Goal: Task Accomplishment & Management: Use online tool/utility

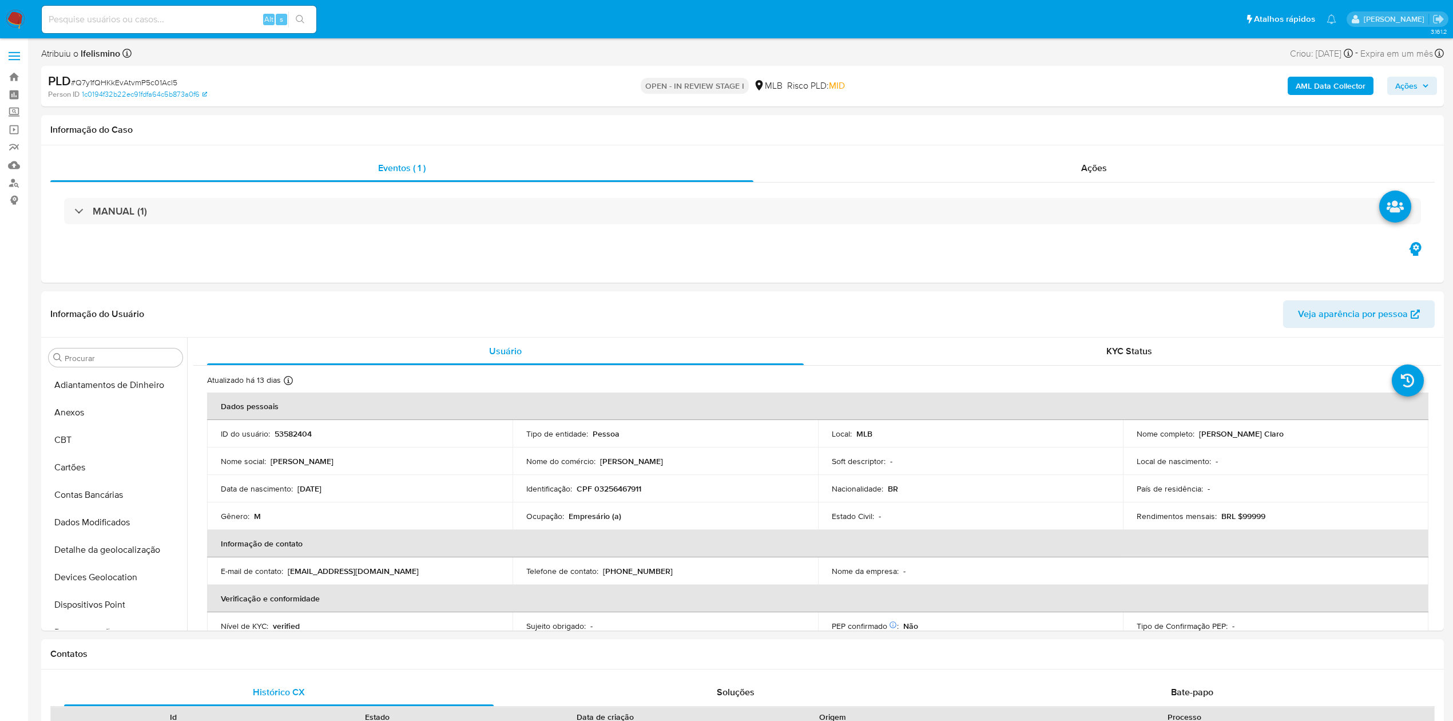
select select "10"
click at [100, 477] on button "Geral" at bounding box center [111, 480] width 134 height 27
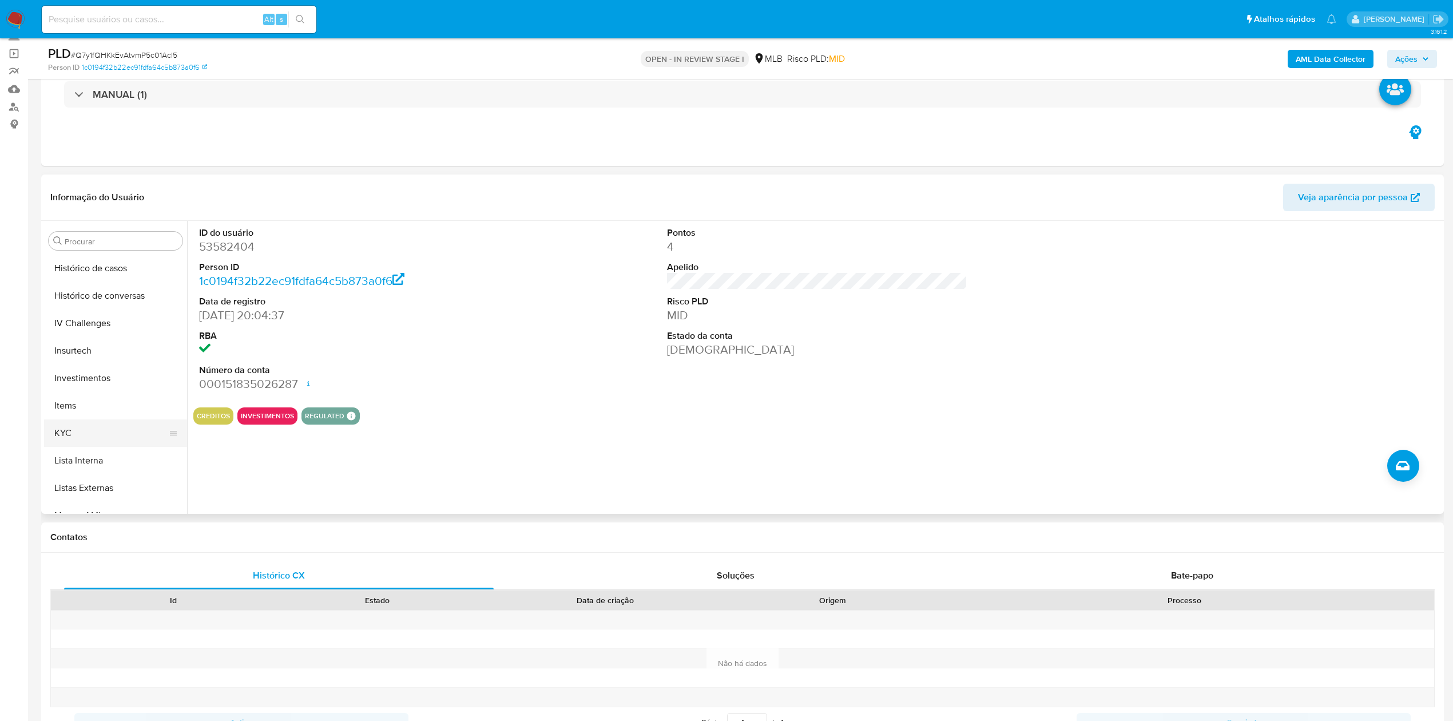
scroll to position [441, 0]
click at [104, 436] on button "KYC" at bounding box center [111, 431] width 134 height 27
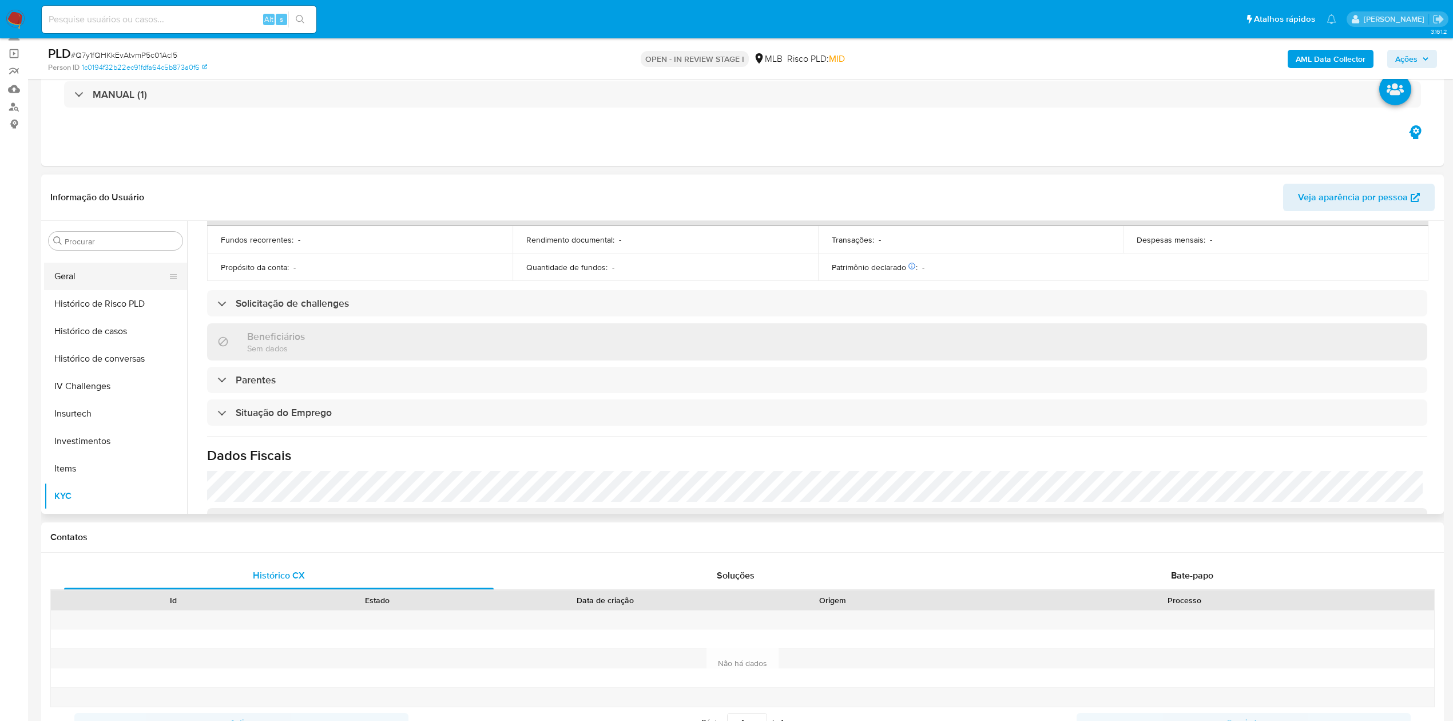
scroll to position [288, 0]
click at [88, 366] on button "Geral" at bounding box center [111, 364] width 134 height 27
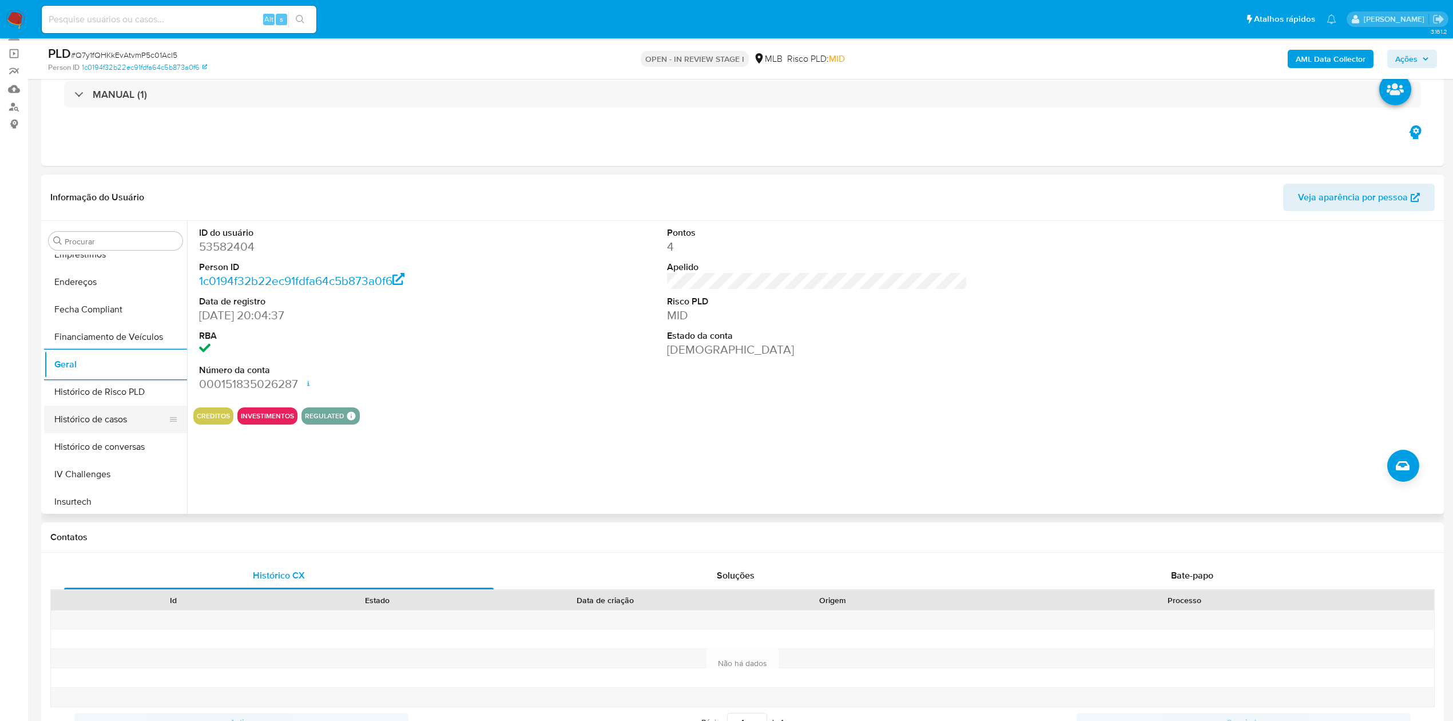
scroll to position [441, 0]
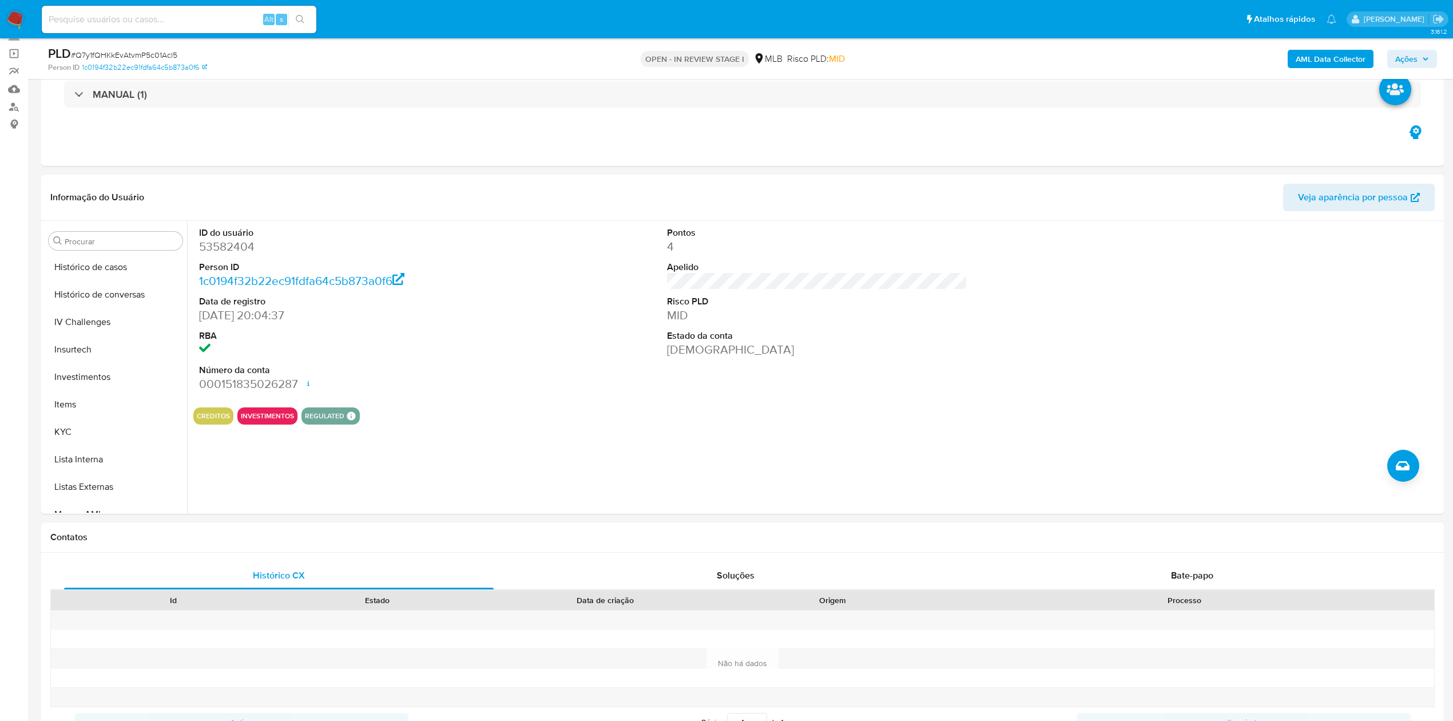
click at [55, 420] on button "KYC" at bounding box center [115, 431] width 143 height 27
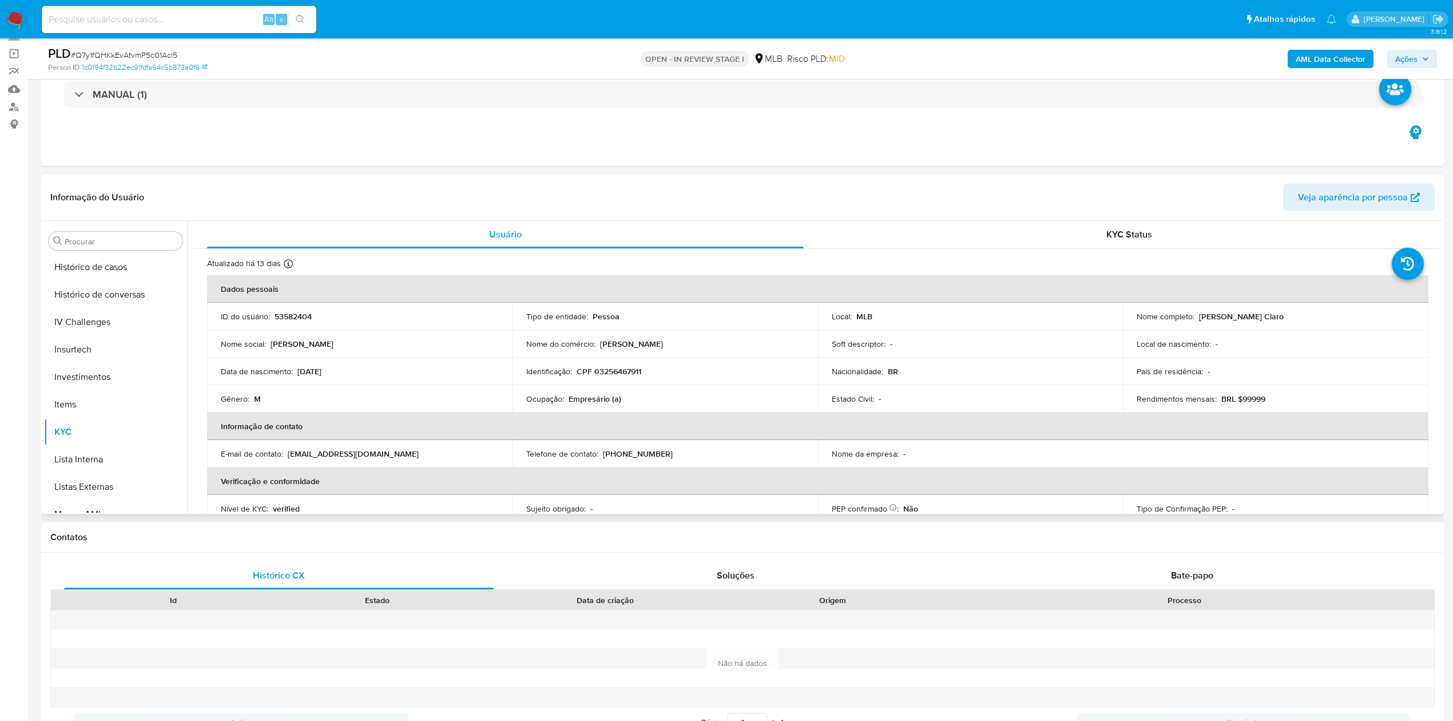
scroll to position [593, 0]
click at [116, 429] on ul "Adiantamentos de Dinheiro Anexos CBT Cartões Contas Bancárias Dados Modificados…" at bounding box center [115, 384] width 143 height 258
drag, startPoint x: 115, startPoint y: 428, endPoint x: 94, endPoint y: 435, distance: 21.7
click at [116, 427] on button "Relacionados" at bounding box center [115, 416] width 143 height 27
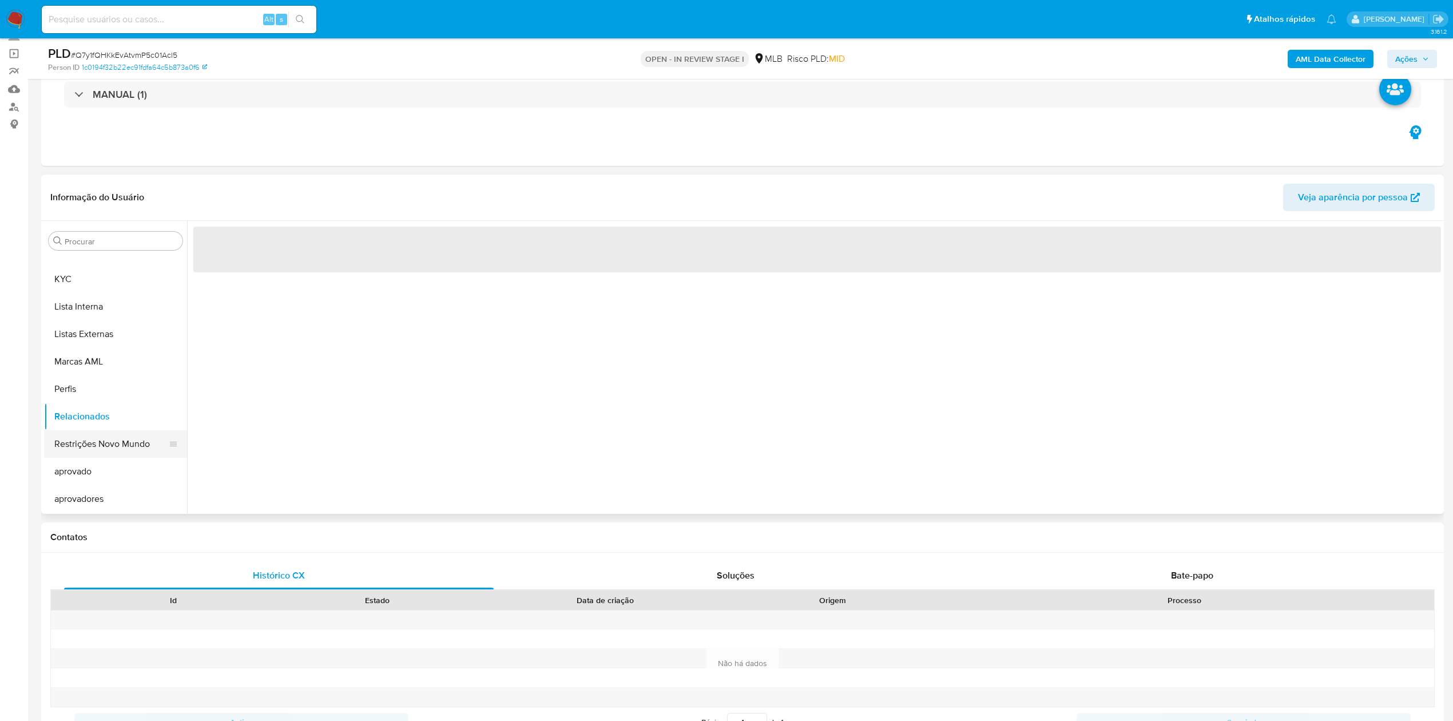
click at [84, 442] on button "Restrições Novo Mundo" at bounding box center [111, 443] width 134 height 27
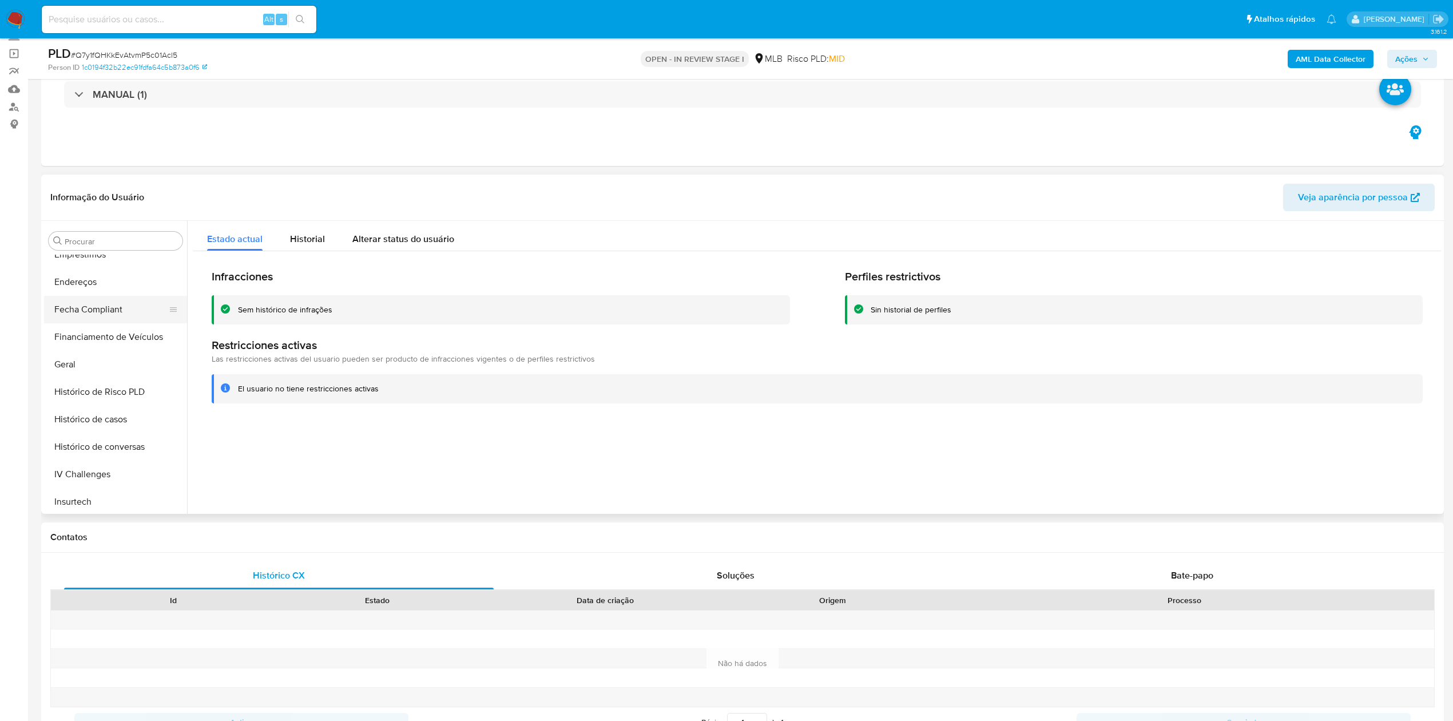
scroll to position [212, 0]
drag, startPoint x: 126, startPoint y: 307, endPoint x: 298, endPoint y: 264, distance: 177.3
click at [126, 307] on button "Documentação" at bounding box center [115, 303] width 143 height 27
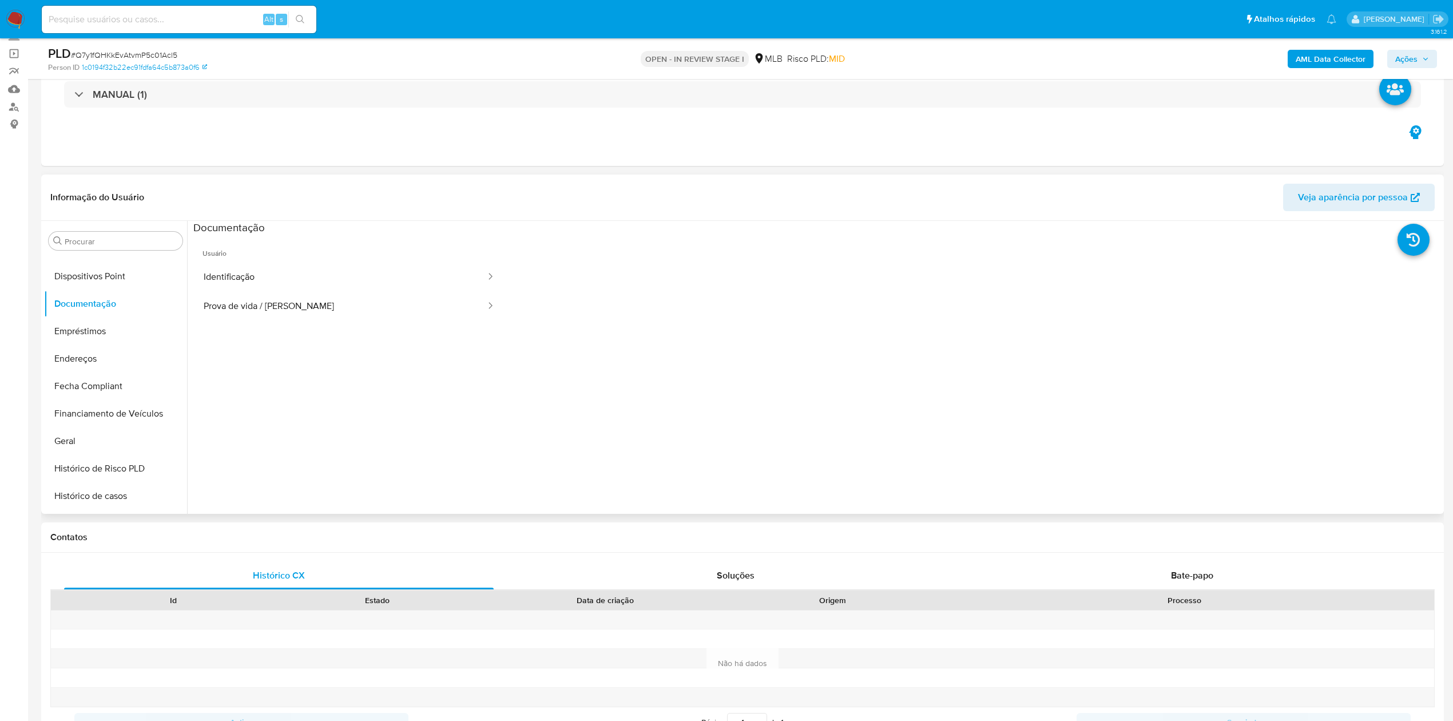
drag, startPoint x: 266, startPoint y: 251, endPoint x: 262, endPoint y: 259, distance: 9.0
click at [264, 252] on span "Usuário" at bounding box center [349, 248] width 312 height 27
click at [257, 271] on button "Identificação" at bounding box center [340, 277] width 294 height 29
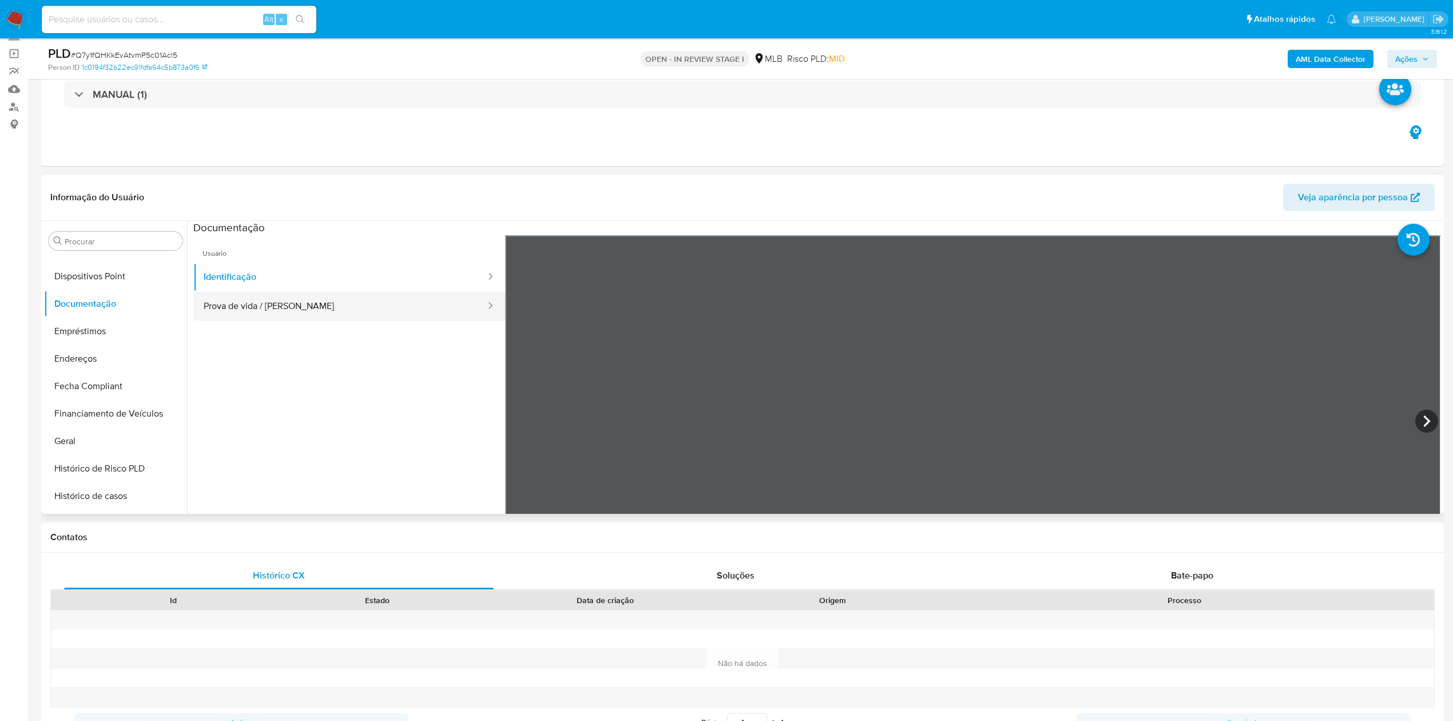
click at [311, 308] on button "Prova de vida / Selfie" at bounding box center [340, 306] width 294 height 29
click at [142, 277] on button "Dispositivos Point" at bounding box center [115, 276] width 143 height 27
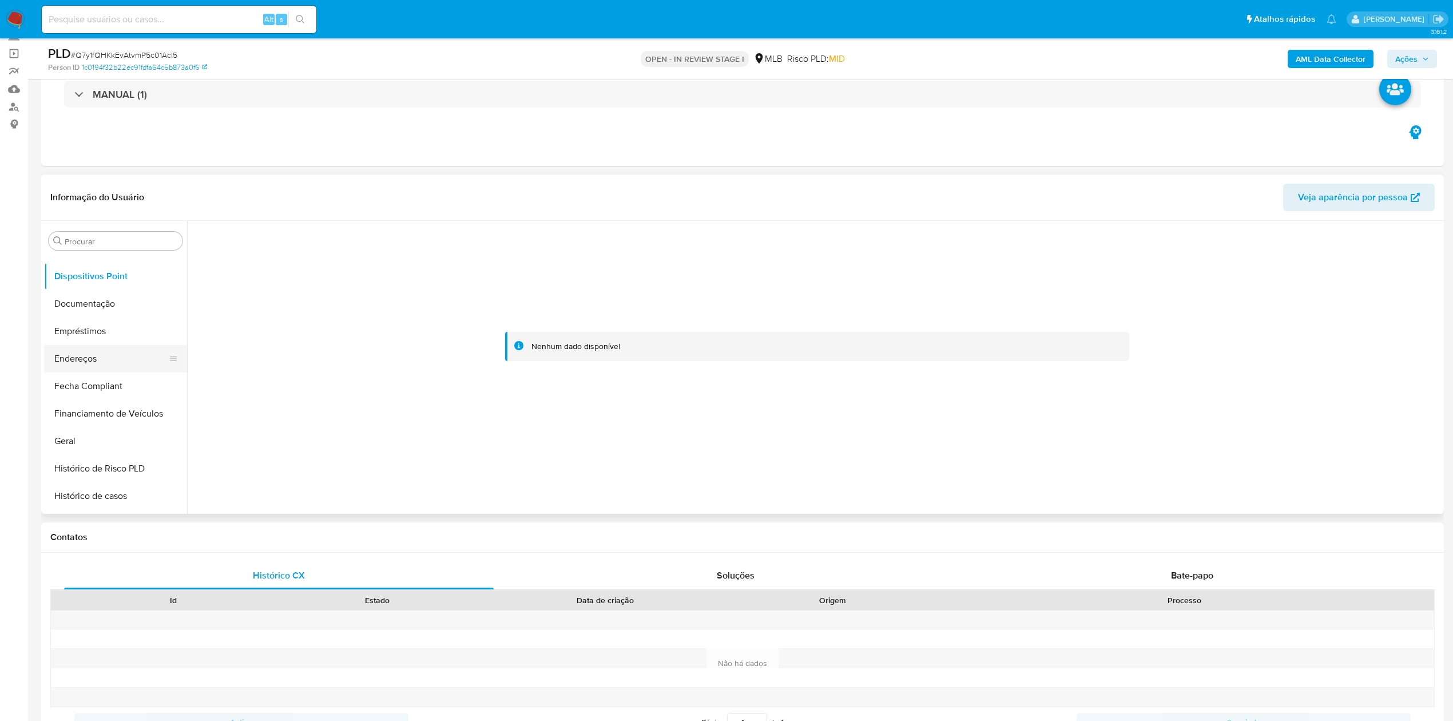
drag, startPoint x: 92, startPoint y: 358, endPoint x: 32, endPoint y: 358, distance: 60.1
click at [94, 358] on button "Endereços" at bounding box center [115, 358] width 143 height 27
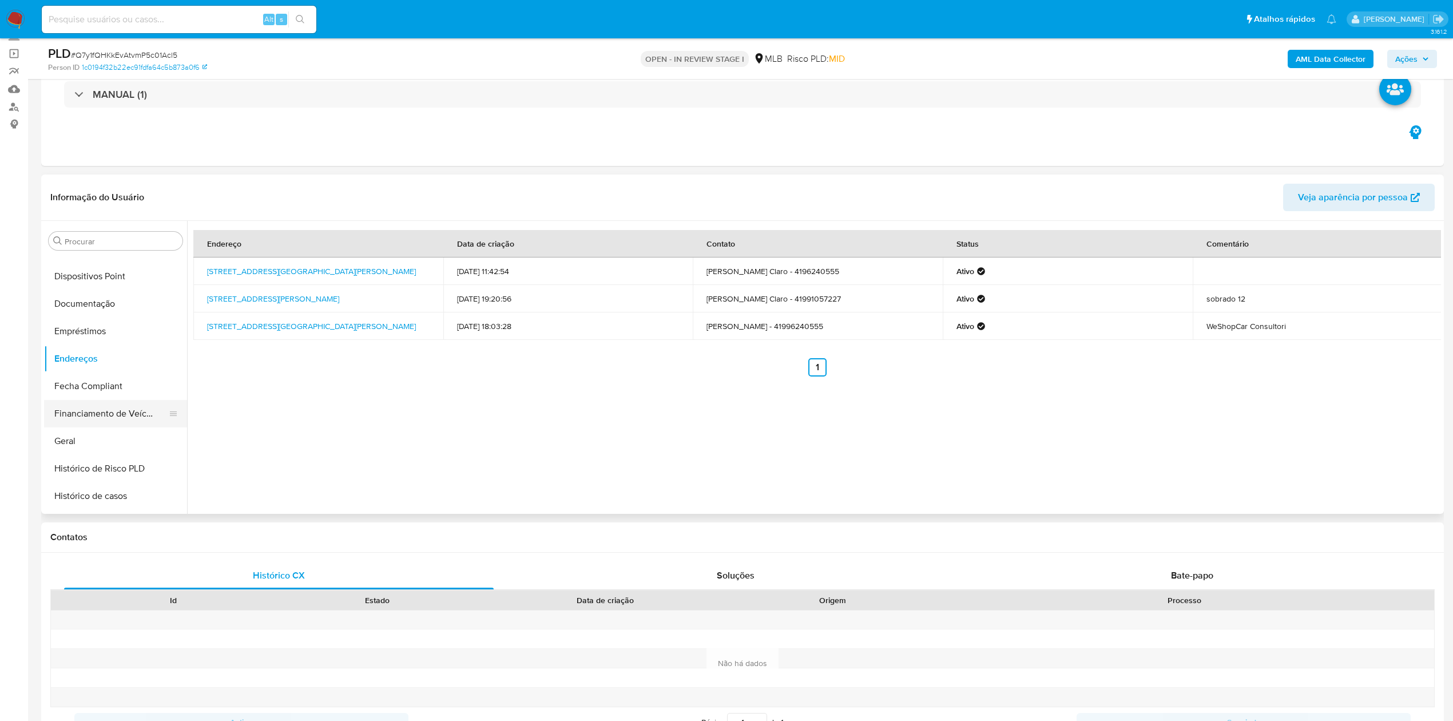
click at [60, 423] on button "Financiamento de Veículos" at bounding box center [111, 413] width 134 height 27
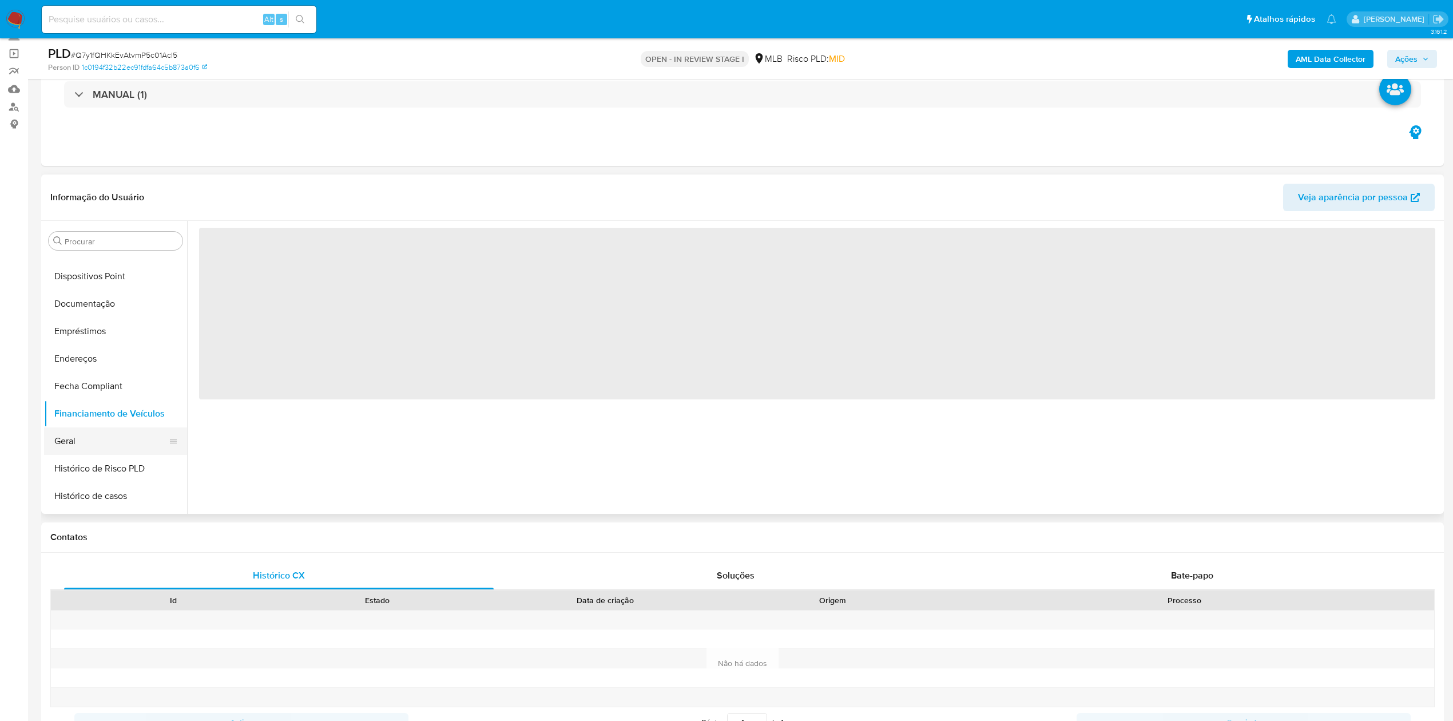
click at [61, 429] on button "Geral" at bounding box center [111, 440] width 134 height 27
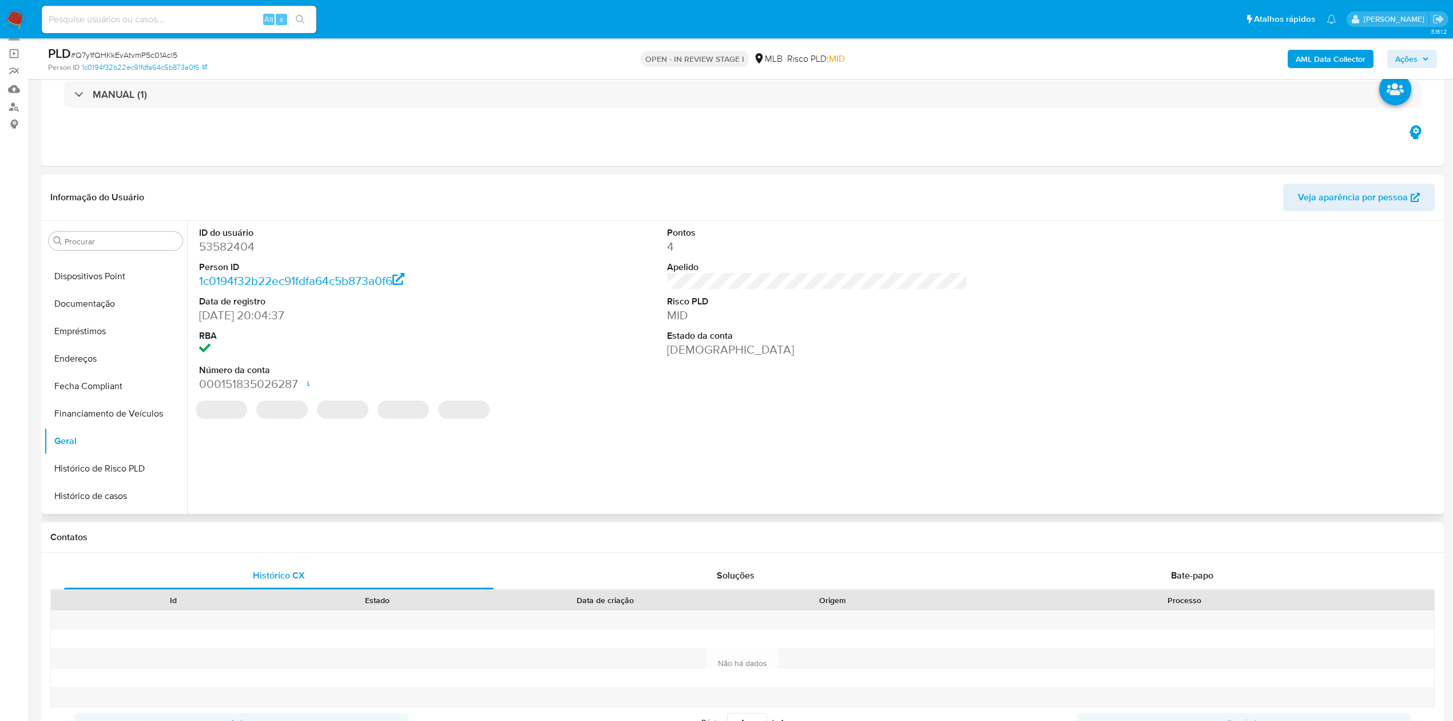
click at [234, 248] on dd "53582404" at bounding box center [349, 247] width 300 height 16
copy dd "53582404"
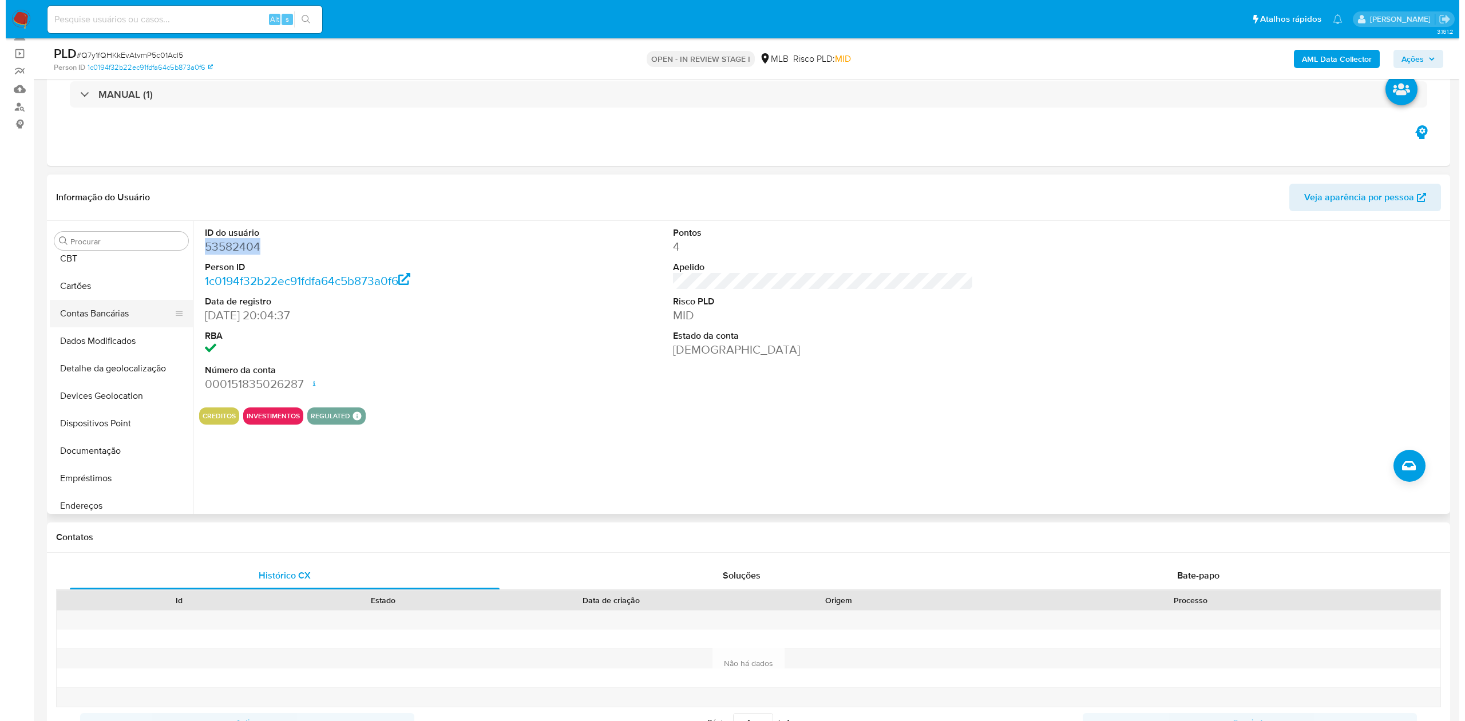
scroll to position [0, 0]
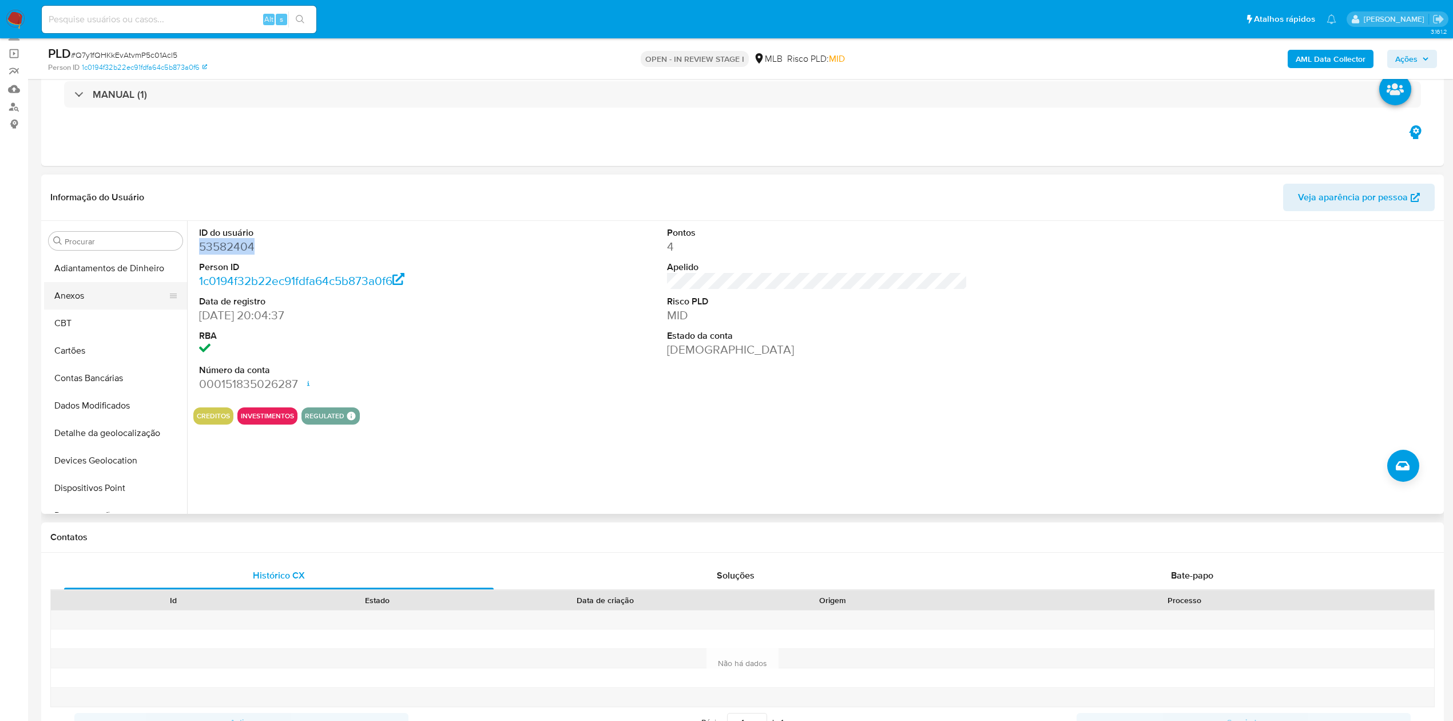
click at [85, 291] on button "Anexos" at bounding box center [111, 295] width 134 height 27
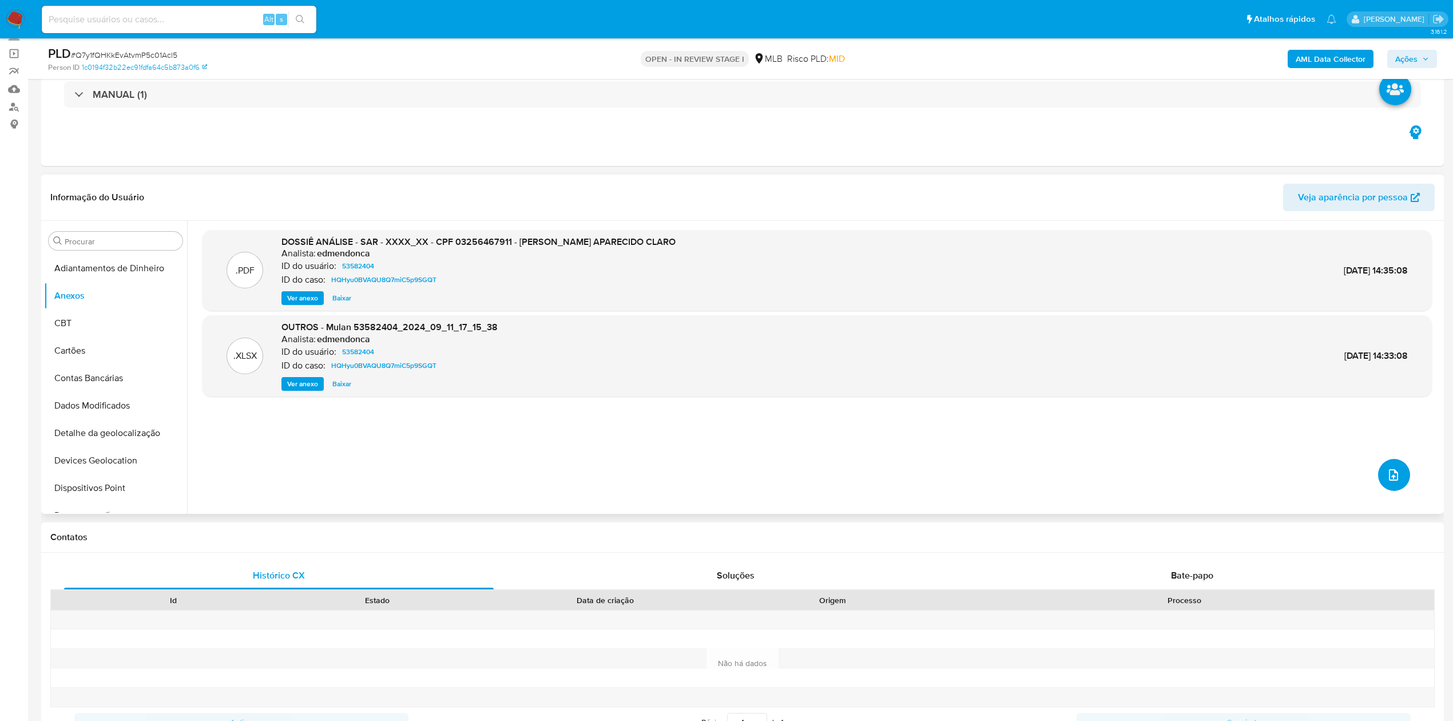
click at [1401, 475] on button "upload-file" at bounding box center [1394, 475] width 32 height 32
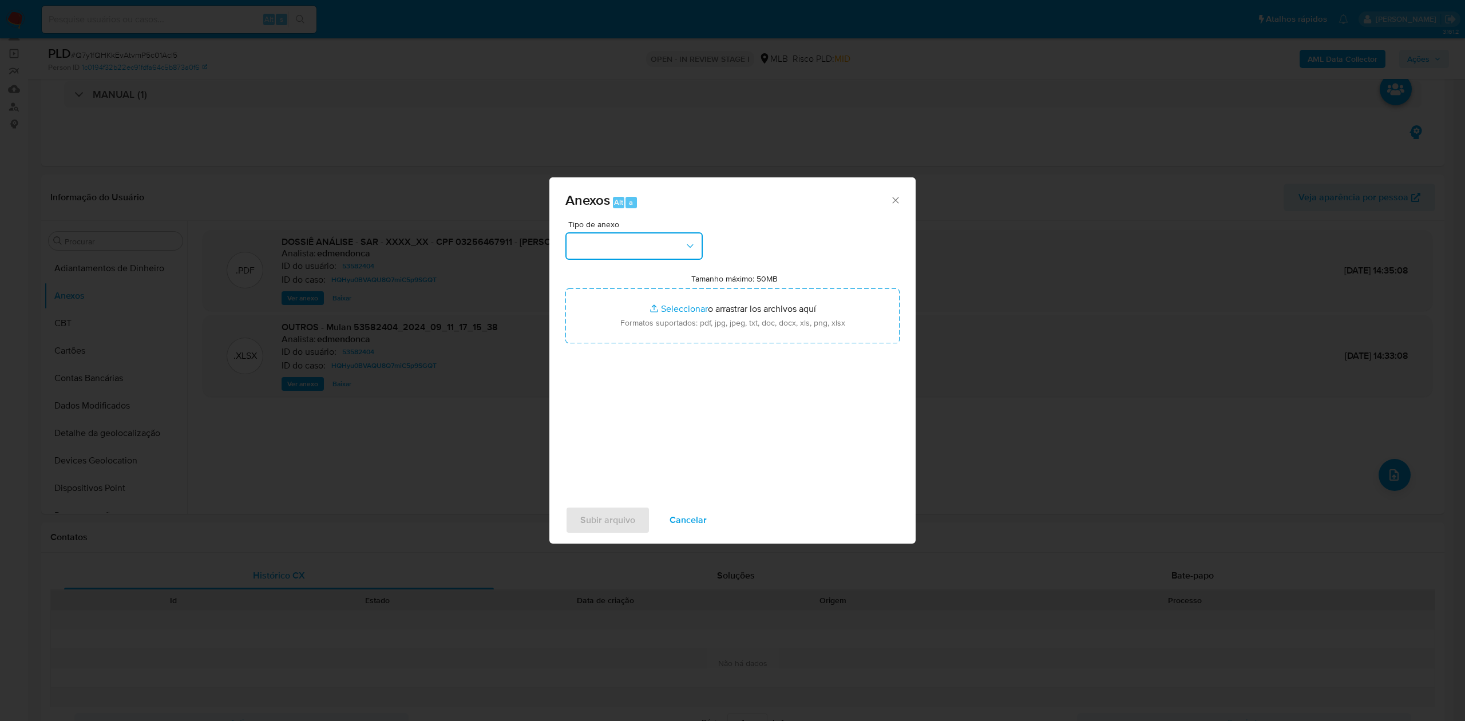
click at [639, 235] on button "button" at bounding box center [633, 245] width 137 height 27
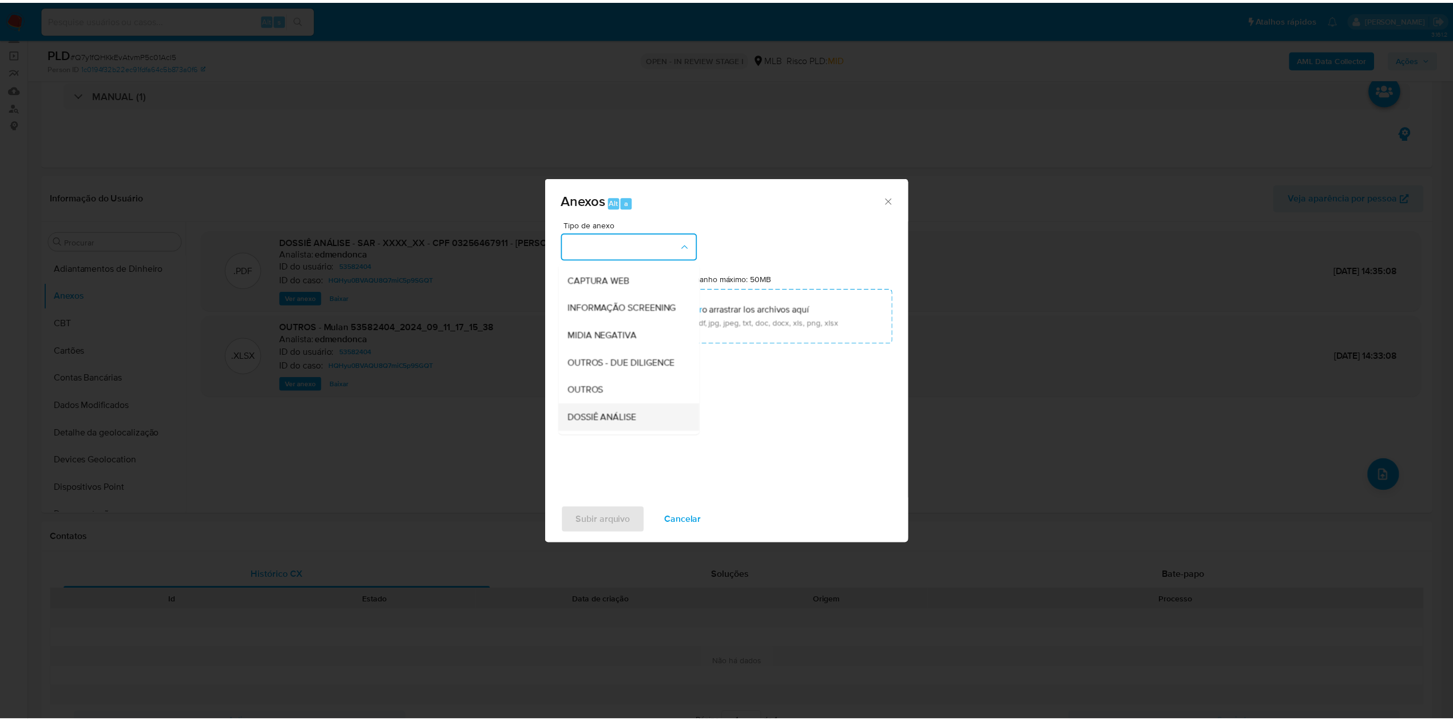
scroll to position [176, 0]
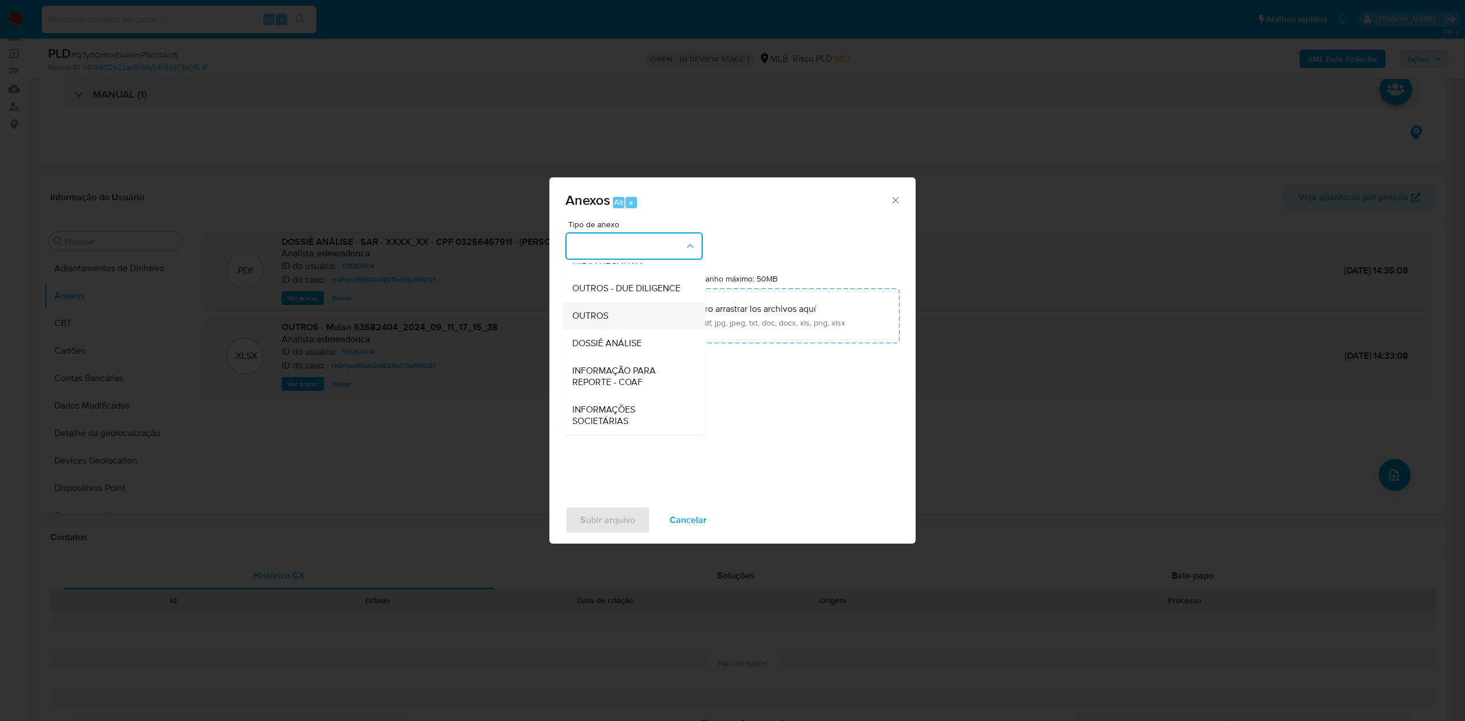
click at [625, 316] on div "OUTROS" at bounding box center [630, 315] width 117 height 27
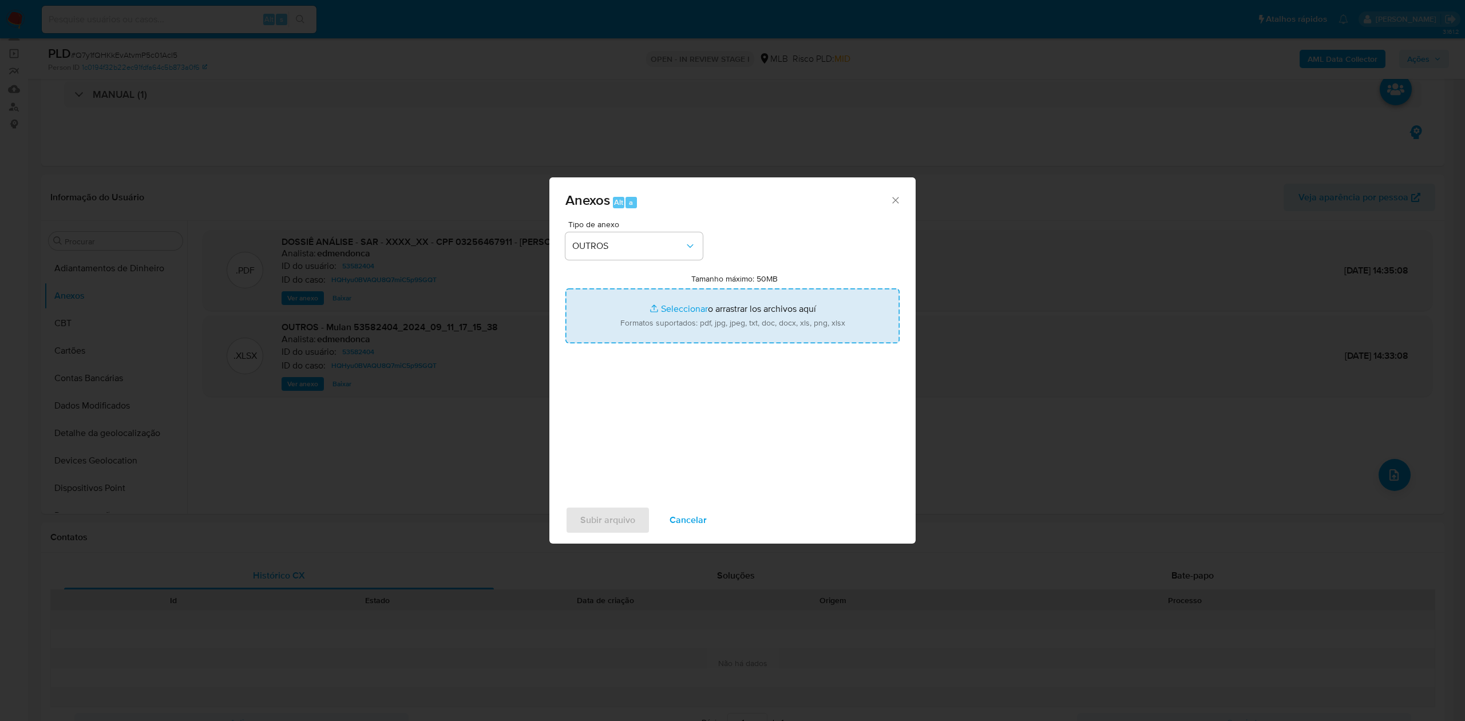
type input "C:\fakepath\Mulan 53582404_2025_10_01_11_56_43 Fabiano Aparecido Claro .pdf"
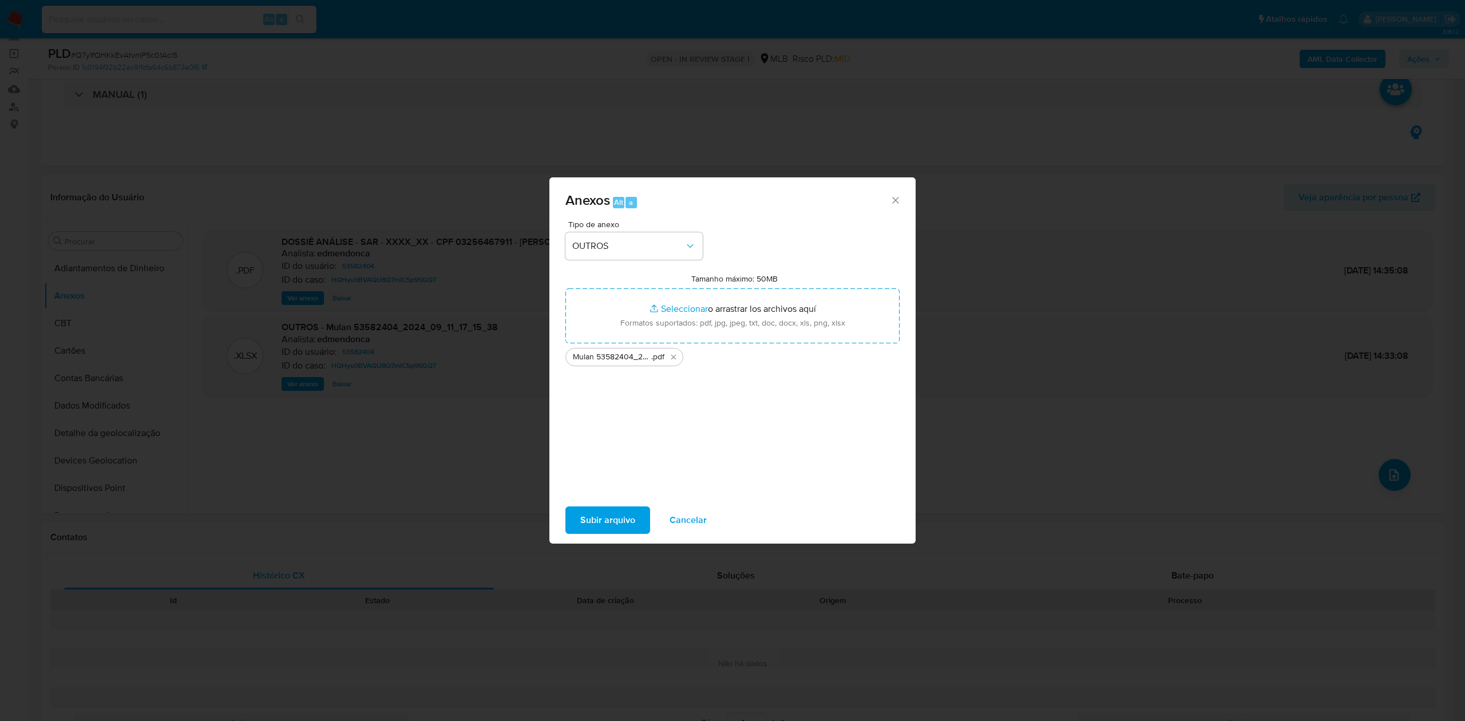
click at [628, 516] on span "Subir arquivo" at bounding box center [607, 519] width 55 height 25
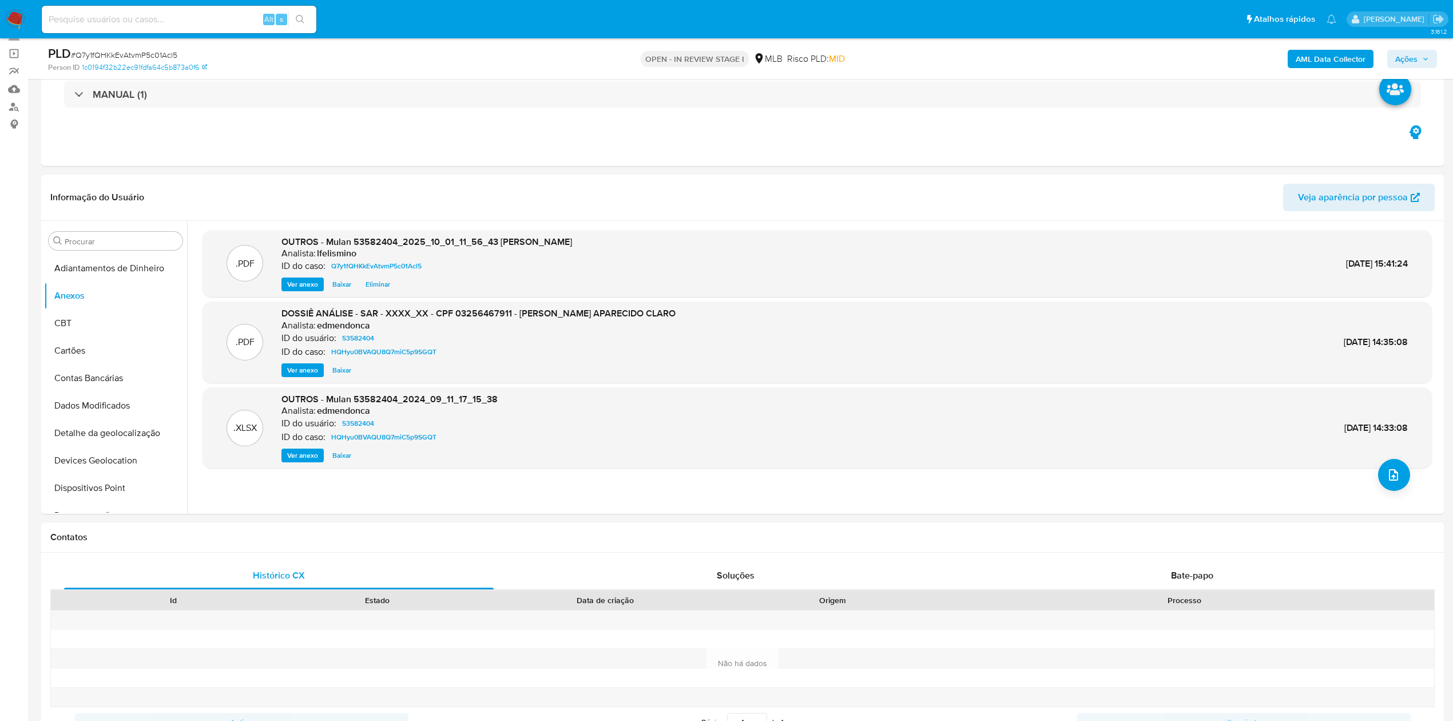
click at [1342, 65] on b "AML Data Collector" at bounding box center [1331, 59] width 70 height 18
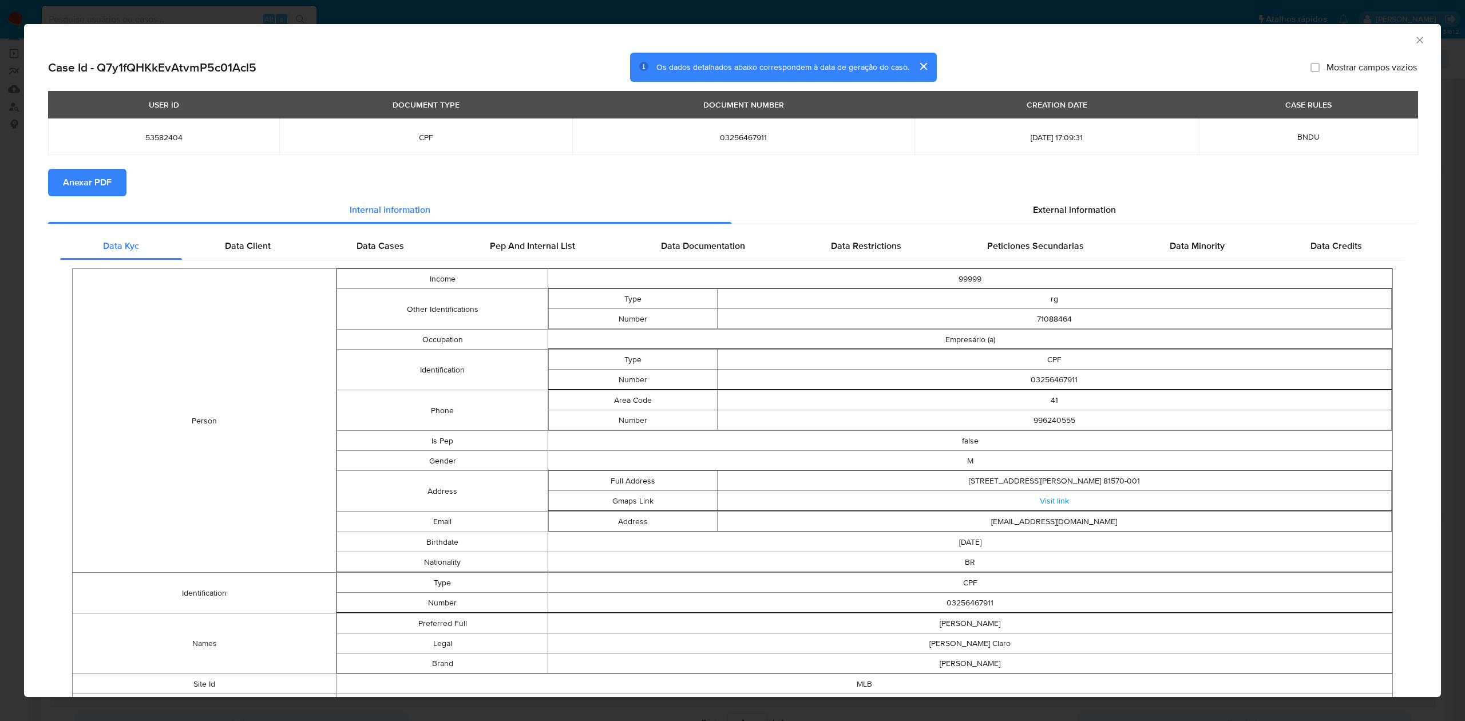
click at [76, 183] on span "Anexar PDF" at bounding box center [87, 182] width 49 height 25
click at [264, 17] on div "AML Data Collector Case Id - Q7y1fQHKkEvAtvmP5c01Acl5 Os dados detalhados abaix…" at bounding box center [732, 360] width 1465 height 721
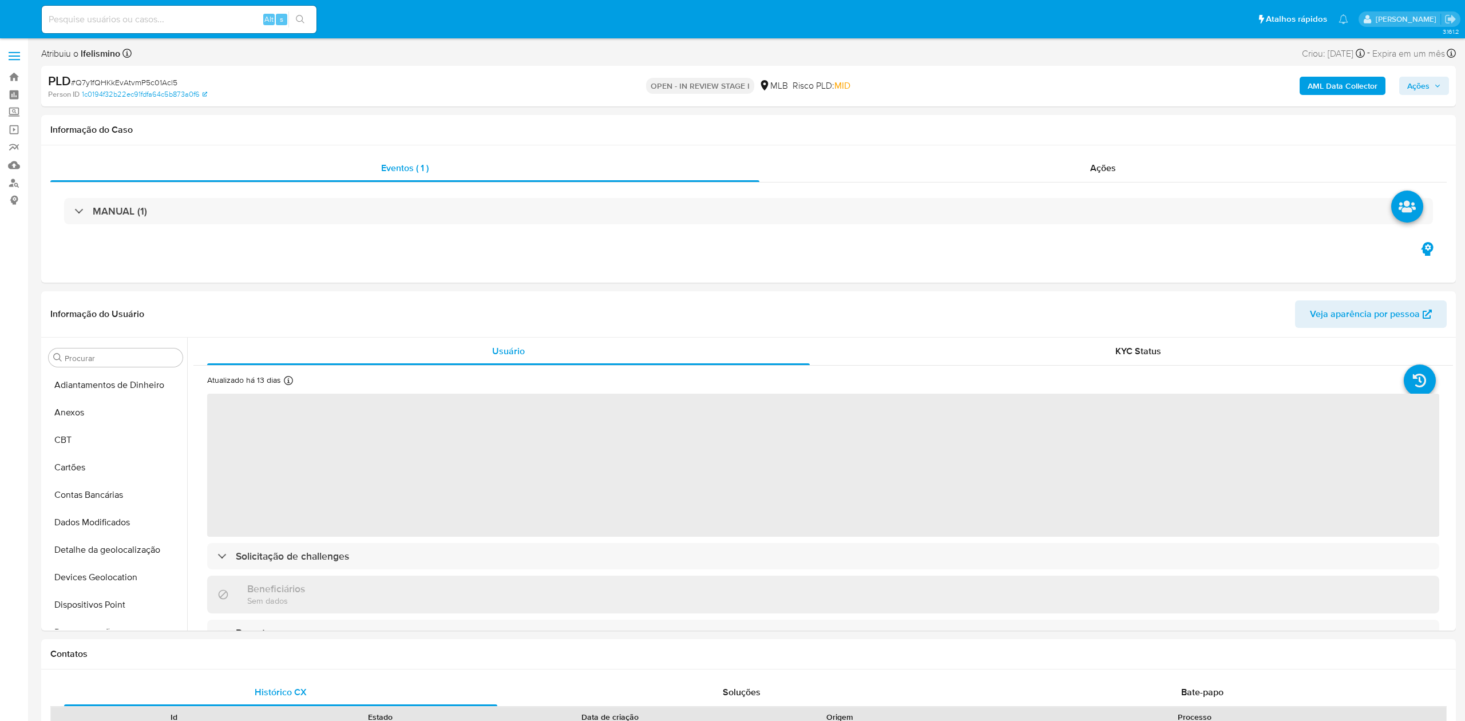
select select "10"
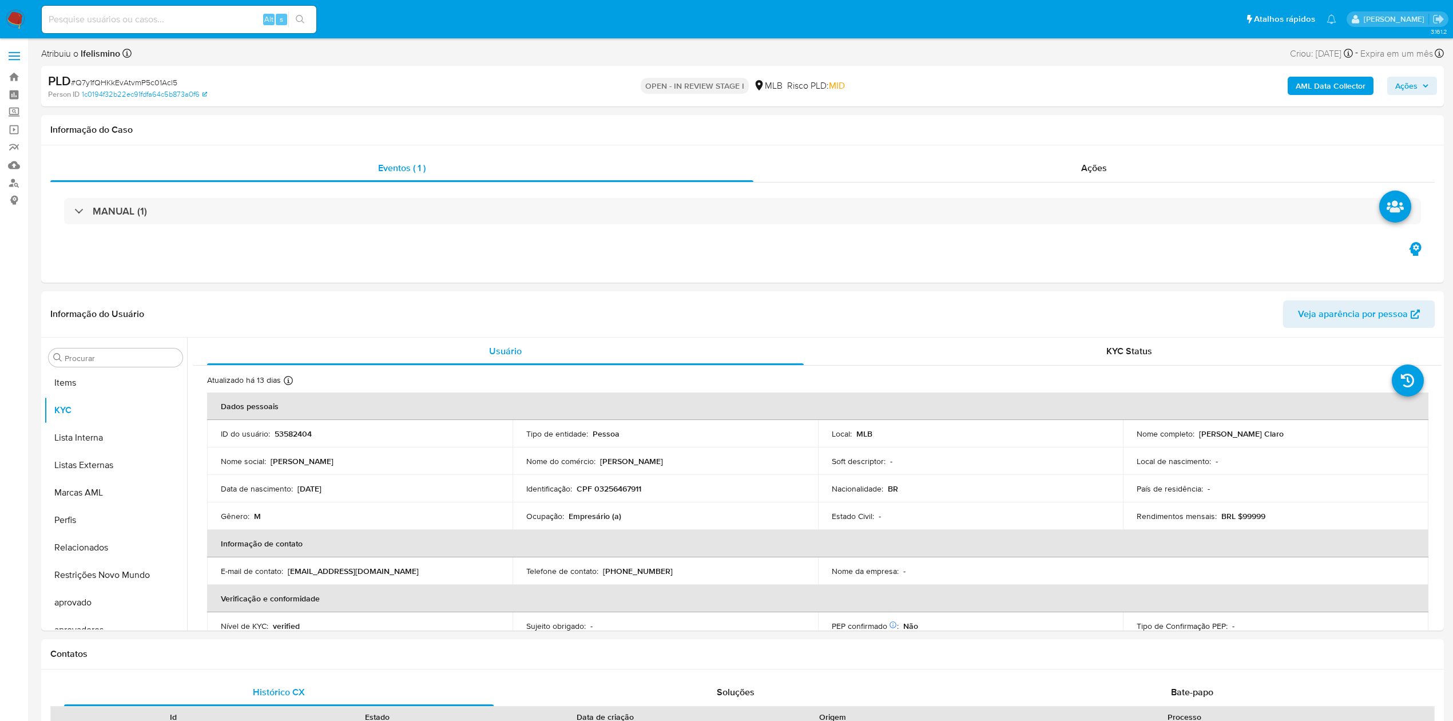
scroll to position [593, 0]
click at [144, 79] on span "# Q7y1fQHKkEvAtvmP5c01Acl5" at bounding box center [124, 82] width 106 height 11
copy span "Q7y1fQHKkEvAtvmP5c01Acl5"
drag, startPoint x: 128, startPoint y: 26, endPoint x: 110, endPoint y: 17, distance: 20.2
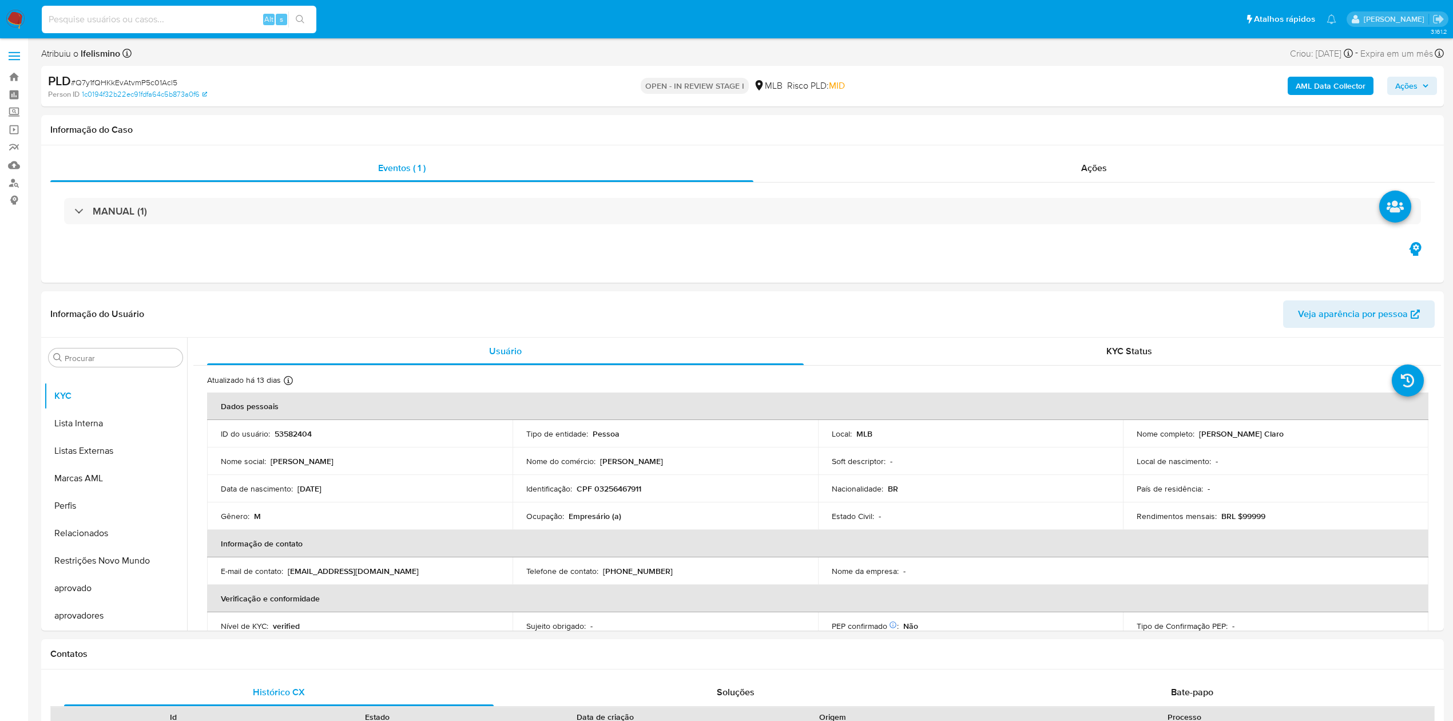
click at [110, 17] on input at bounding box center [179, 19] width 275 height 15
paste input "fSGS45gFtv4167CYDjowEDSS"
type input "fSGS45gFtv4167CYDjowEDSS"
click at [300, 19] on icon "search-icon" at bounding box center [300, 19] width 9 height 9
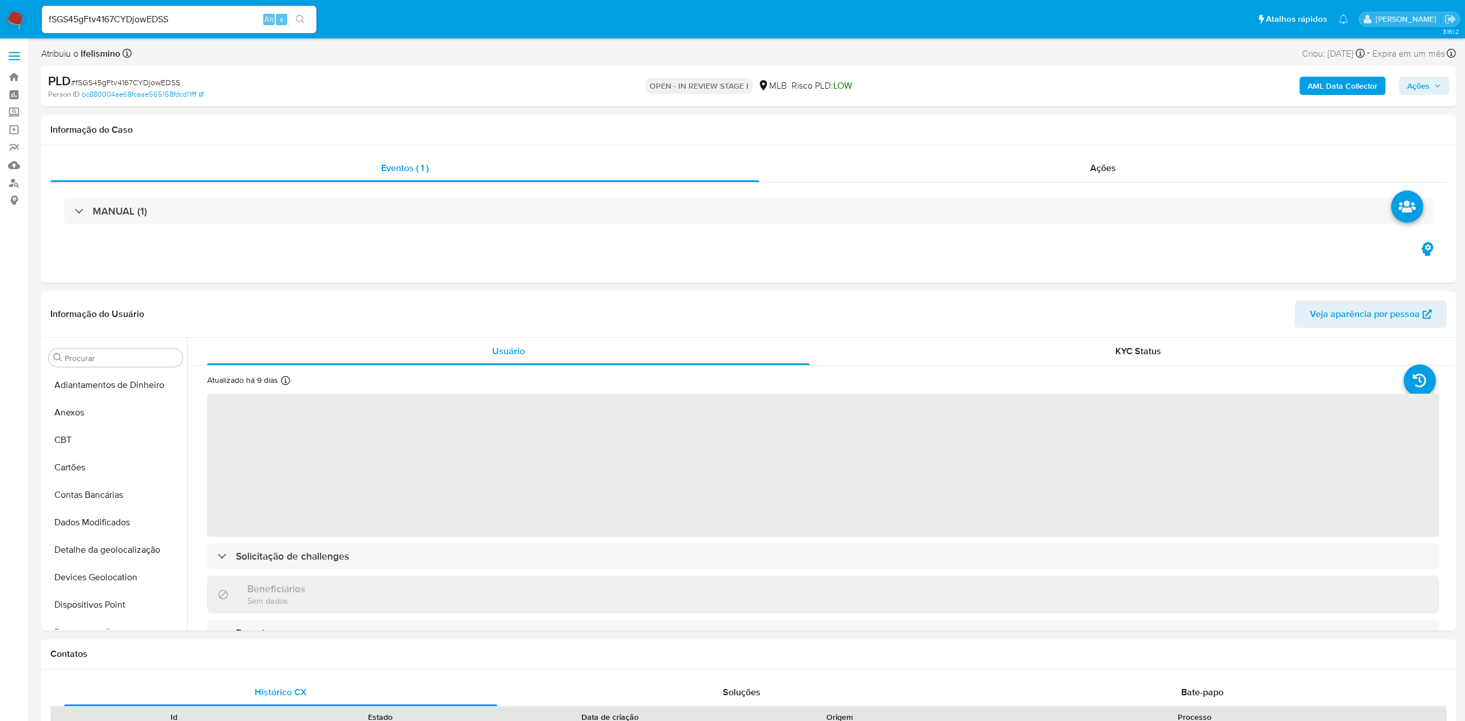
select select "10"
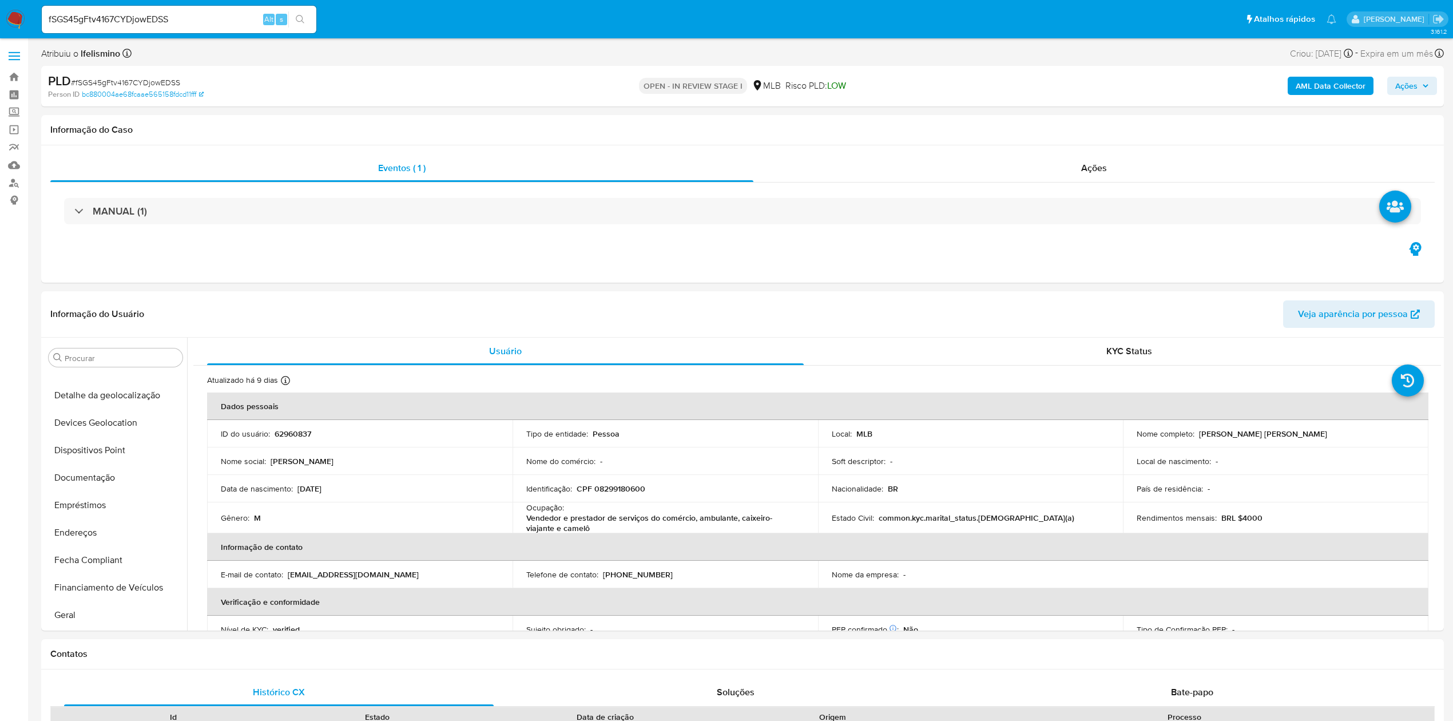
scroll to position [593, 0]
click at [149, 23] on input "fSGS45gFtv4167CYDjowEDSS" at bounding box center [179, 19] width 275 height 15
click at [112, 404] on button "Anexos" at bounding box center [111, 412] width 134 height 27
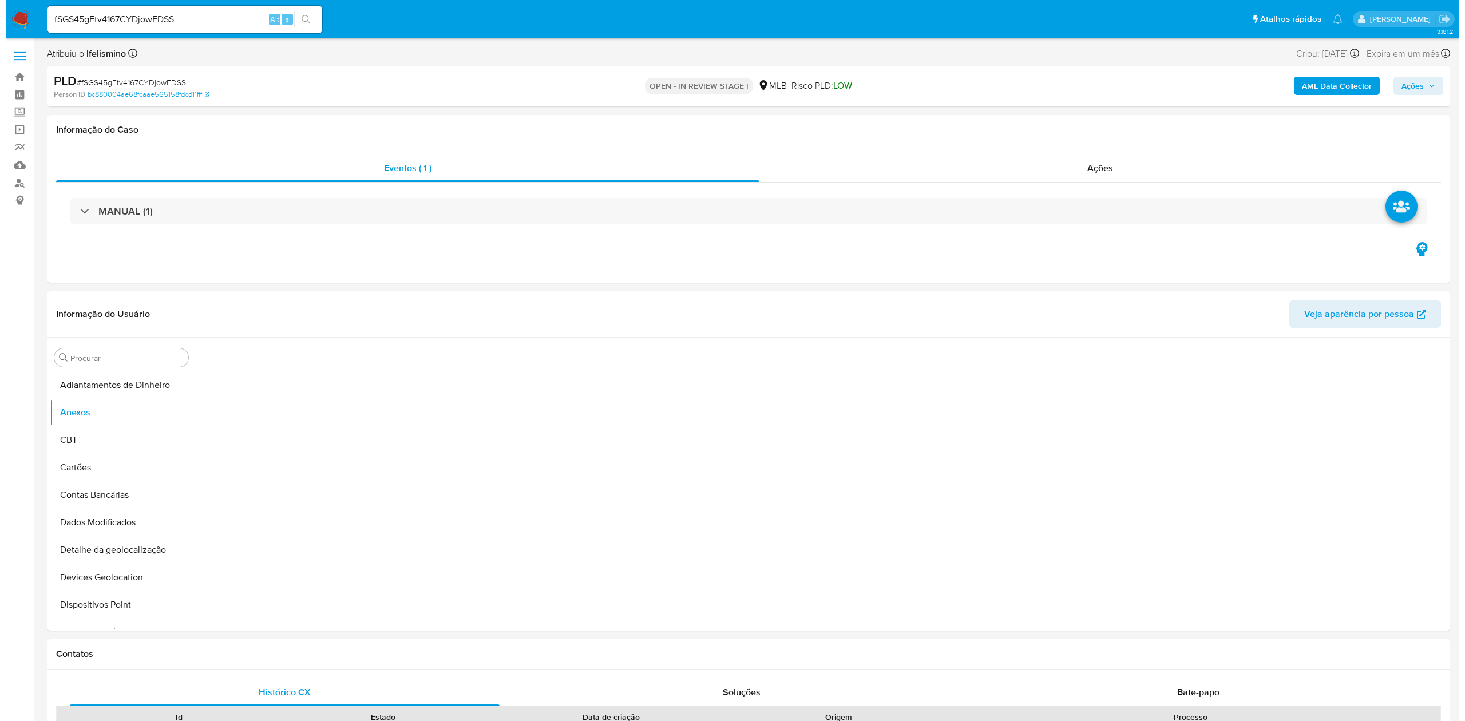
scroll to position [76, 0]
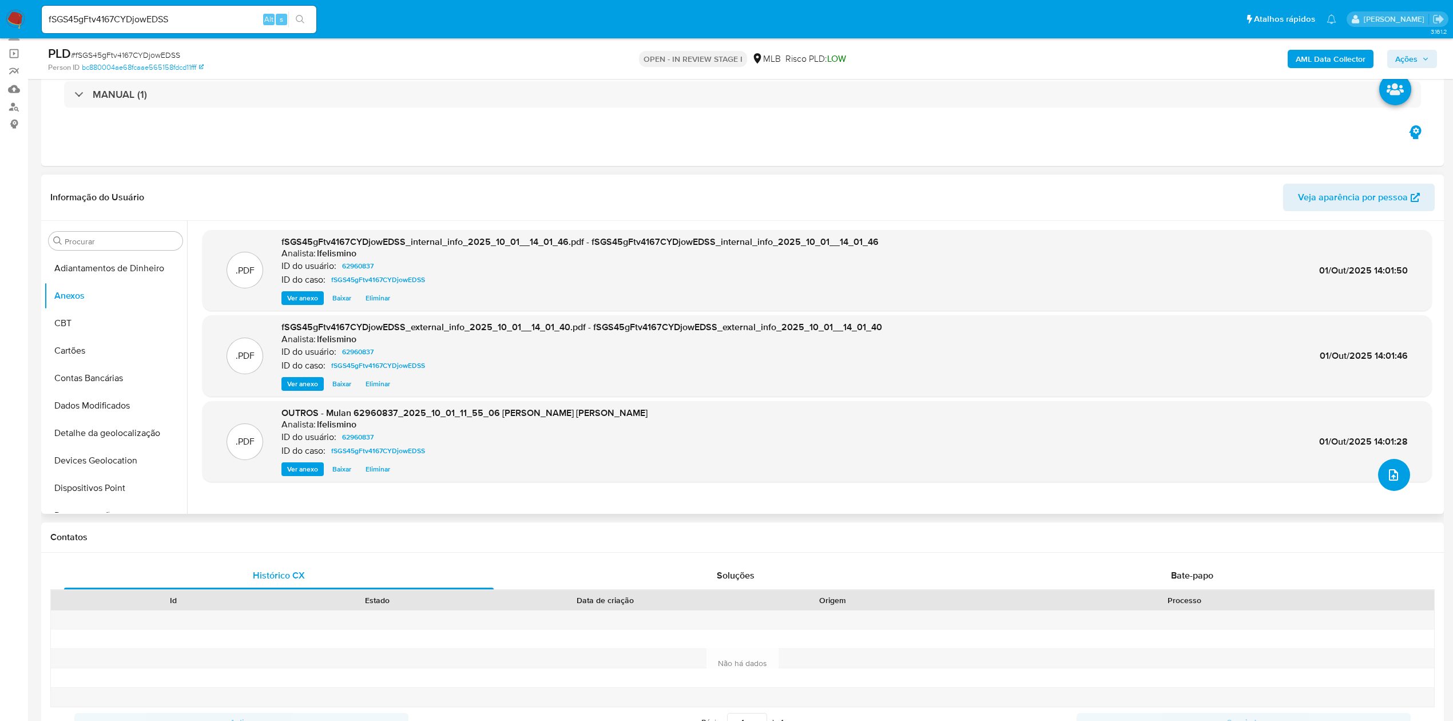
click at [1378, 479] on button "upload-file" at bounding box center [1394, 475] width 32 height 32
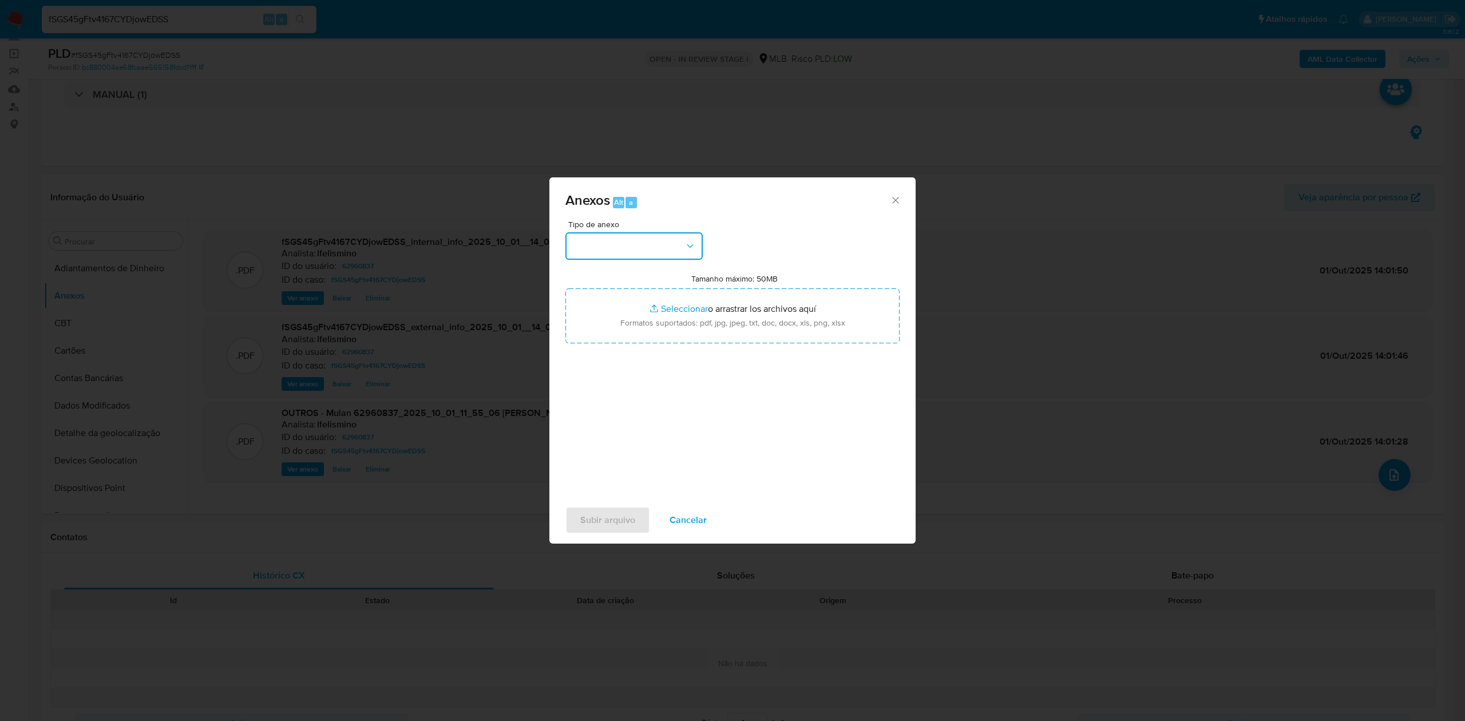
click at [656, 243] on button "button" at bounding box center [633, 245] width 137 height 27
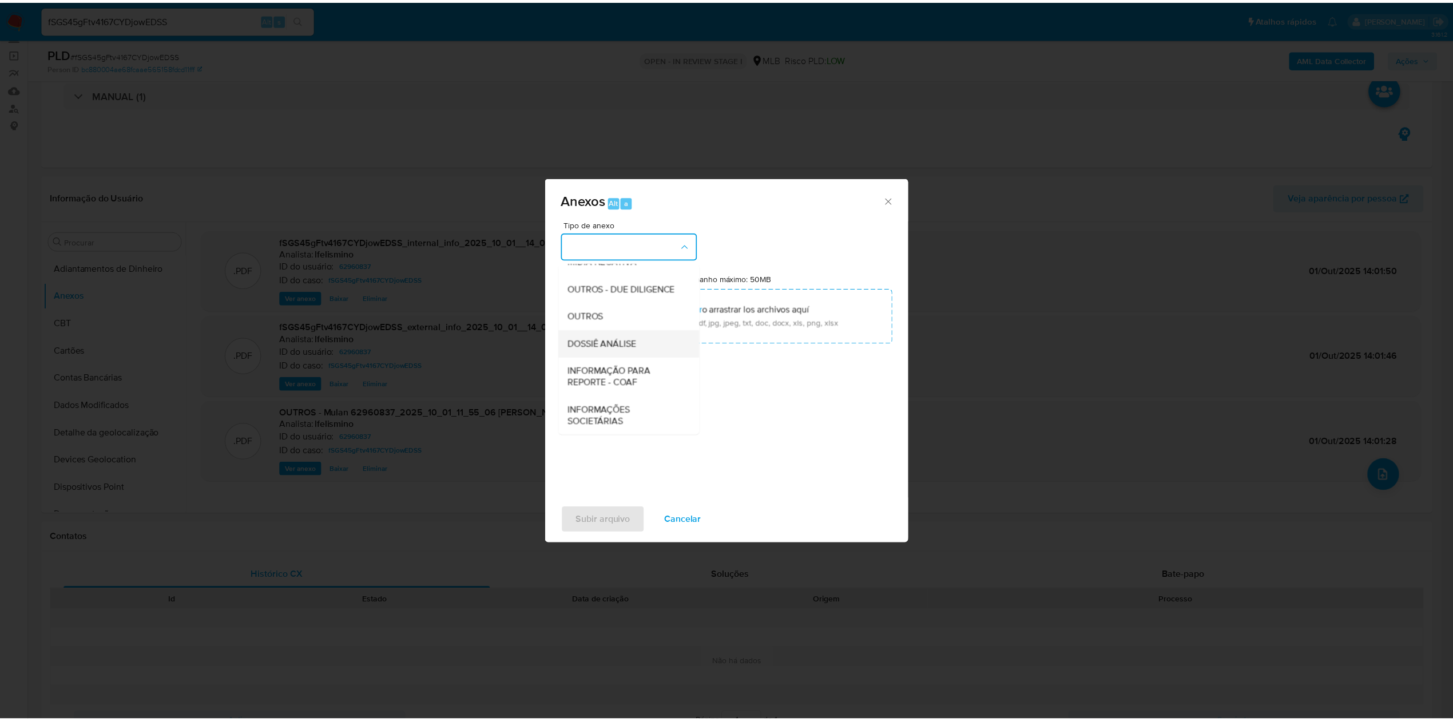
scroll to position [176, 0]
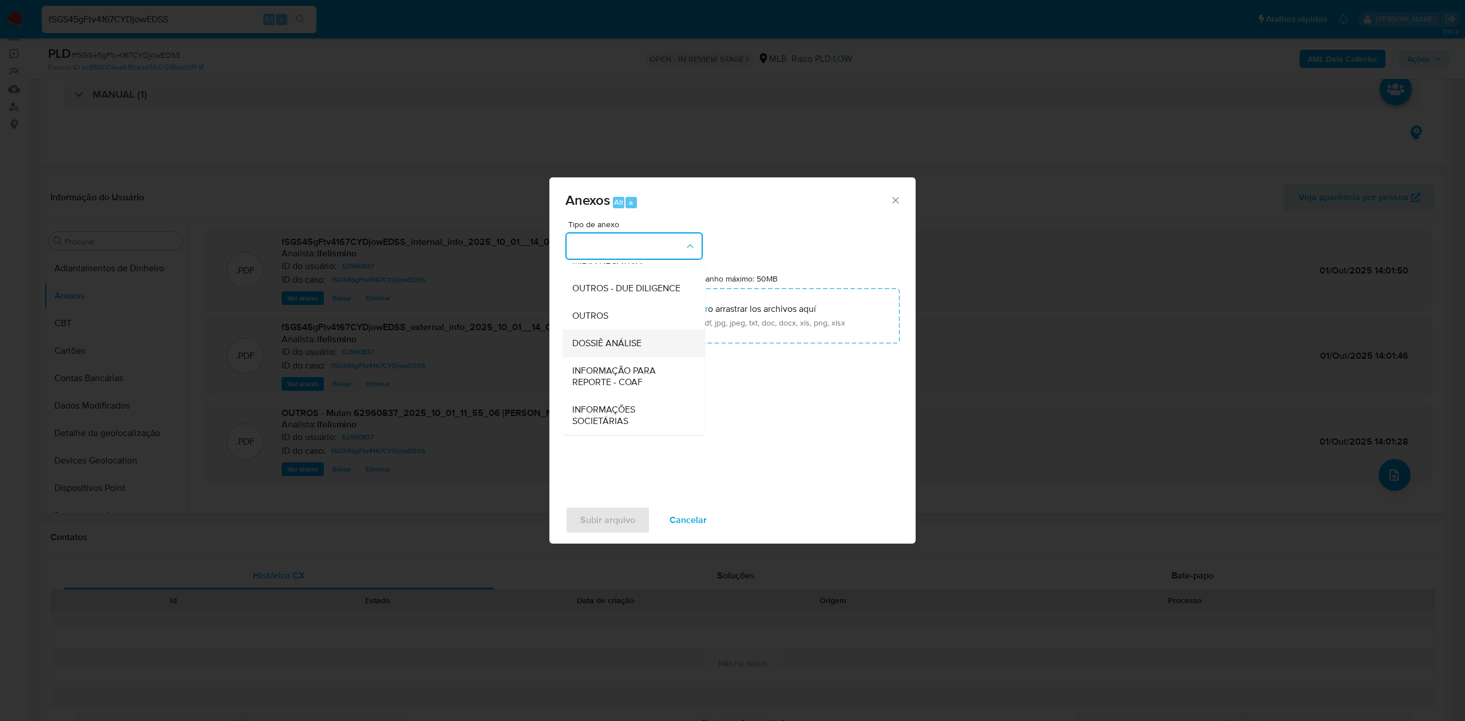
click at [637, 335] on div "DOSSIÊ ANÁLISE" at bounding box center [630, 343] width 117 height 27
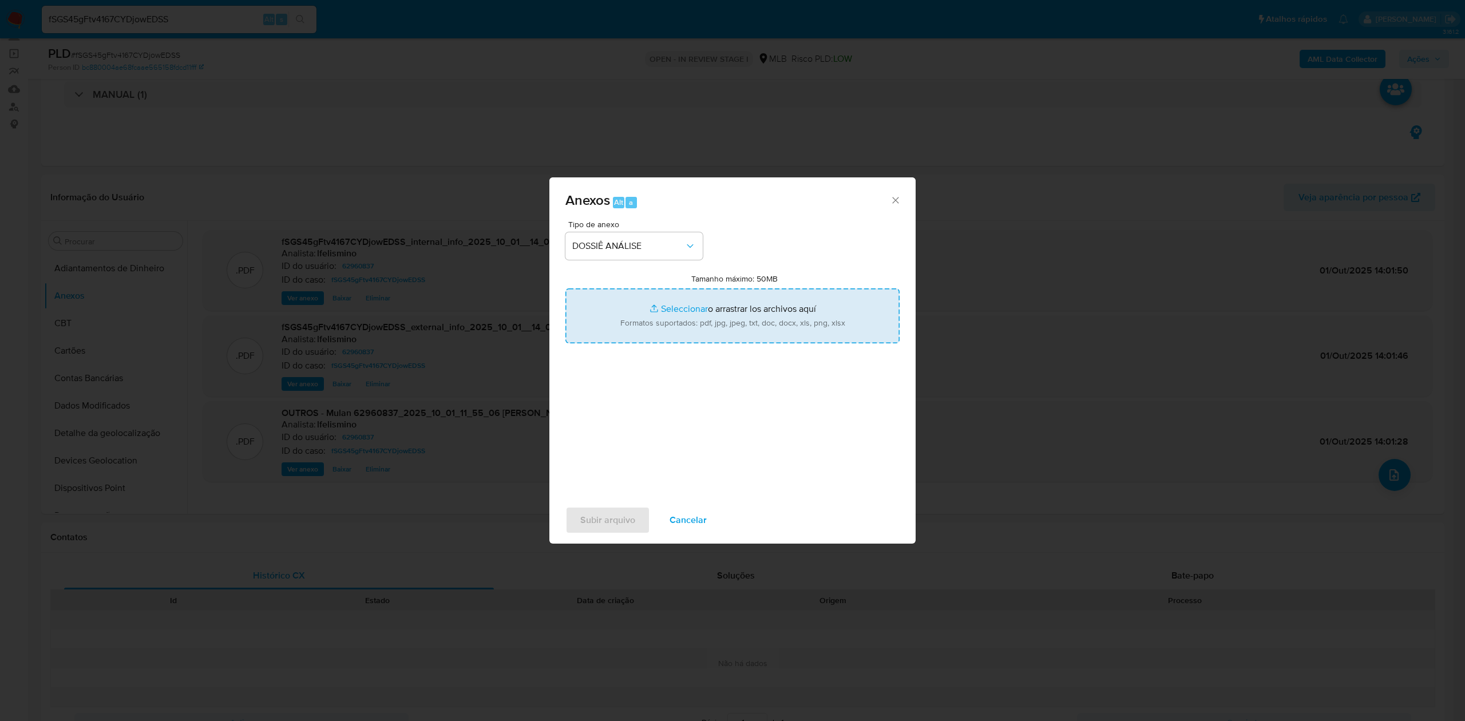
type input "C:\fakepath\SAR - CPF 08299180600 - GABRIEL ROMANO RIBEIRO.pdf"
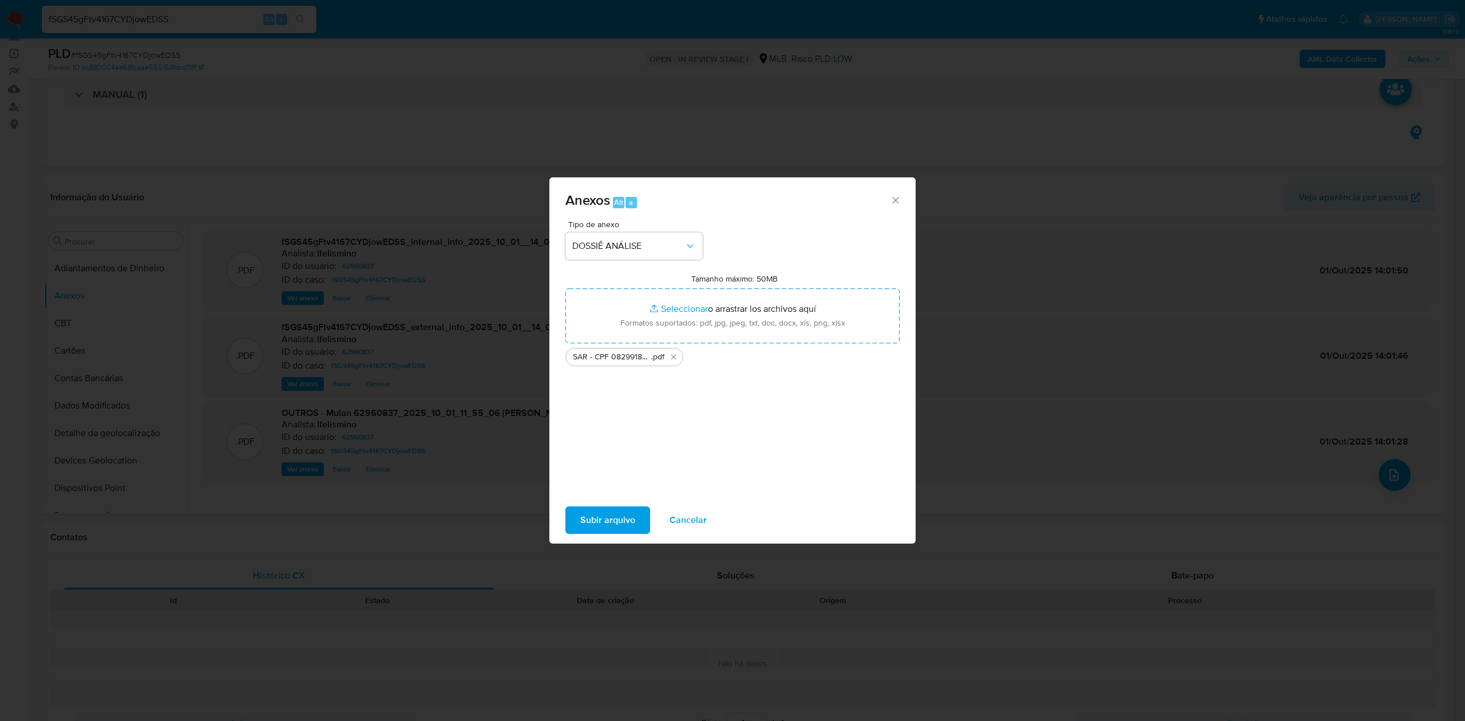
click at [593, 516] on span "Subir arquivo" at bounding box center [607, 519] width 55 height 25
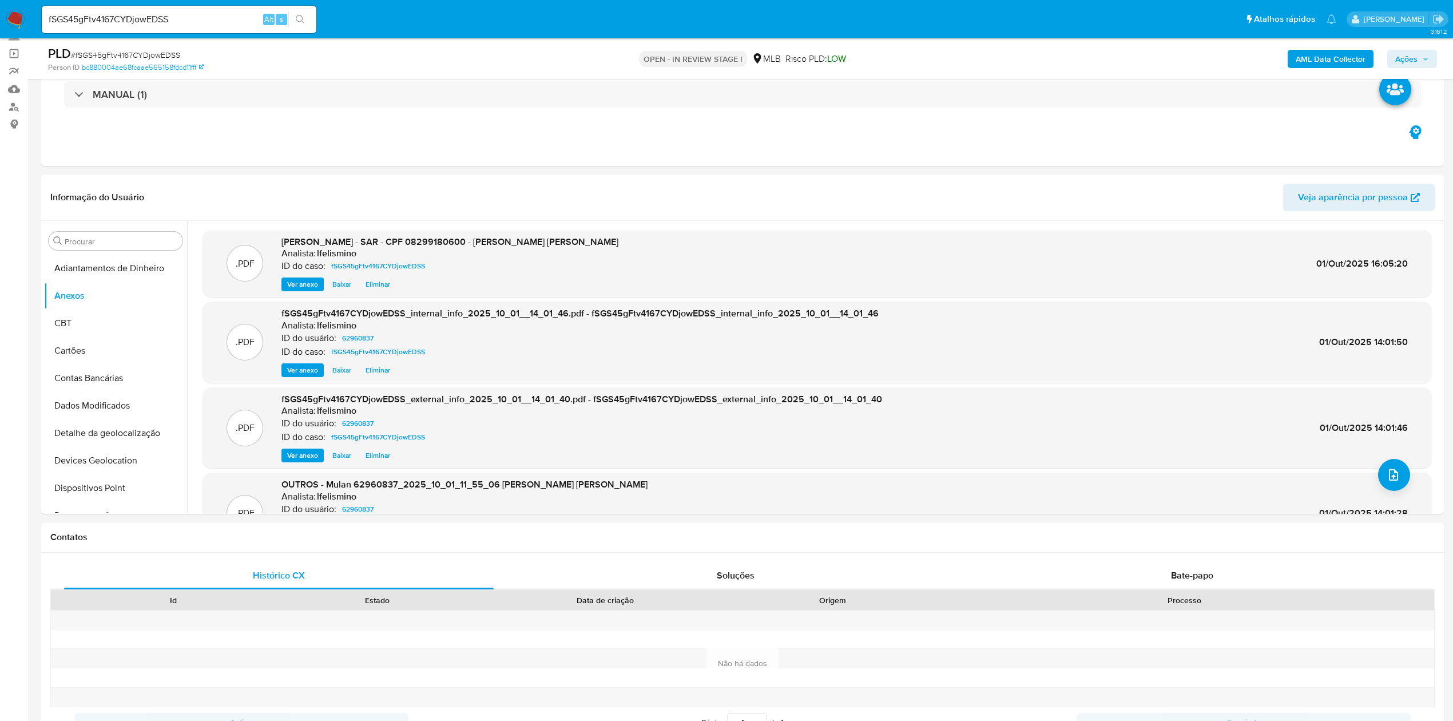
click at [1396, 60] on span "Ações" at bounding box center [1406, 59] width 22 height 18
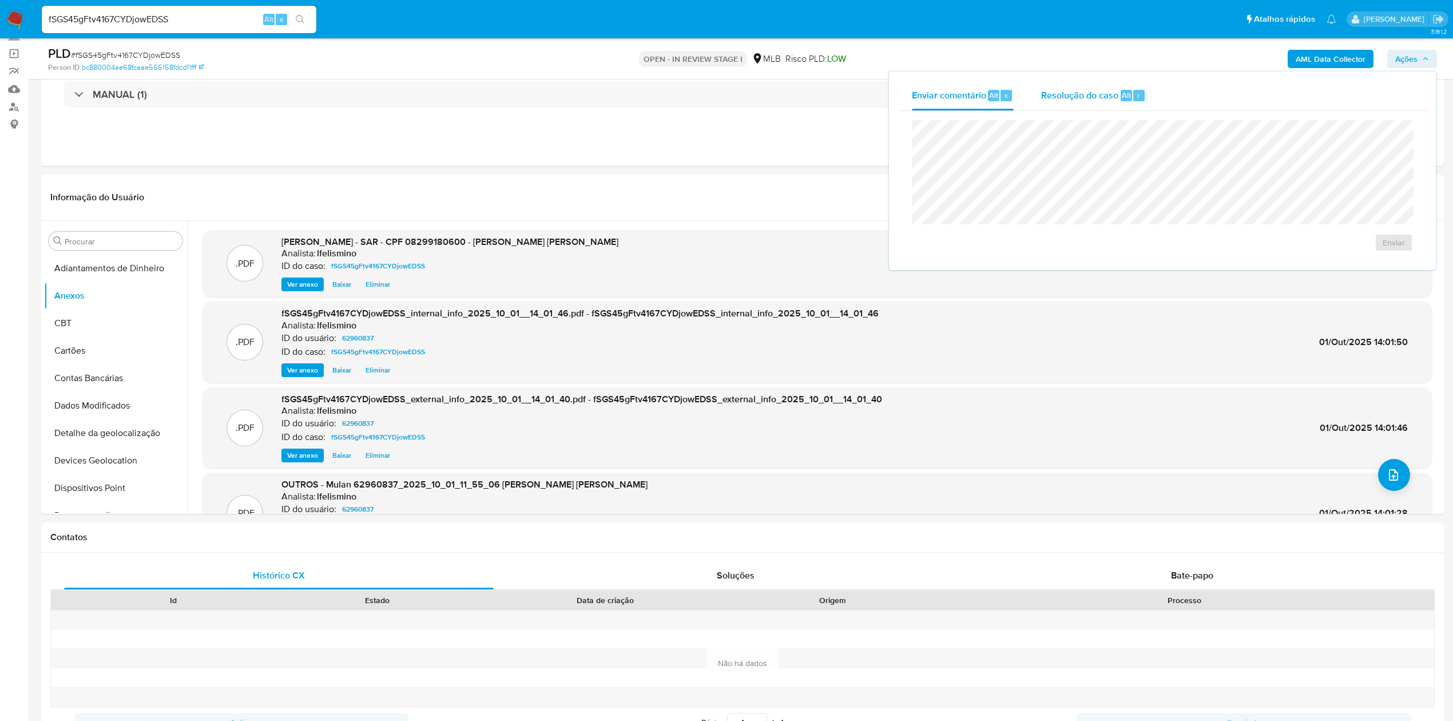
drag, startPoint x: 1079, startPoint y: 98, endPoint x: 1080, endPoint y: 106, distance: 7.6
click at [1080, 98] on span "Resolução do caso" at bounding box center [1079, 94] width 77 height 13
click at [1350, 265] on span "ROI Proposal" at bounding box center [1367, 261] width 60 height 16
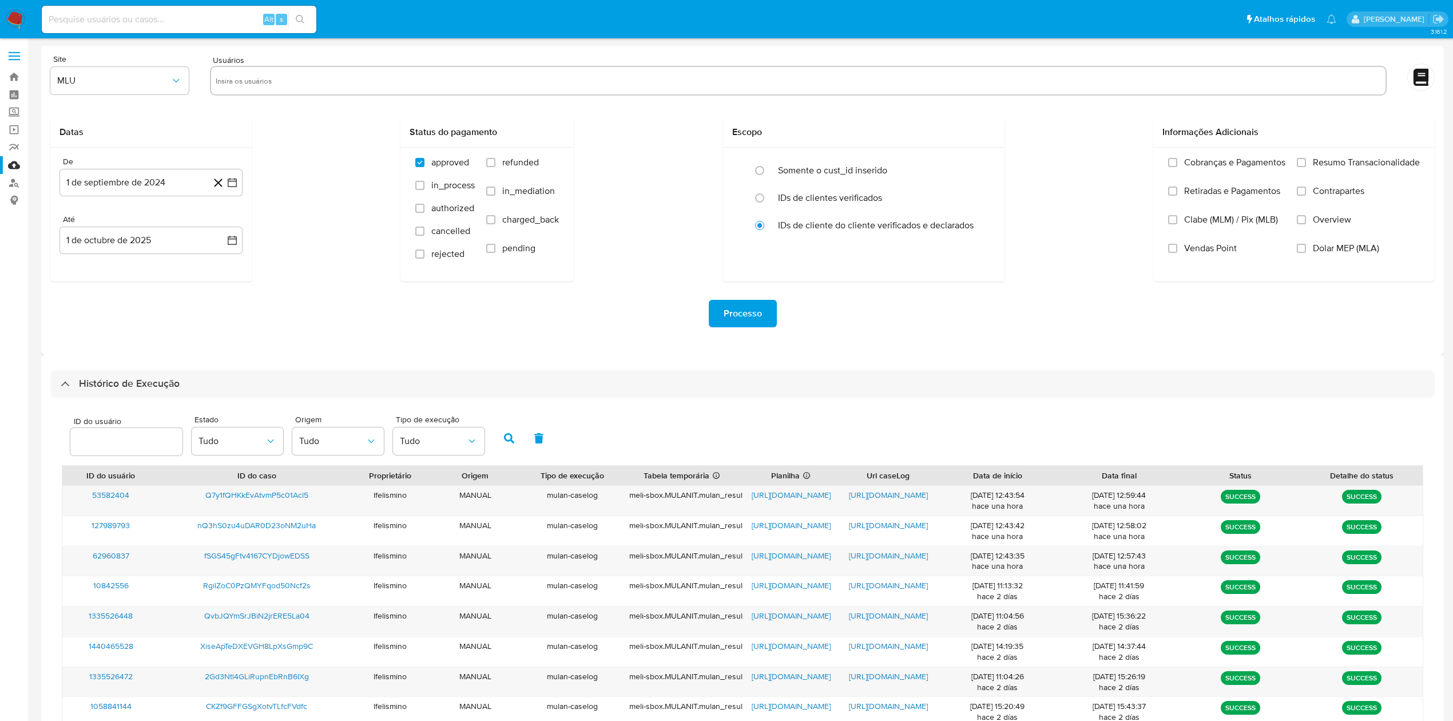
select select "10"
click at [883, 557] on span "https://docs.google.com/document/d/1EhMlUiUUmPCPmK7XQcjasfqBmK7Dbo7FYpBeRFgv-xA…" at bounding box center [888, 555] width 79 height 11
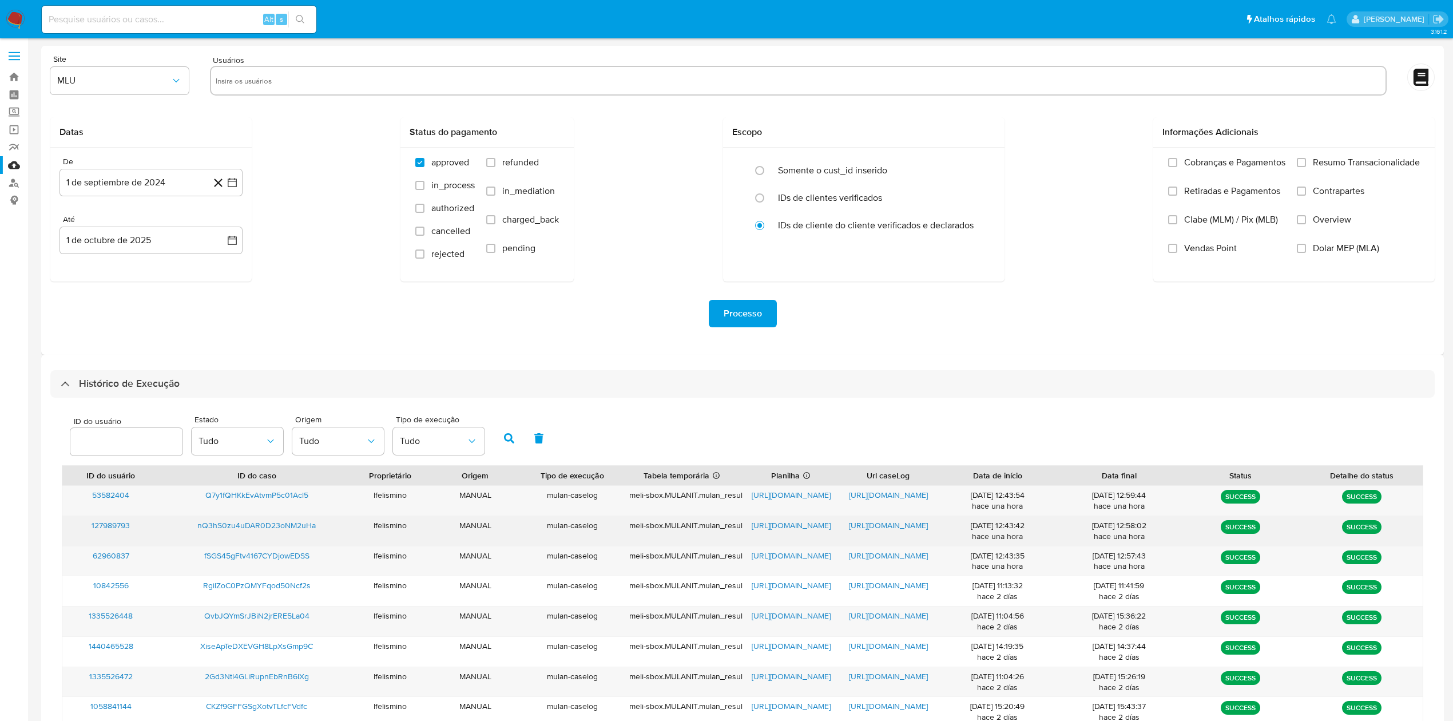
click at [893, 531] on span "https://docs.google.com/document/d/1oYyh2BfvEPZcju2gCL4ebMgspIrh0shu5mIMnJWFgWc…" at bounding box center [888, 525] width 79 height 11
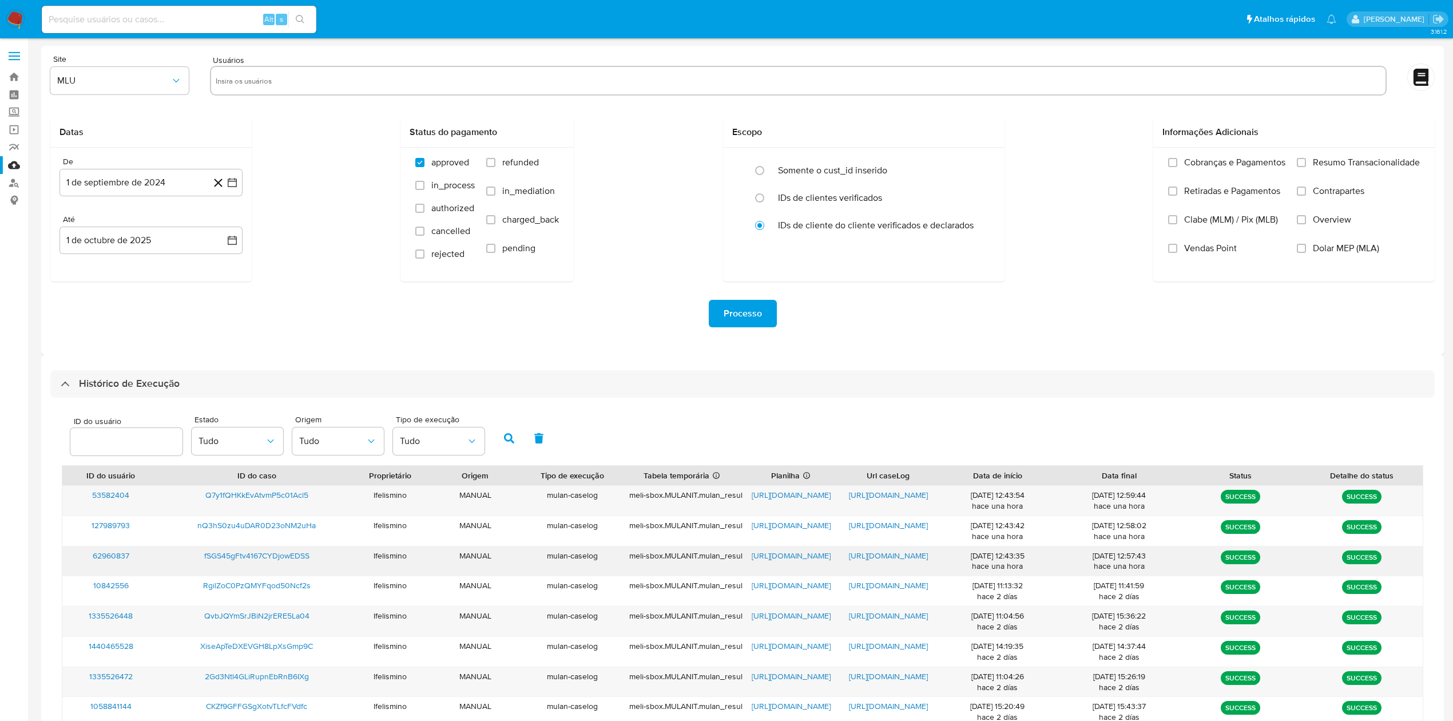
click at [849, 557] on span "https://docs.google.com/document/d/1EhMlUiUUmPCPmK7XQcjasfqBmK7Dbo7FYpBeRFgv-xA…" at bounding box center [888, 555] width 79 height 11
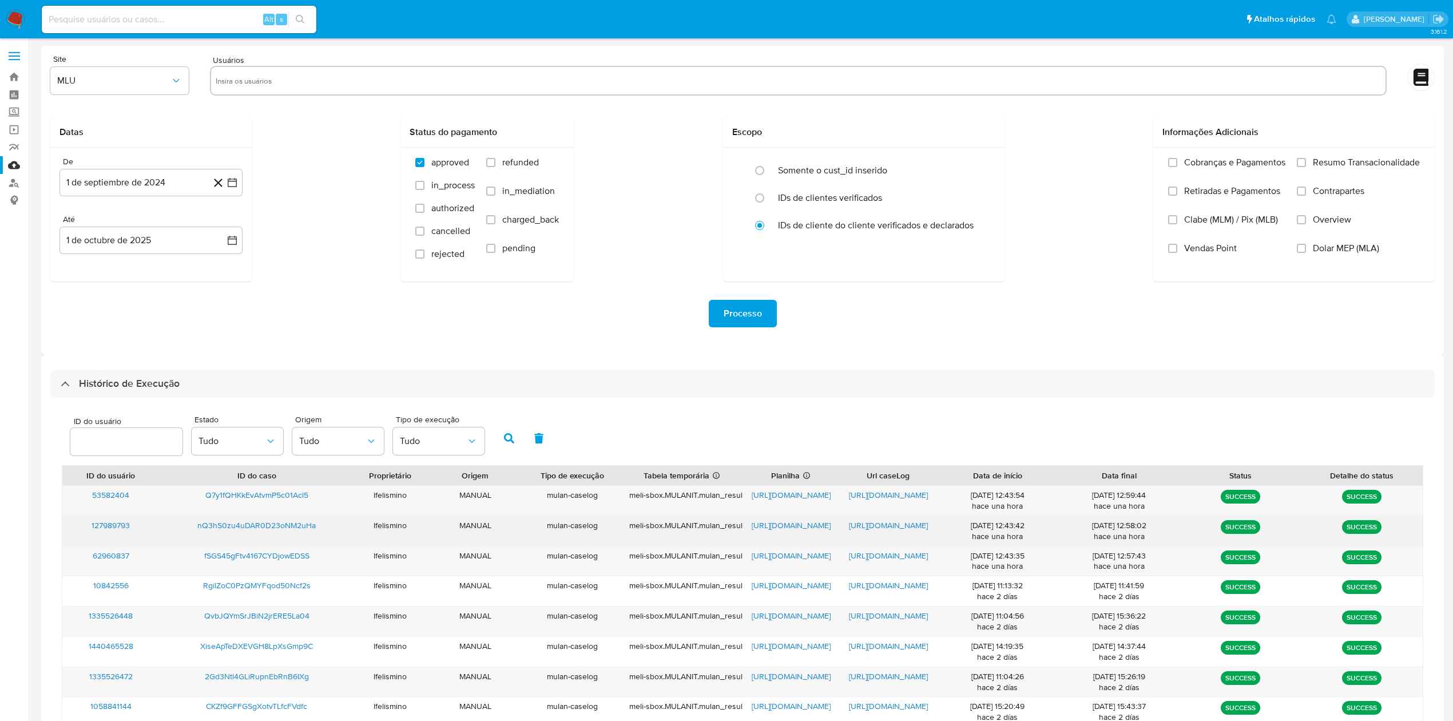
click at [875, 528] on span "https://docs.google.com/document/d/1oYyh2BfvEPZcju2gCL4ebMgspIrh0shu5mIMnJWFgWc…" at bounding box center [888, 525] width 79 height 11
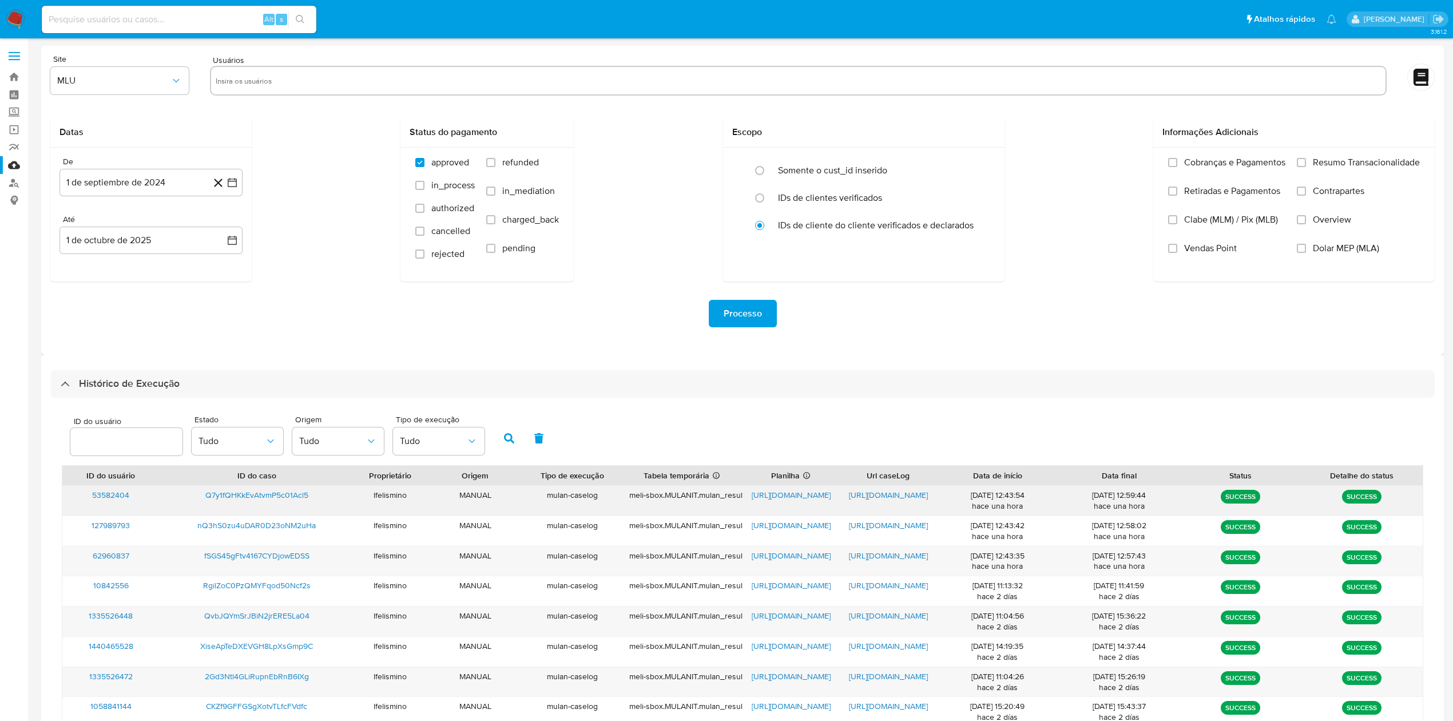
click at [895, 498] on span "https://docs.google.com/document/d/1pXFlhLDTT3JWFafU3XFZSbhWwirm_ktc08jq8AIFPTQ…" at bounding box center [888, 494] width 79 height 11
click at [888, 497] on span "https://docs.google.com/document/d/1pXFlhLDTT3JWFafU3XFZSbhWwirm_ktc08jq8AIFPTQ…" at bounding box center [888, 494] width 79 height 11
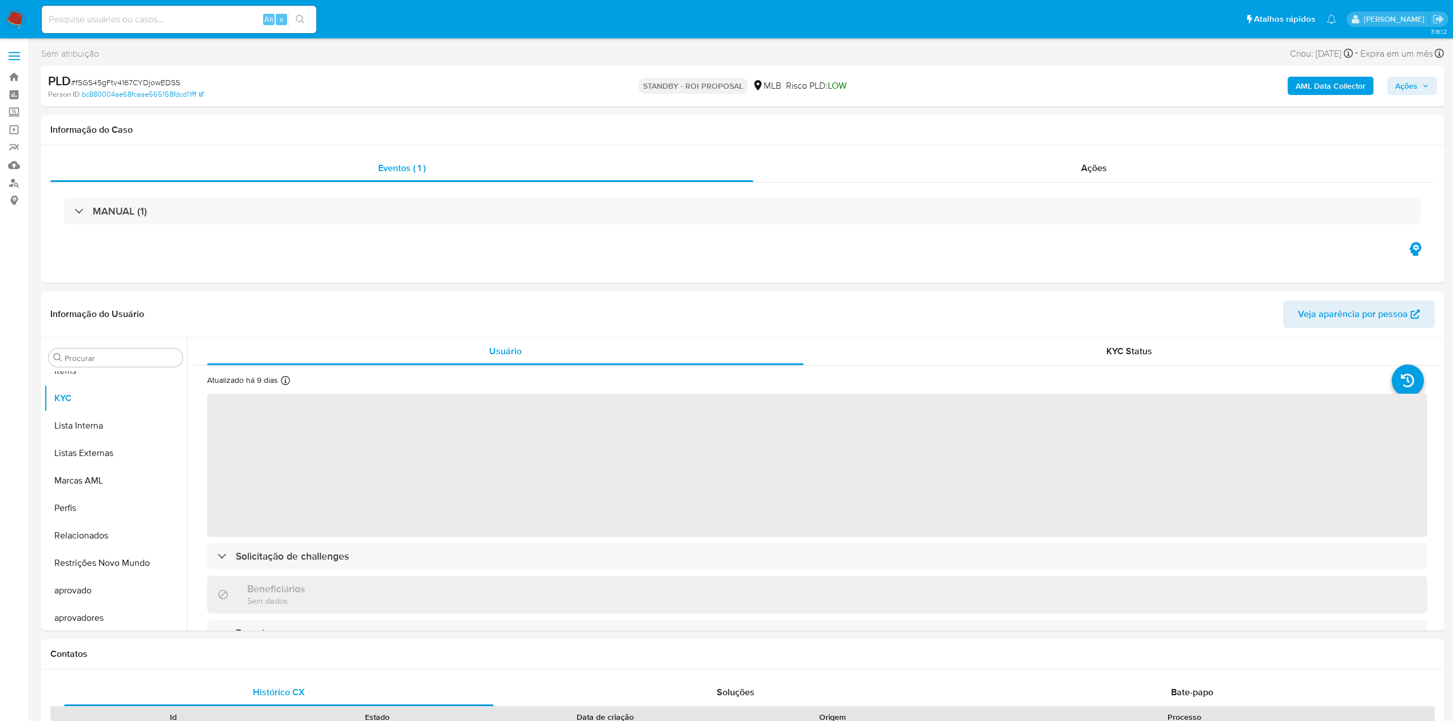
scroll to position [593, 0]
click at [94, 18] on input at bounding box center [179, 19] width 275 height 15
select select "10"
drag, startPoint x: 94, startPoint y: 18, endPoint x: 103, endPoint y: 19, distance: 9.2
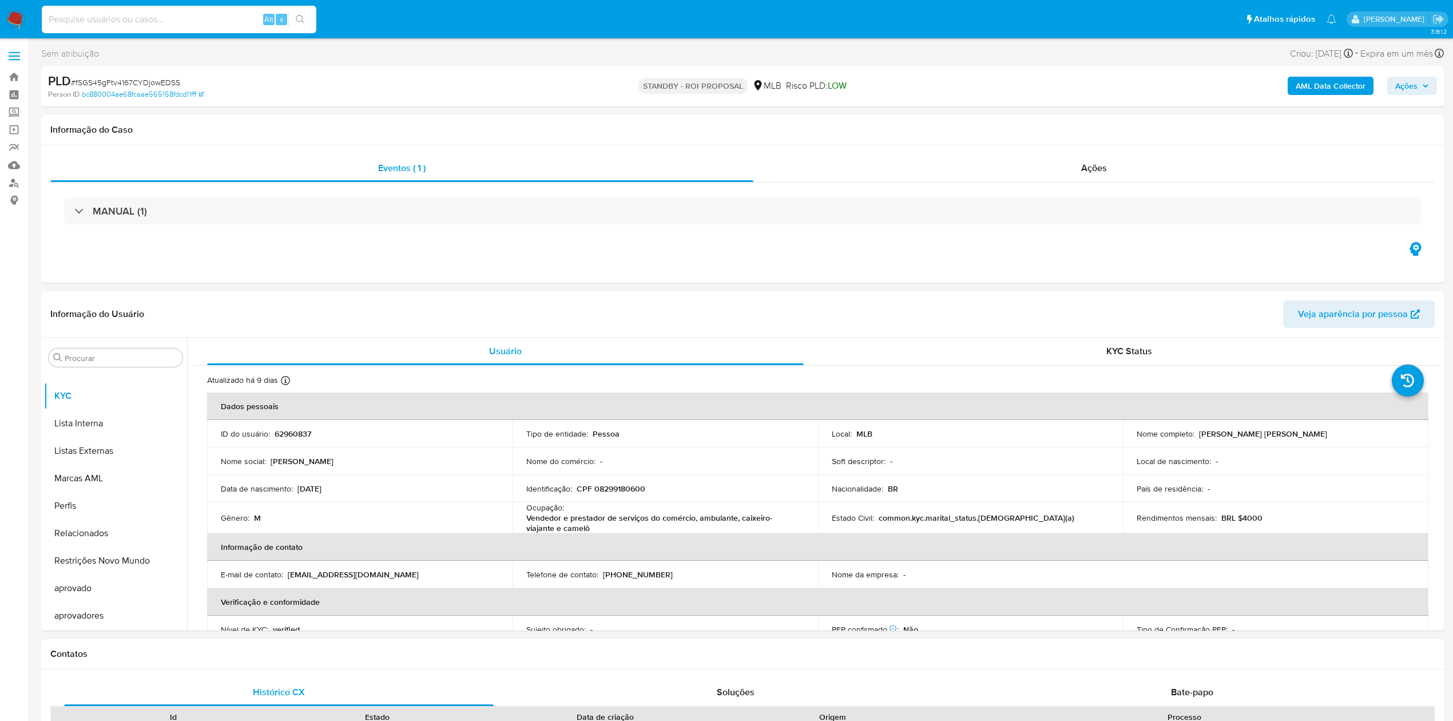
paste input "nQ3hS0zu4uDAR0D23oNM2uHa"
type input "nQ3hS0zu4uDAR0D23oNM2uHa"
click at [310, 16] on button "search-icon" at bounding box center [299, 19] width 23 height 16
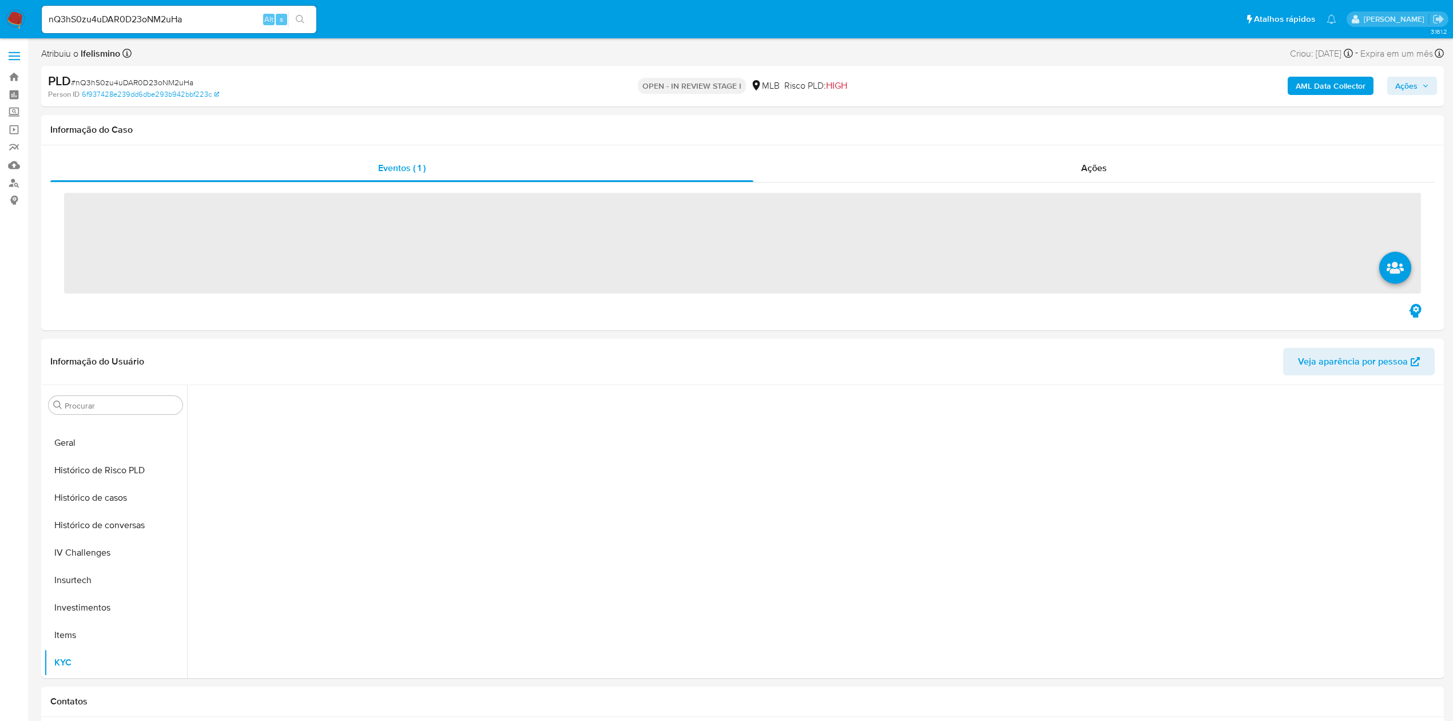
scroll to position [540, 0]
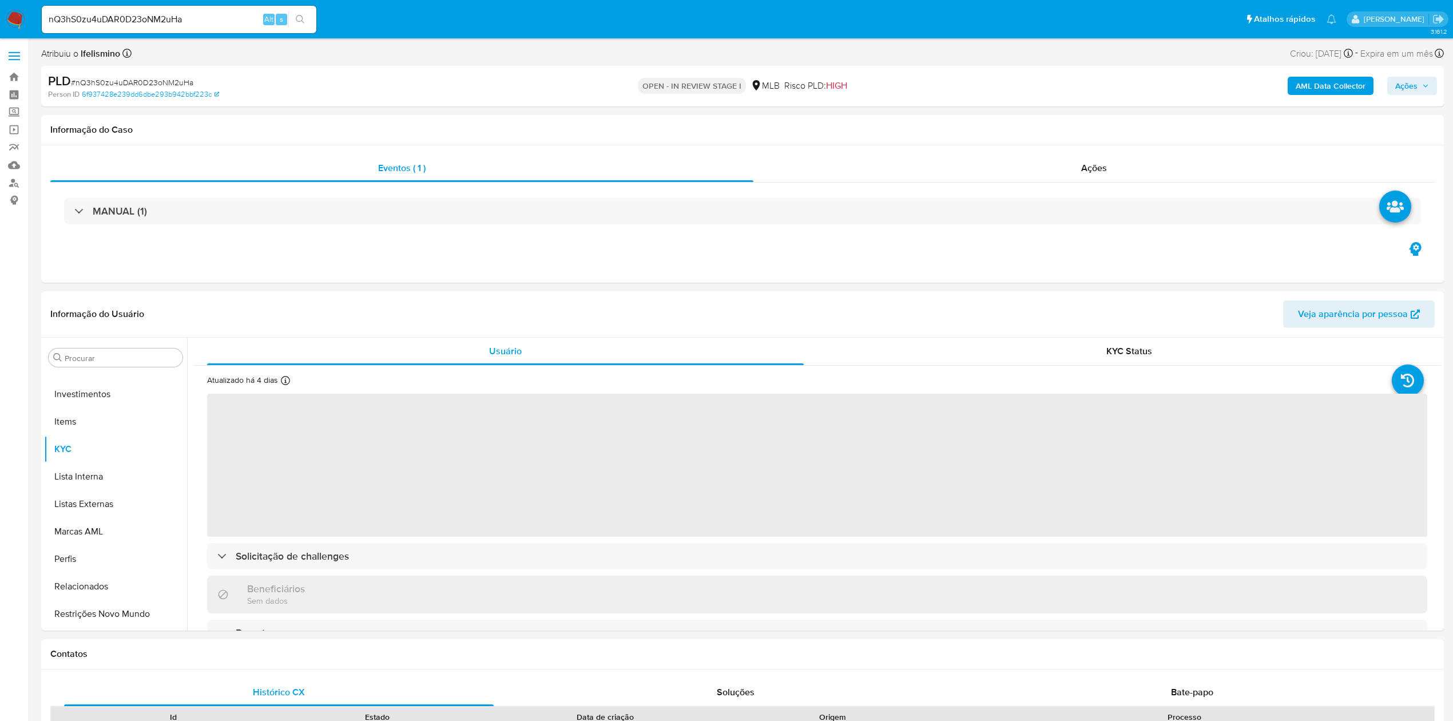
select select "10"
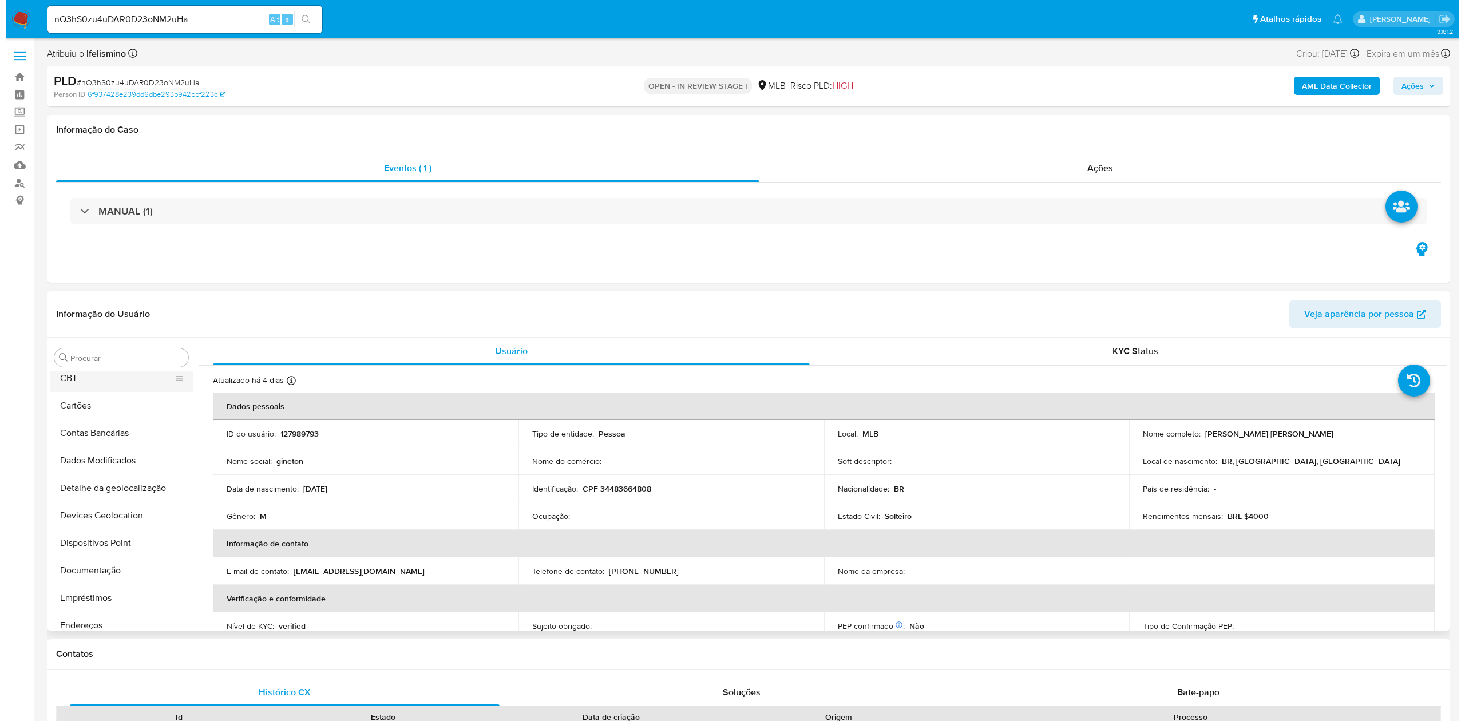
scroll to position [0, 0]
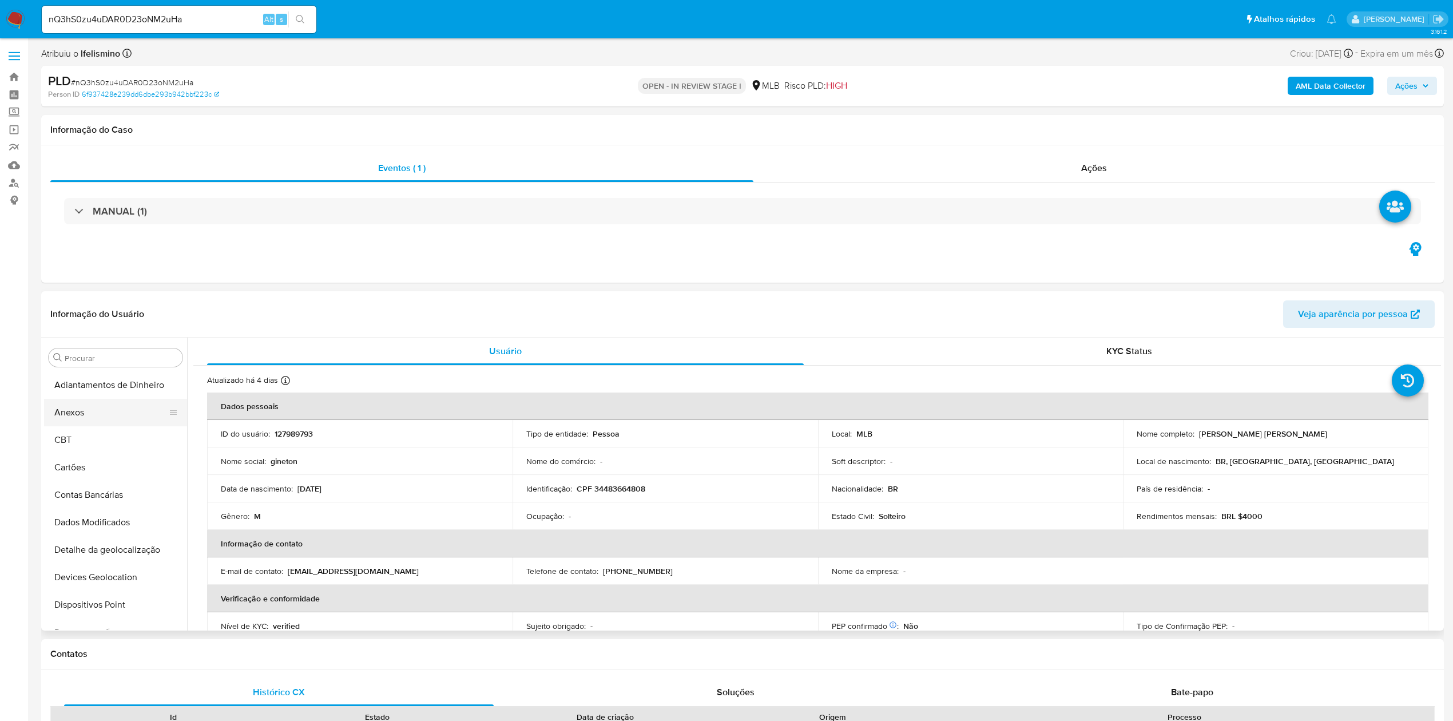
click at [104, 406] on button "Anexos" at bounding box center [111, 412] width 134 height 27
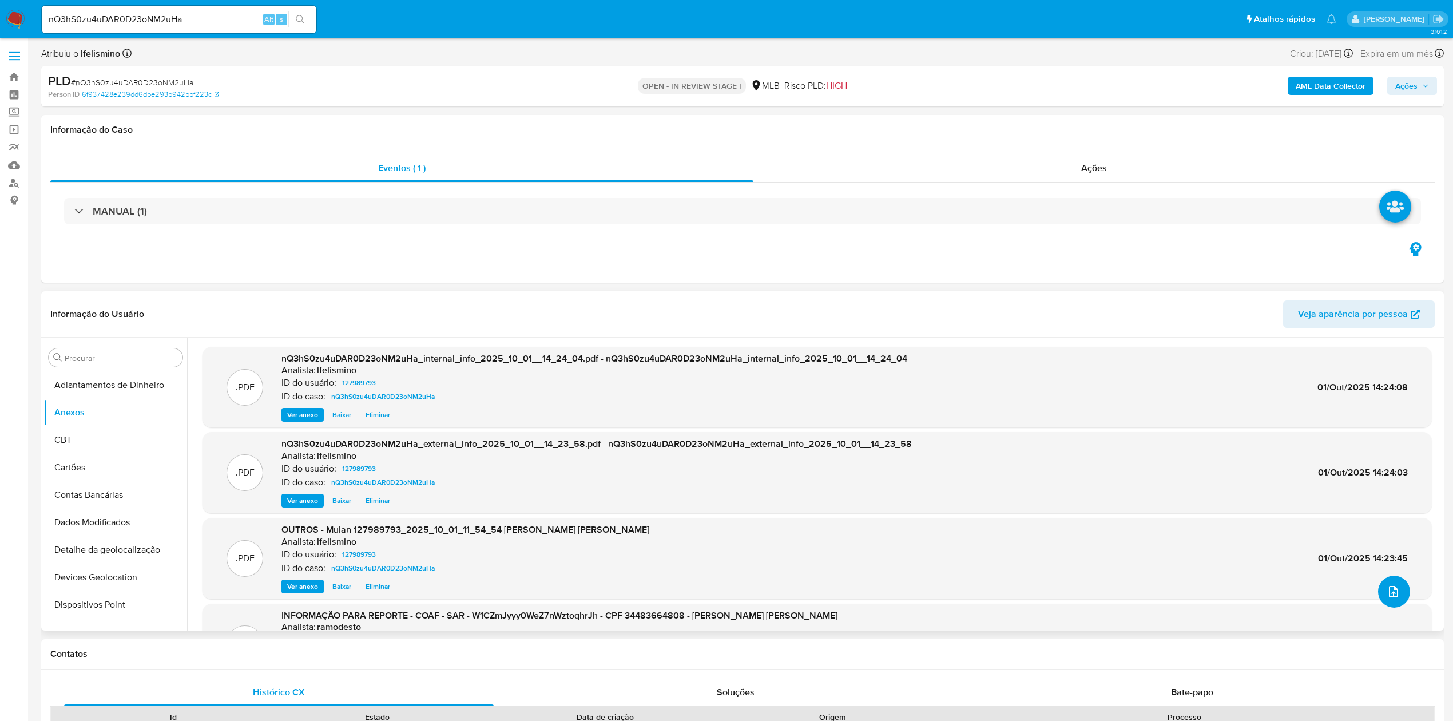
click at [1387, 603] on button "upload-file" at bounding box center [1394, 592] width 32 height 32
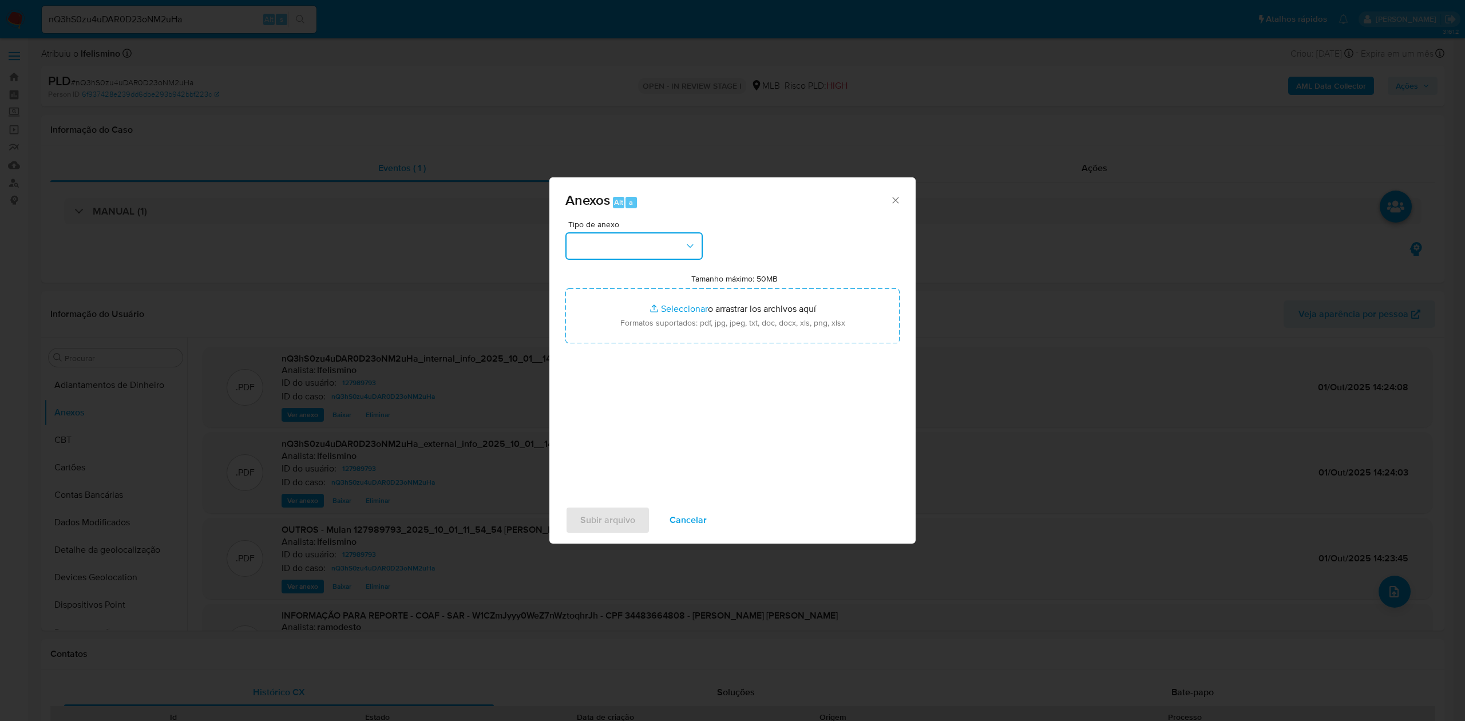
click at [671, 247] on button "button" at bounding box center [633, 245] width 137 height 27
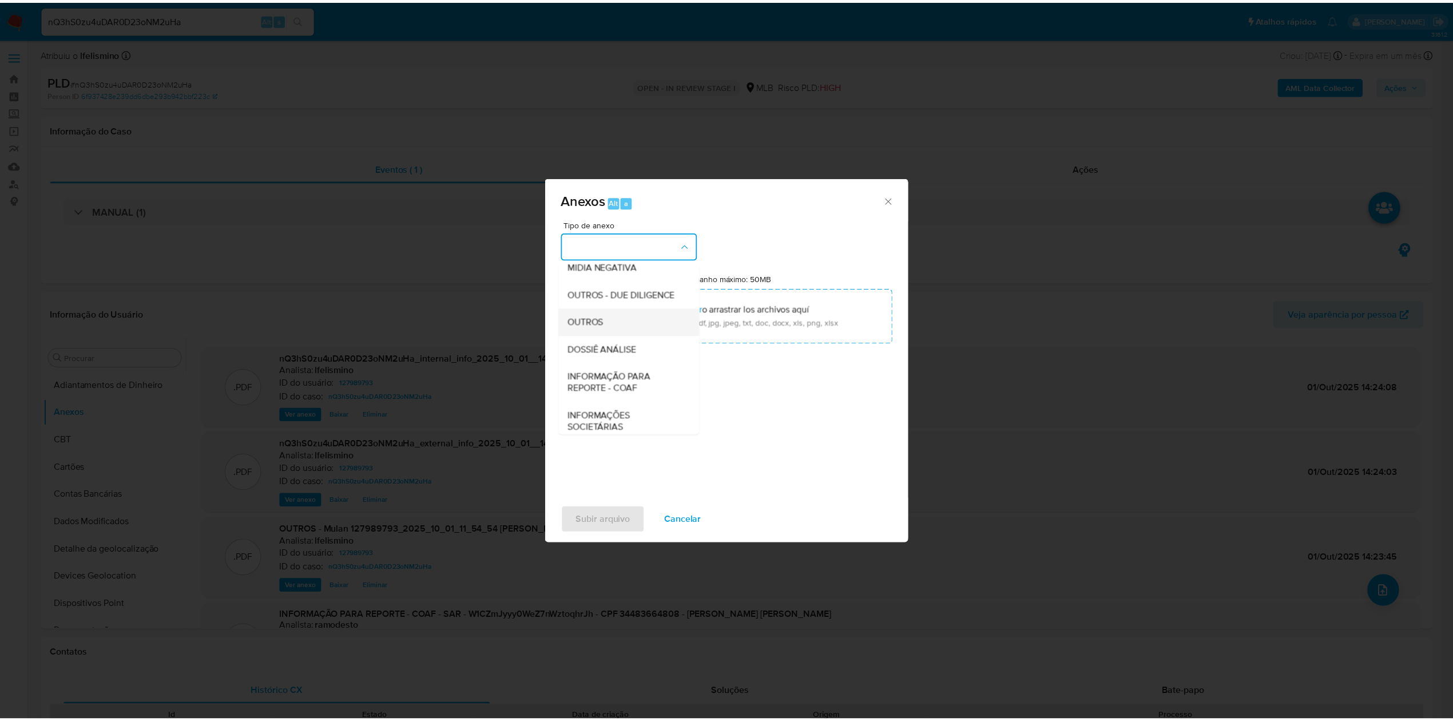
scroll to position [152, 0]
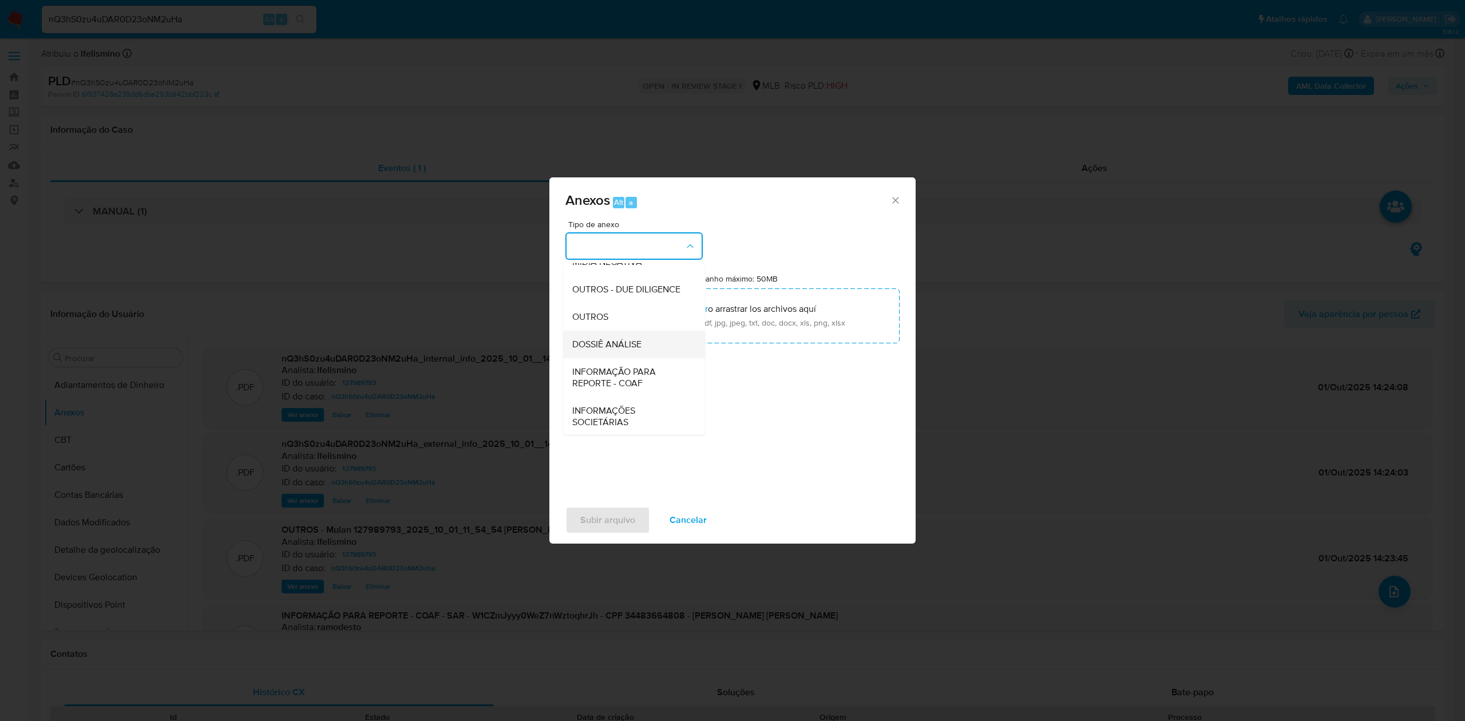
click at [609, 357] on div "DOSSIÊ ANÁLISE" at bounding box center [630, 344] width 117 height 27
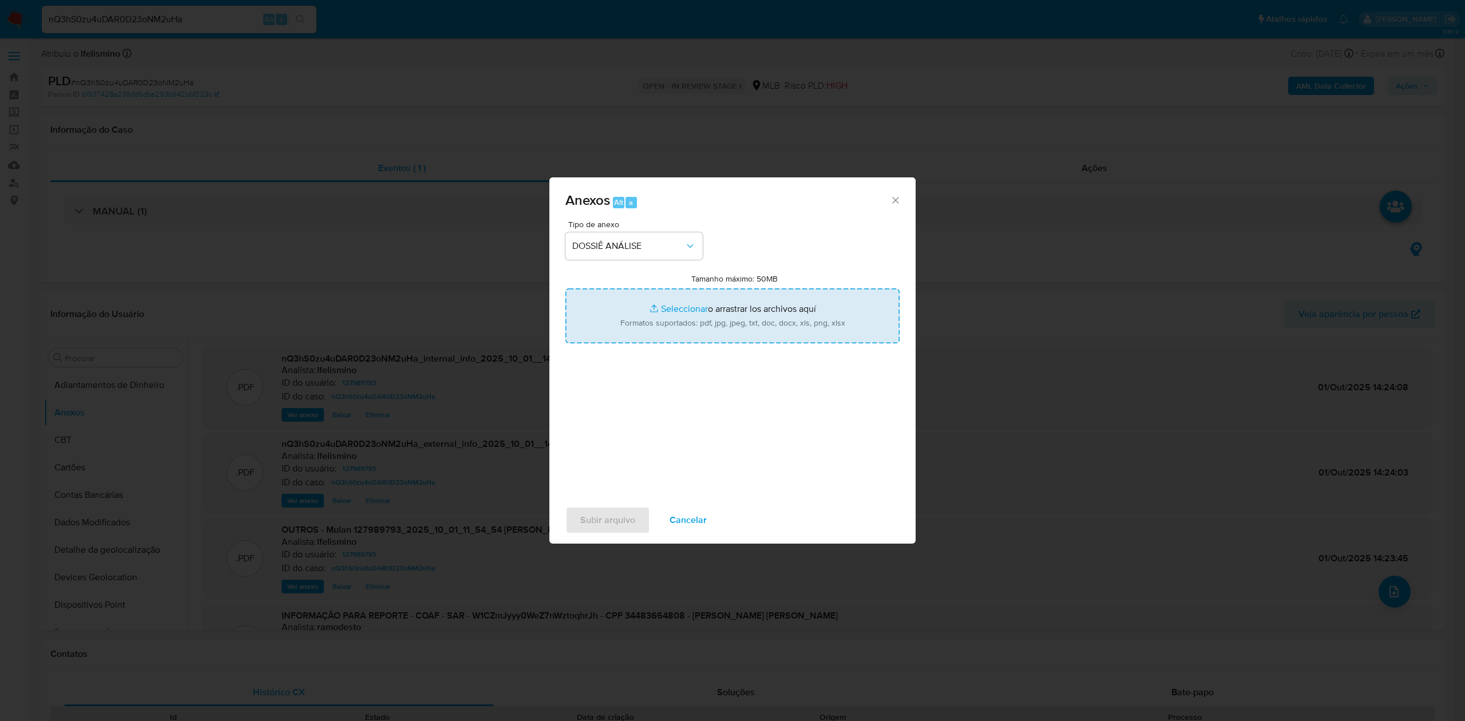
type input "C:\fakepath\2.º SAR - CPF 34483664808 - GINETON GOMES BEZERRA.pdf"
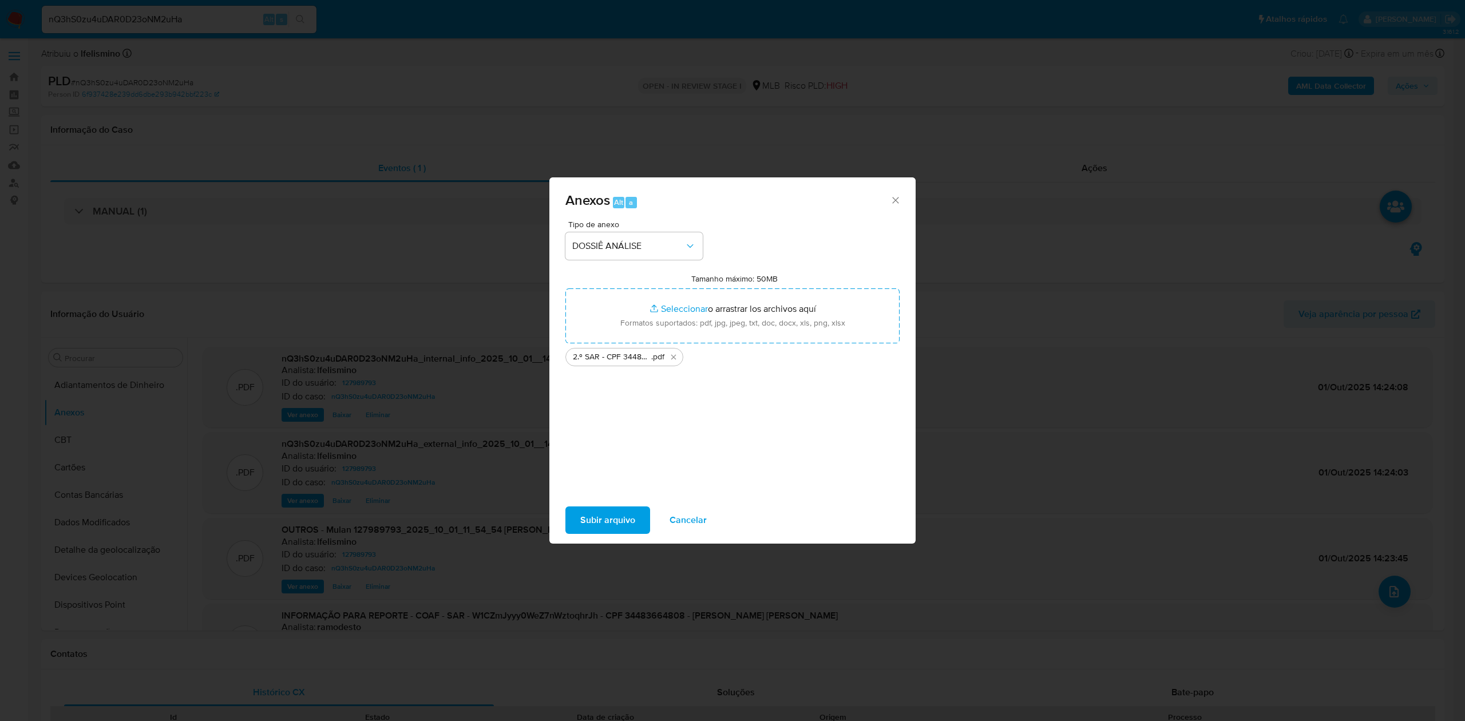
click at [598, 516] on span "Subir arquivo" at bounding box center [607, 519] width 55 height 25
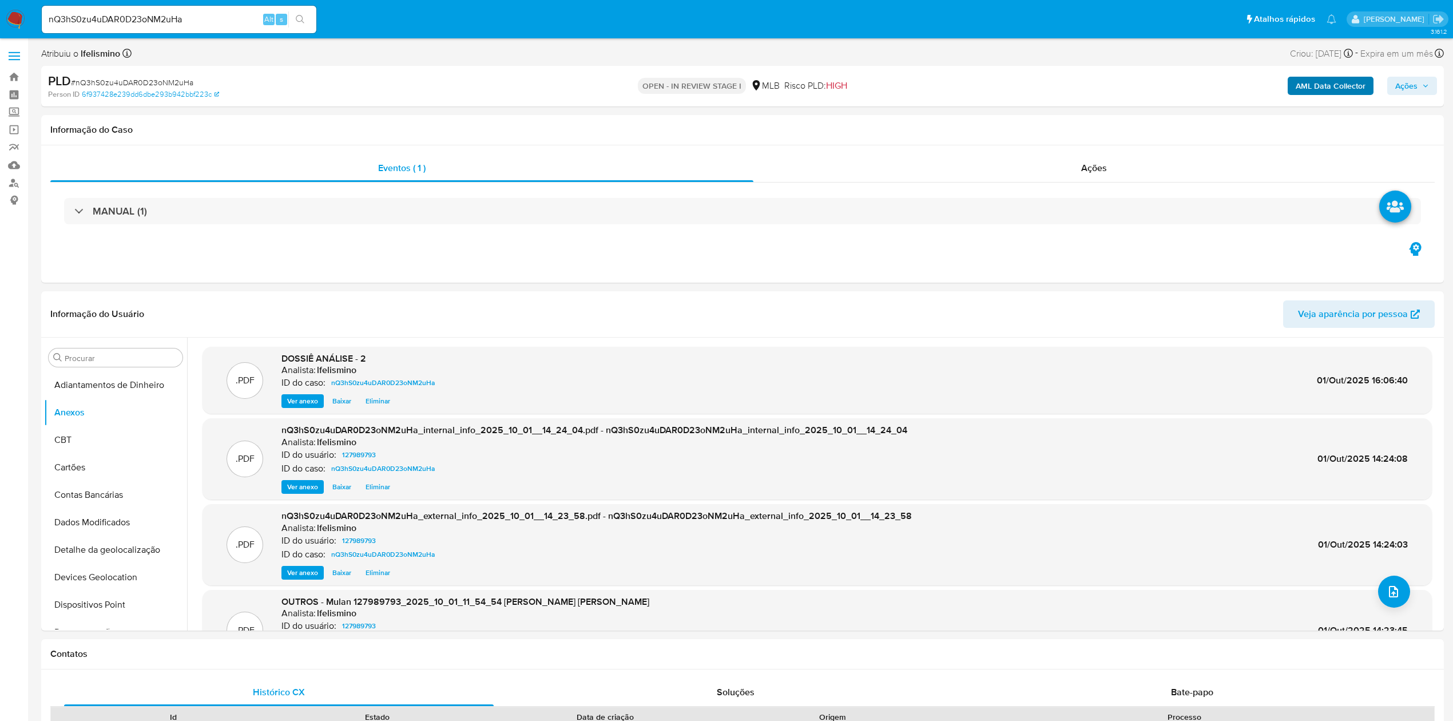
drag, startPoint x: 1413, startPoint y: 84, endPoint x: 1358, endPoint y: 92, distance: 54.9
click at [1413, 85] on span "Ações" at bounding box center [1406, 86] width 22 height 18
click at [1072, 129] on div "Resolução do caso Alt r" at bounding box center [1093, 123] width 105 height 30
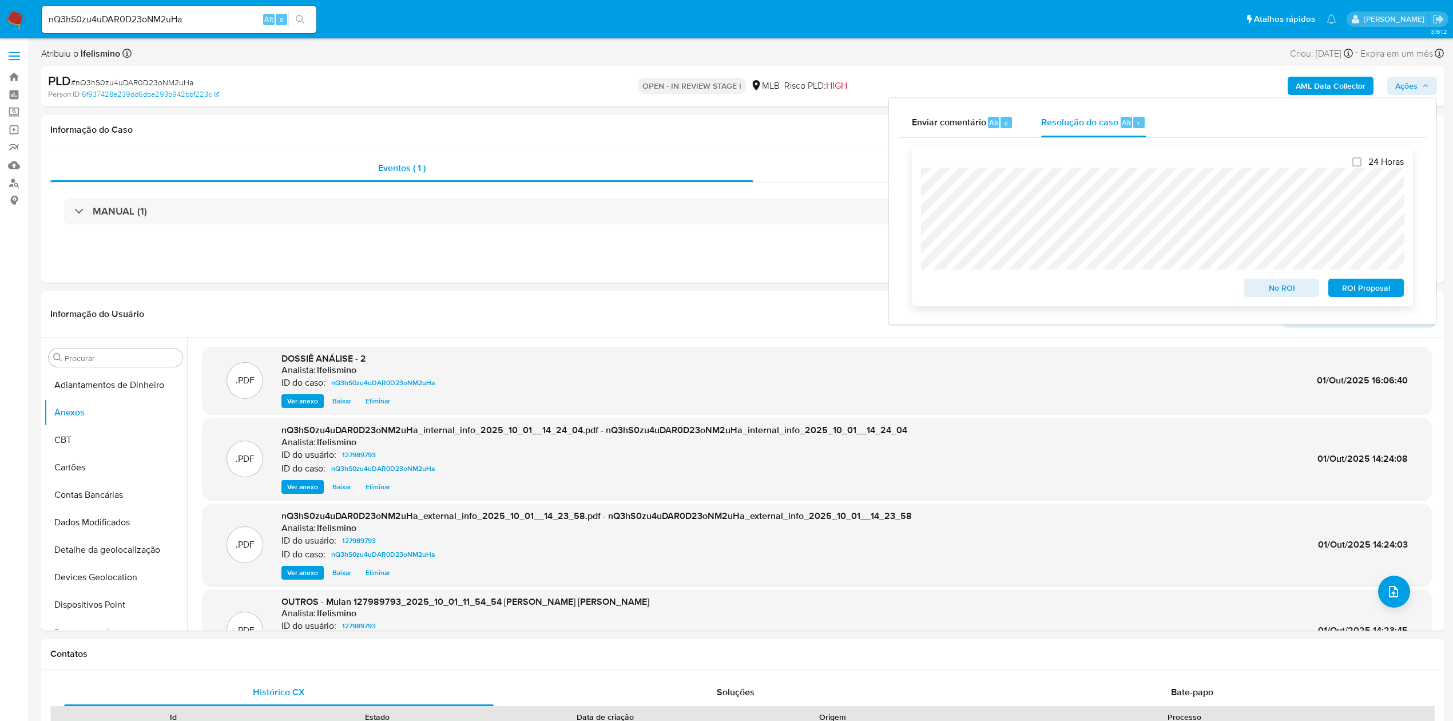
click at [1363, 291] on span "ROI Proposal" at bounding box center [1367, 288] width 60 height 16
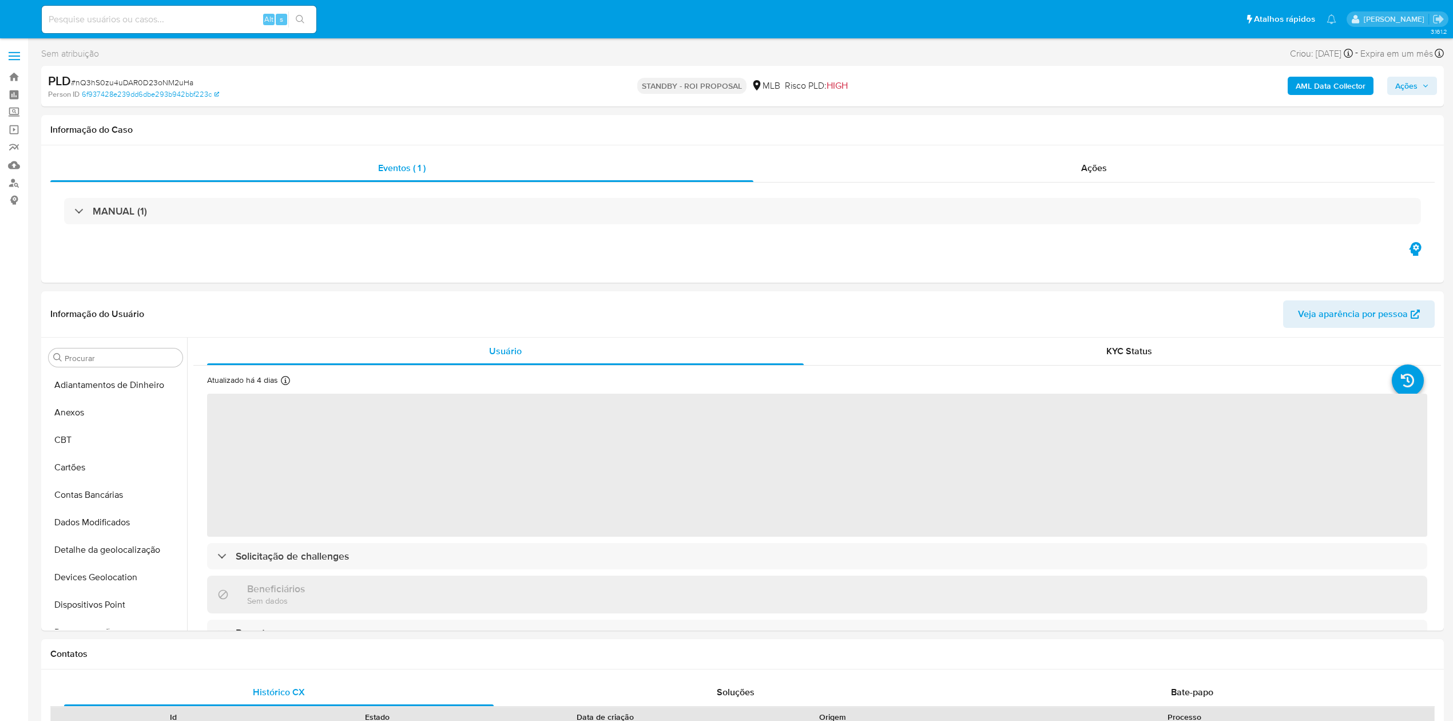
select select "10"
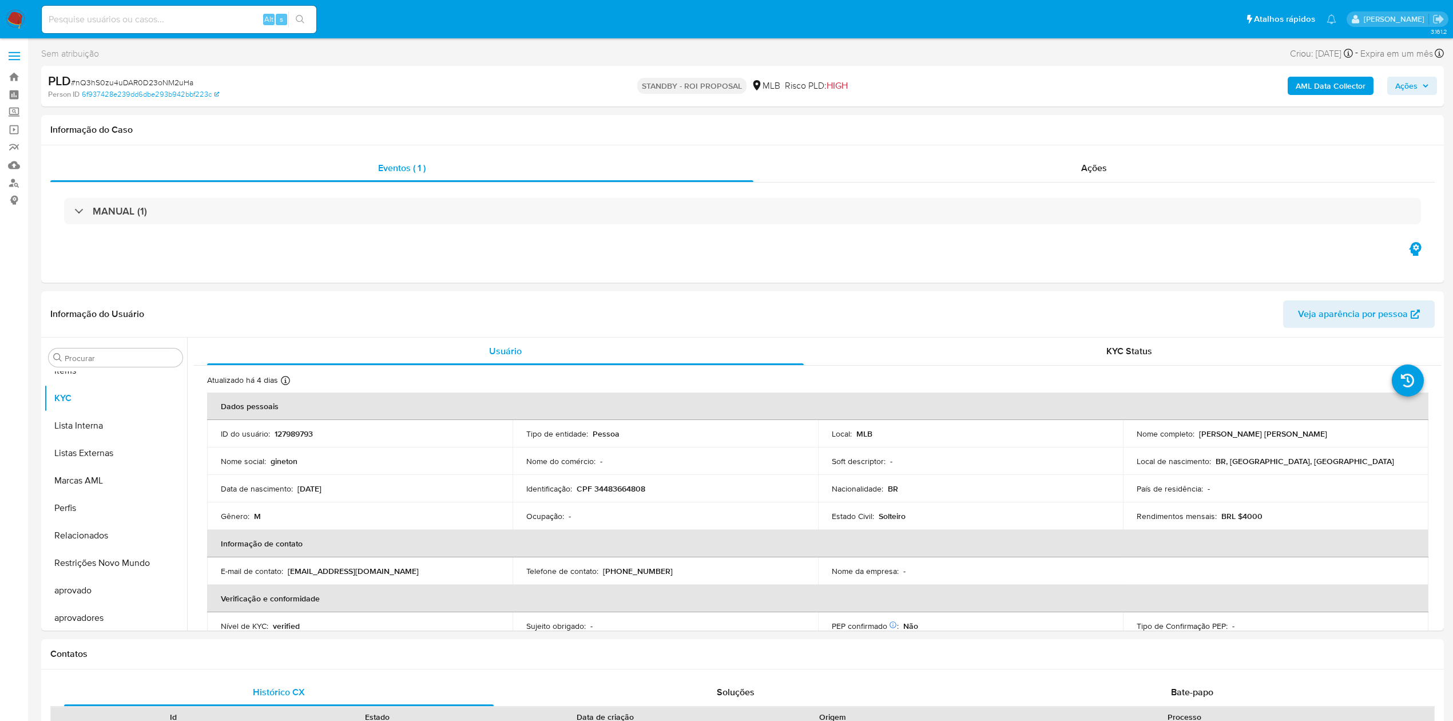
scroll to position [593, 0]
paste input "Q7y1fQHKkEvAtvmP5c01Acl5"
type input "Q7y1fQHKkEvAtvmP5c01Acl5"
click at [300, 19] on icon "search-icon" at bounding box center [300, 19] width 9 height 9
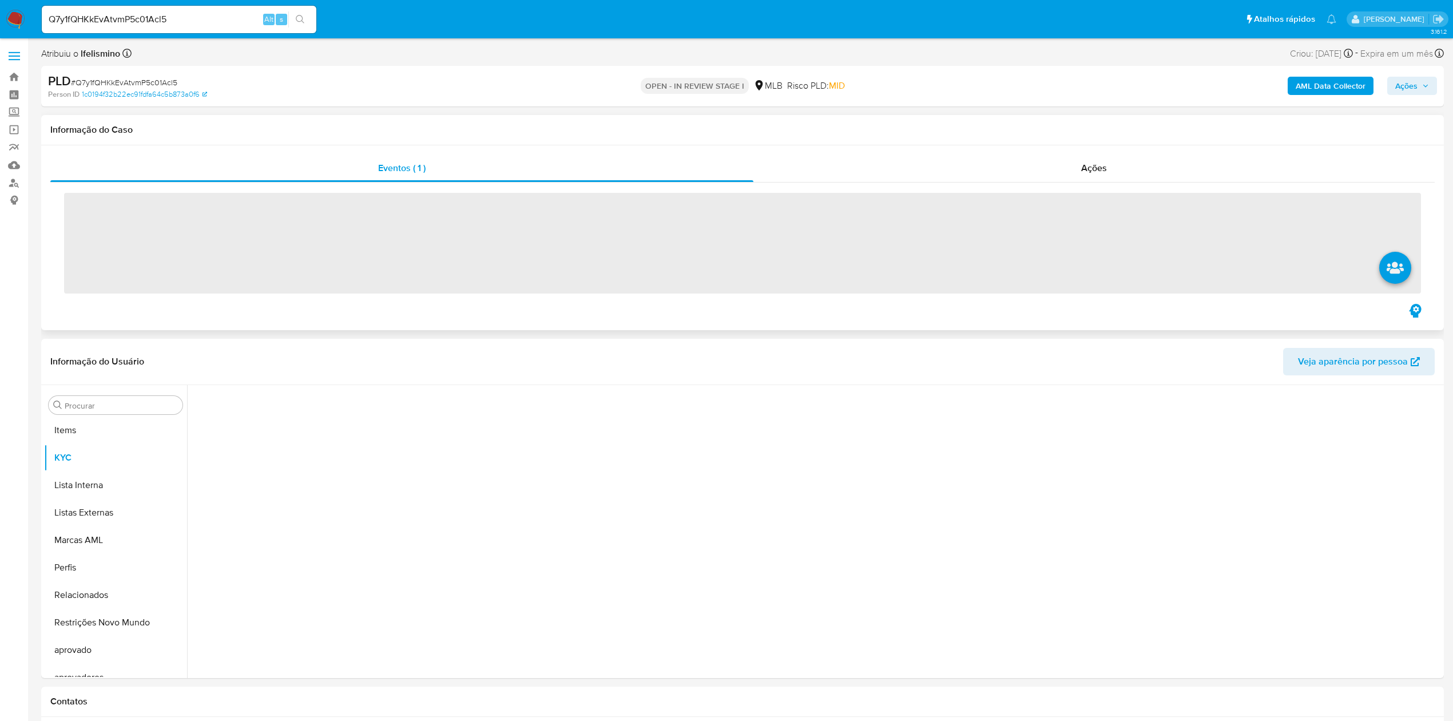
scroll to position [593, 0]
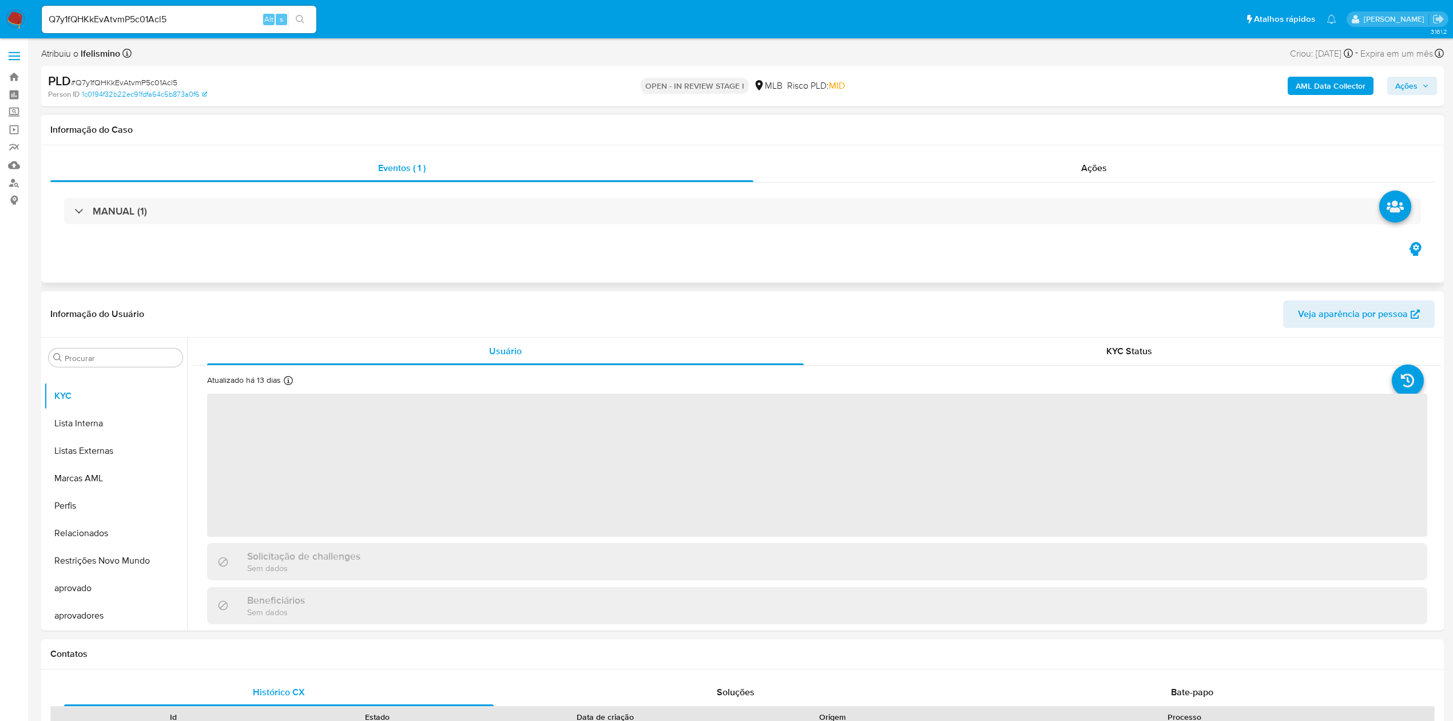
select select "10"
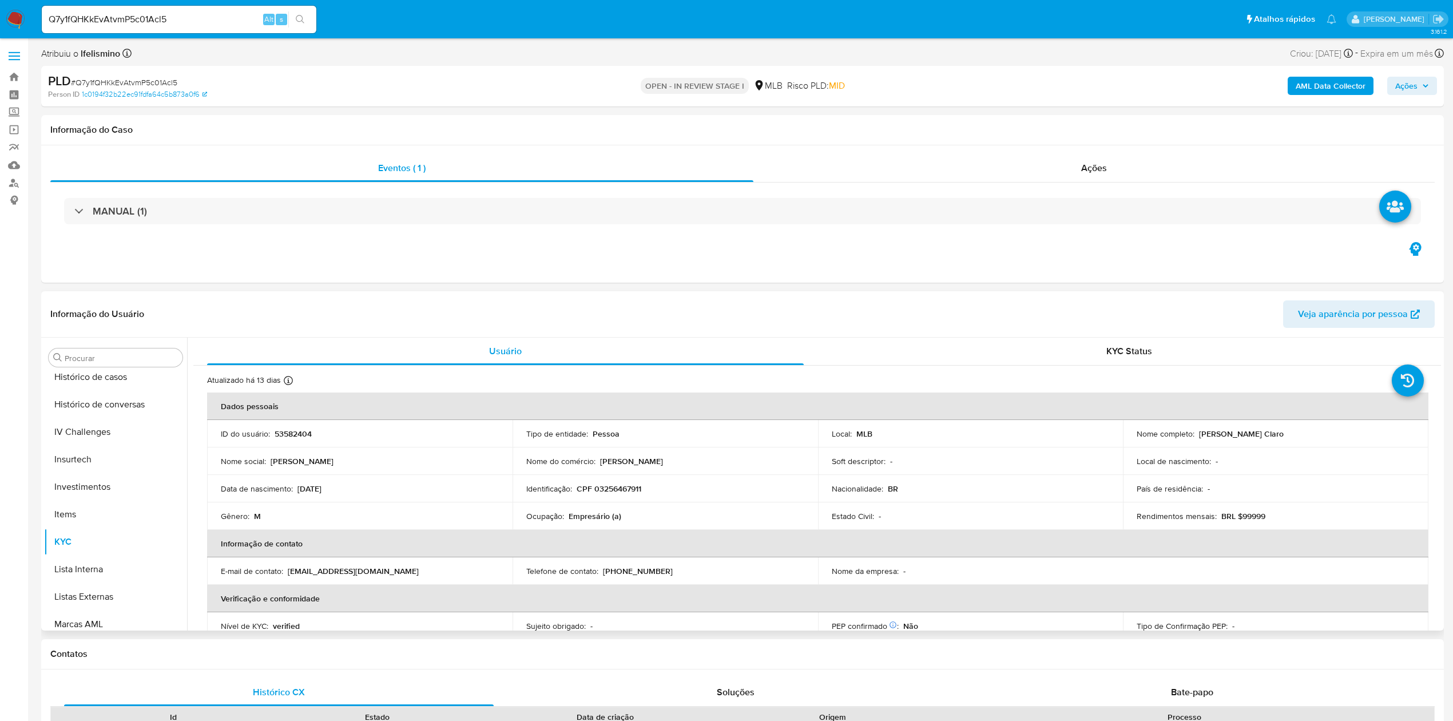
scroll to position [0, 0]
click at [88, 423] on button "Anexos" at bounding box center [111, 412] width 134 height 27
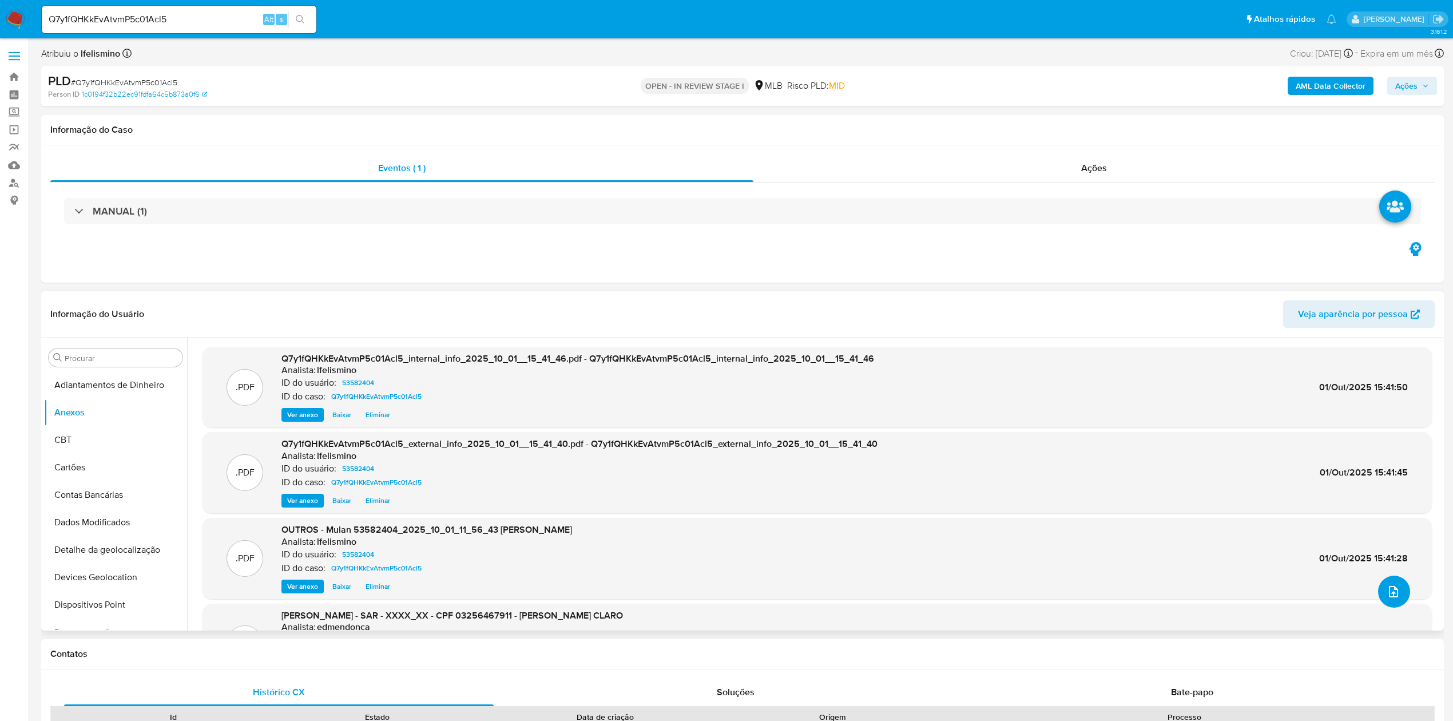
click at [1392, 593] on icon "upload-file" at bounding box center [1394, 592] width 14 height 14
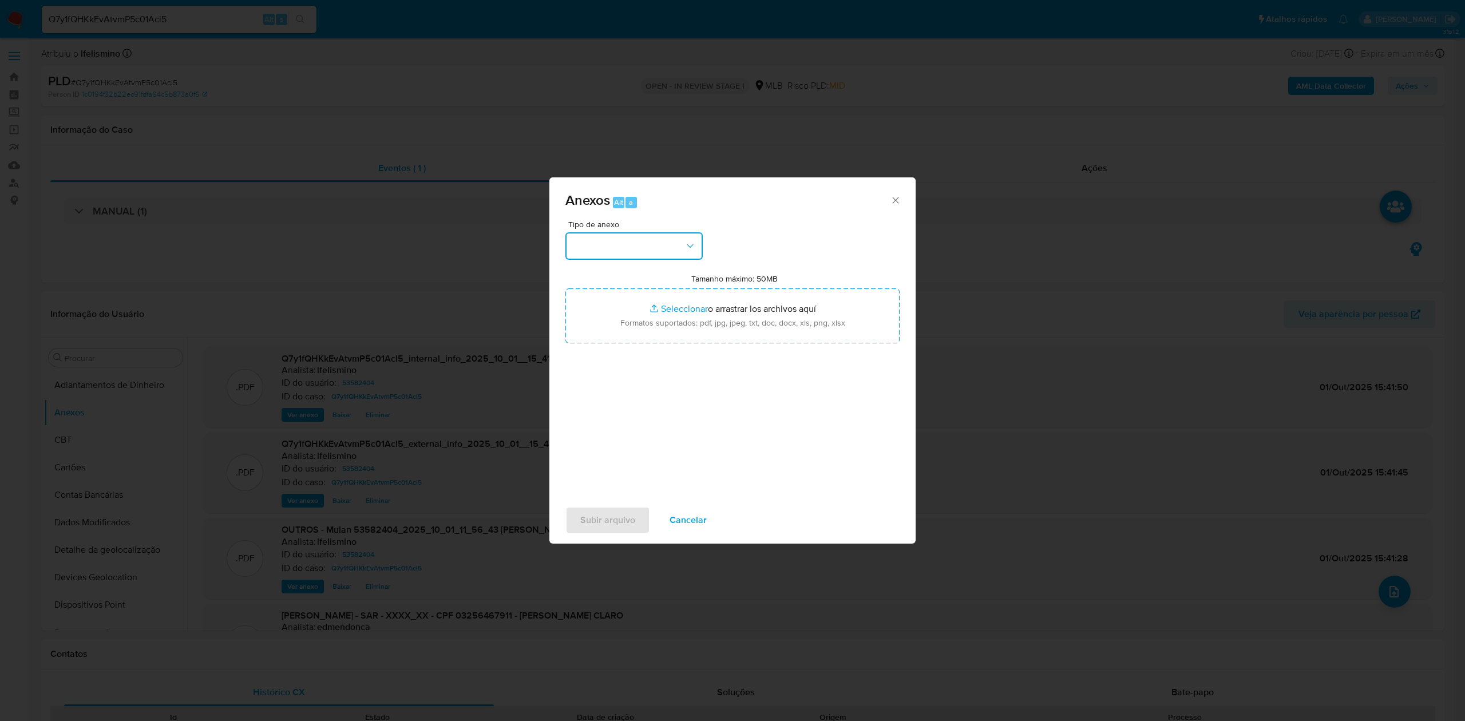
click at [680, 257] on button "button" at bounding box center [633, 245] width 137 height 27
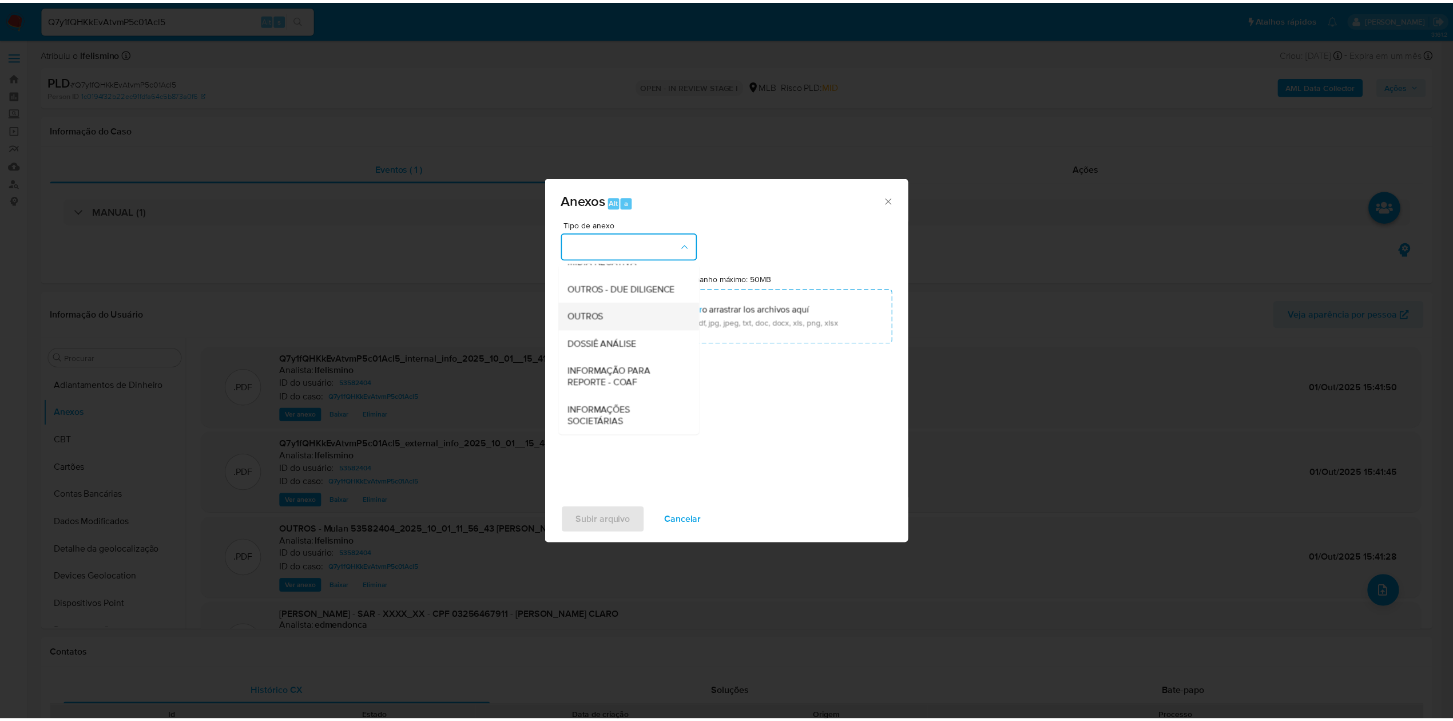
scroll to position [176, 0]
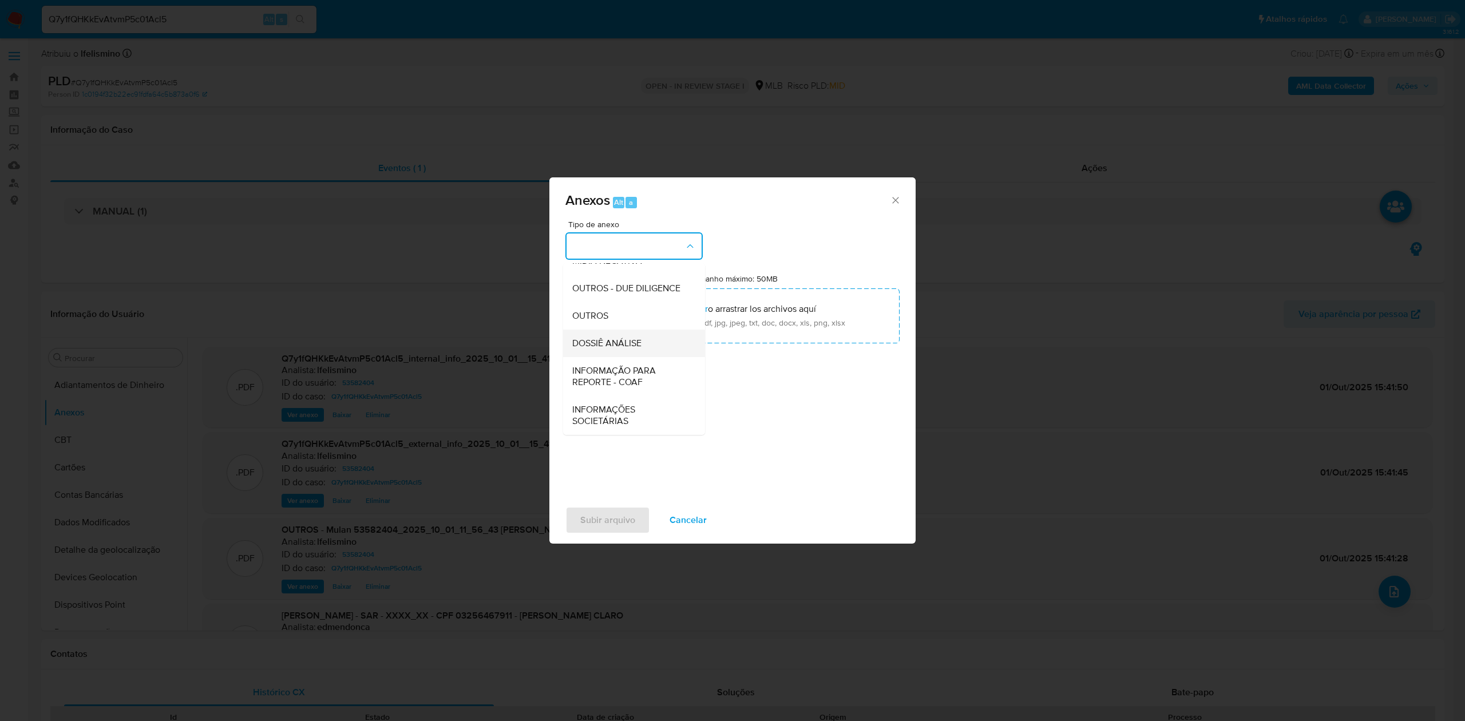
click at [605, 349] on div "DOSSIÊ ANÁLISE" at bounding box center [630, 343] width 117 height 27
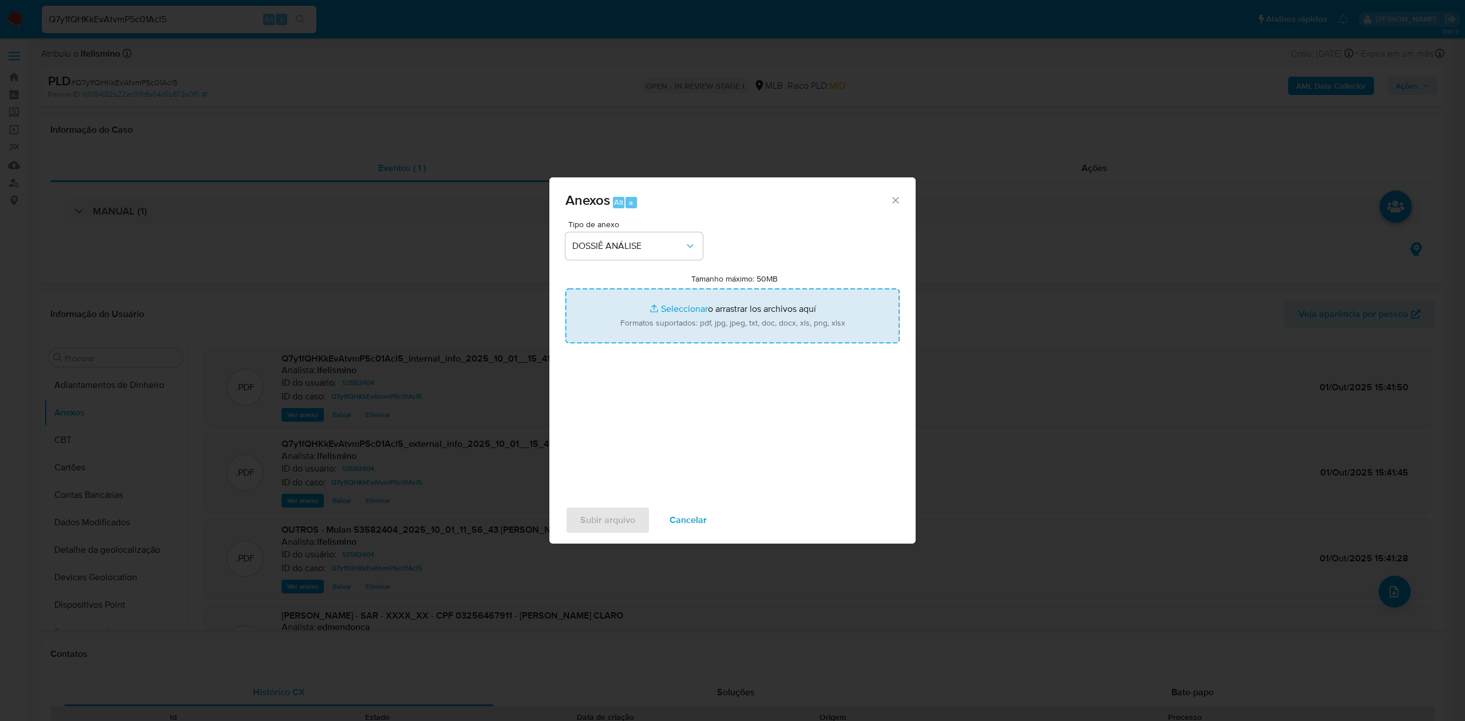
type input "C:\fakepath\DECLÍNIO - SAR - CPF 03256467911 - [PERSON_NAME] CLARO.pdf"
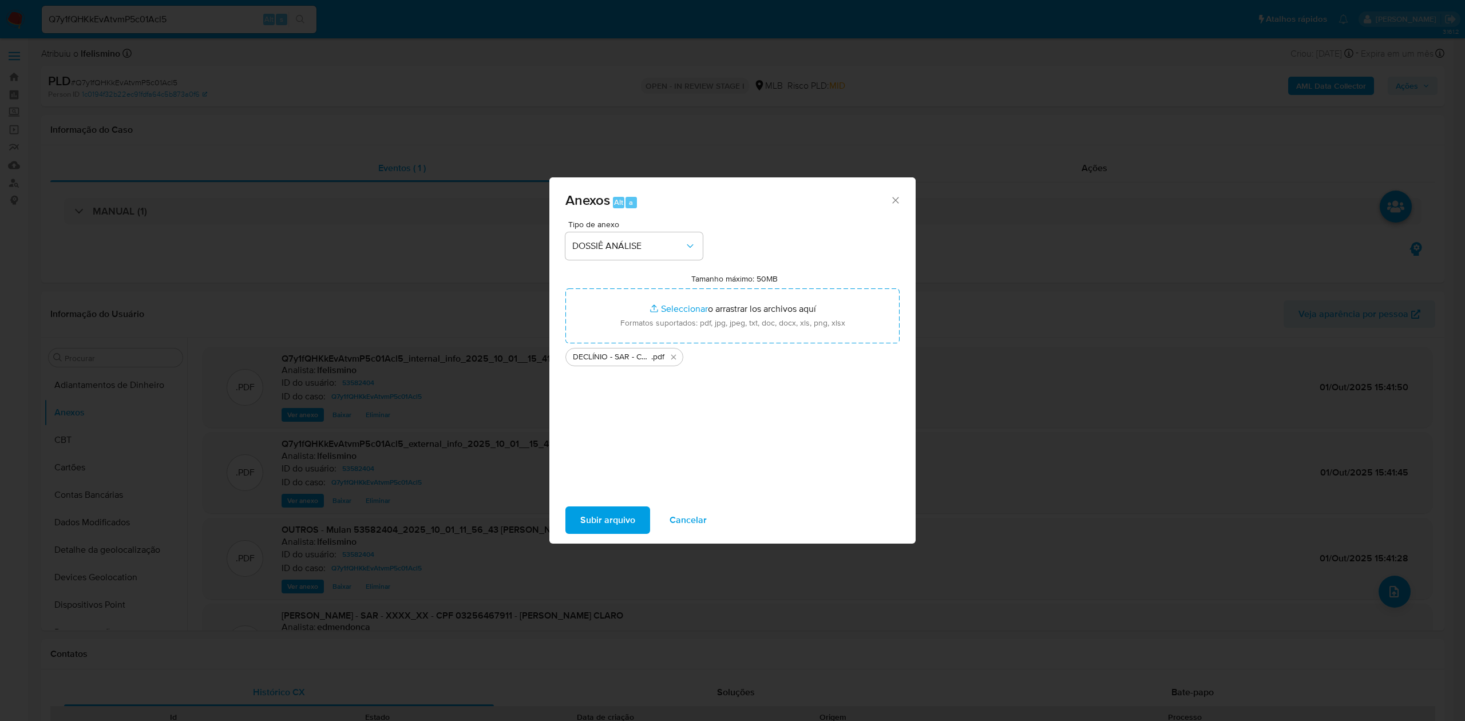
click at [590, 524] on span "Subir arquivo" at bounding box center [607, 519] width 55 height 25
